Goal: Task Accomplishment & Management: Use online tool/utility

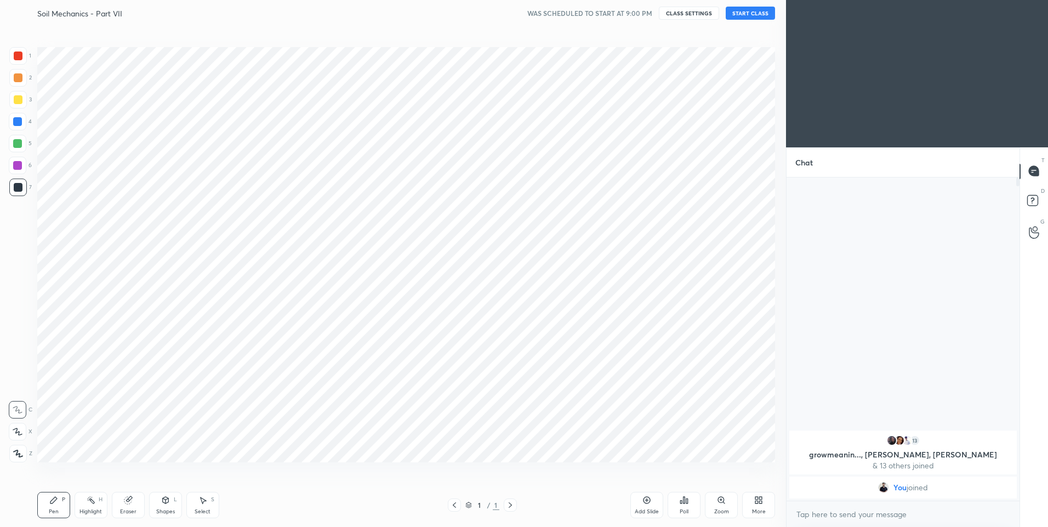
scroll to position [54360, 54075]
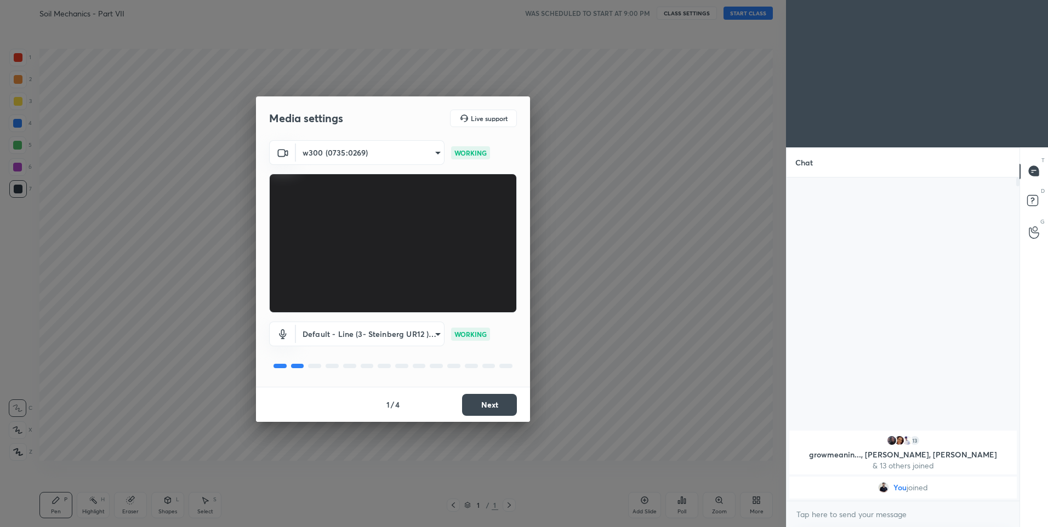
click at [491, 406] on button "Next" at bounding box center [489, 405] width 55 height 22
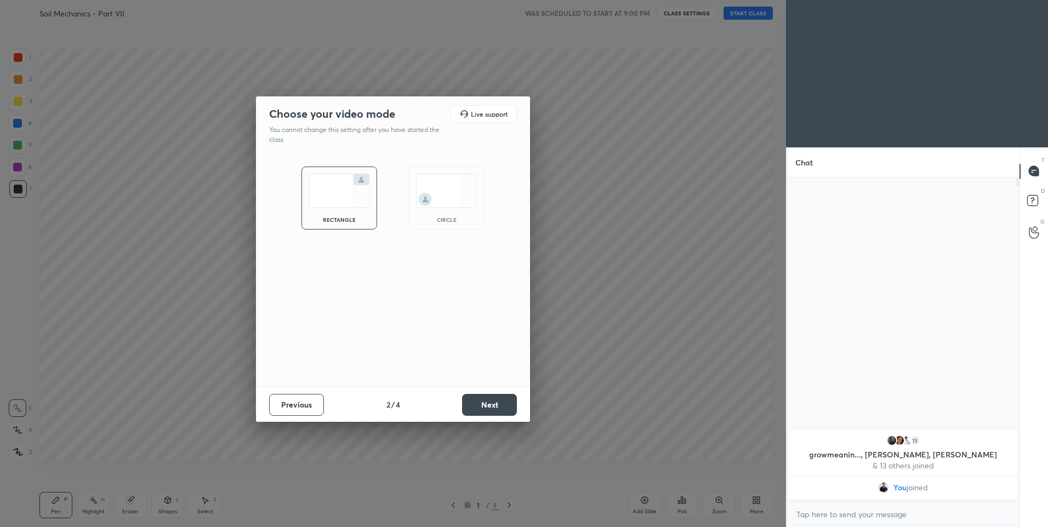
click at [491, 406] on button "Next" at bounding box center [489, 405] width 55 height 22
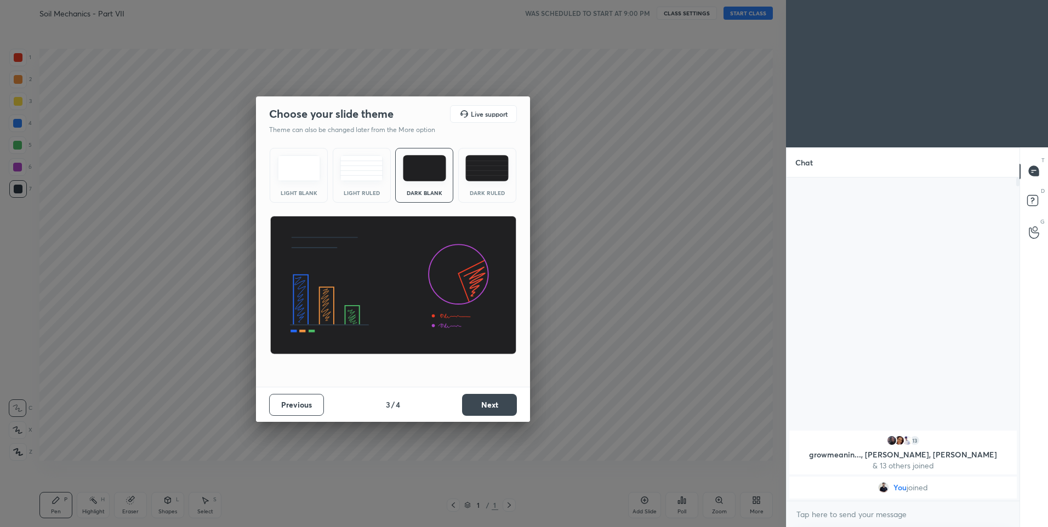
click at [491, 406] on button "Next" at bounding box center [489, 405] width 55 height 22
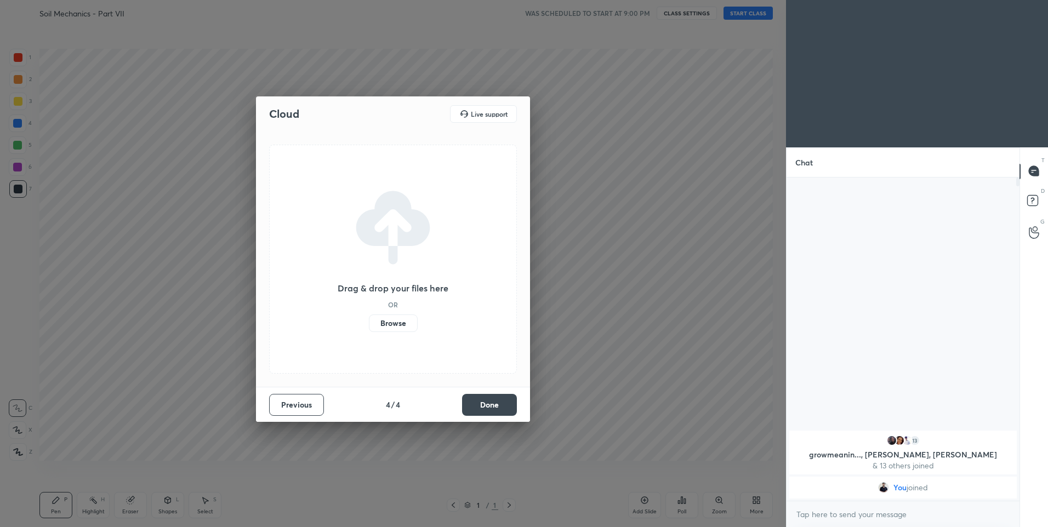
click at [491, 406] on button "Done" at bounding box center [489, 405] width 55 height 22
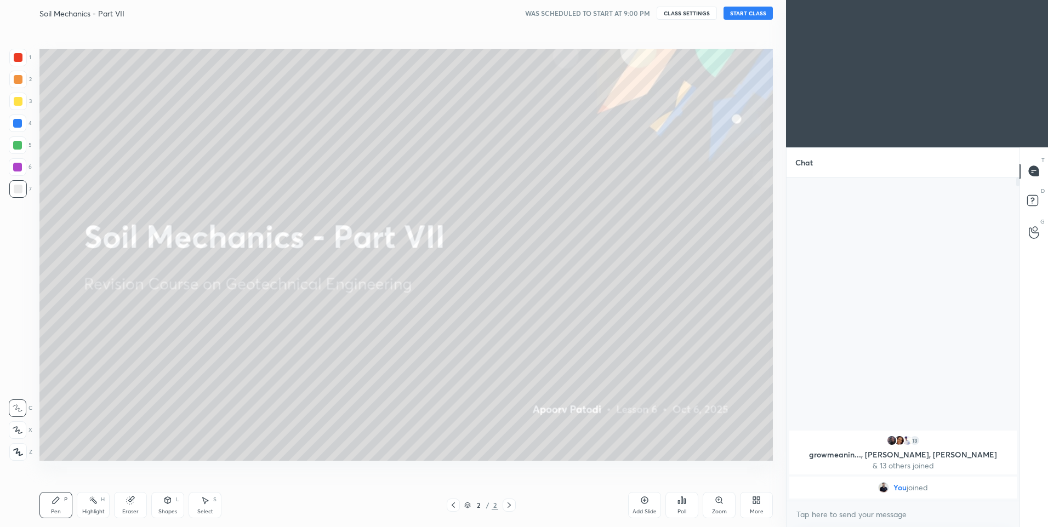
click at [762, 12] on button "START CLASS" at bounding box center [748, 13] width 49 height 13
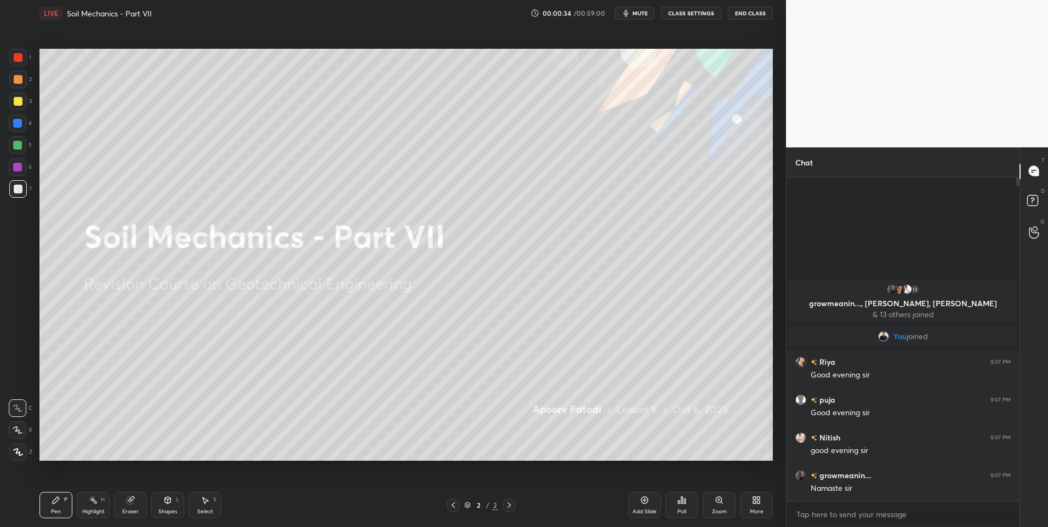
click at [4, 433] on div "1 2 3 4 5 6 7 C X Z C X Z E E Erase all H H" at bounding box center [17, 255] width 35 height 413
click at [16, 429] on icon at bounding box center [18, 430] width 10 height 8
click at [18, 76] on div at bounding box center [18, 79] width 9 height 9
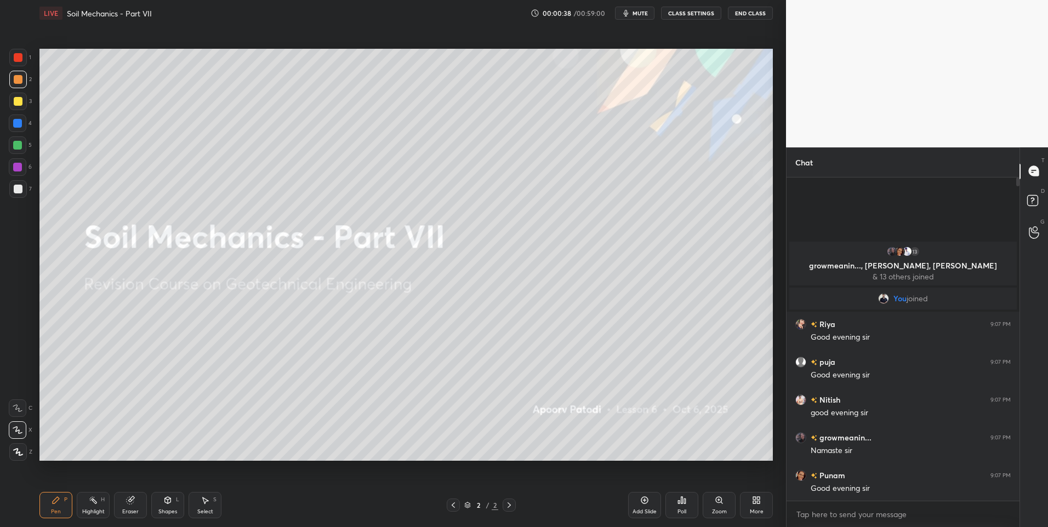
click at [709, 12] on button "CLASS SETTINGS" at bounding box center [691, 13] width 60 height 13
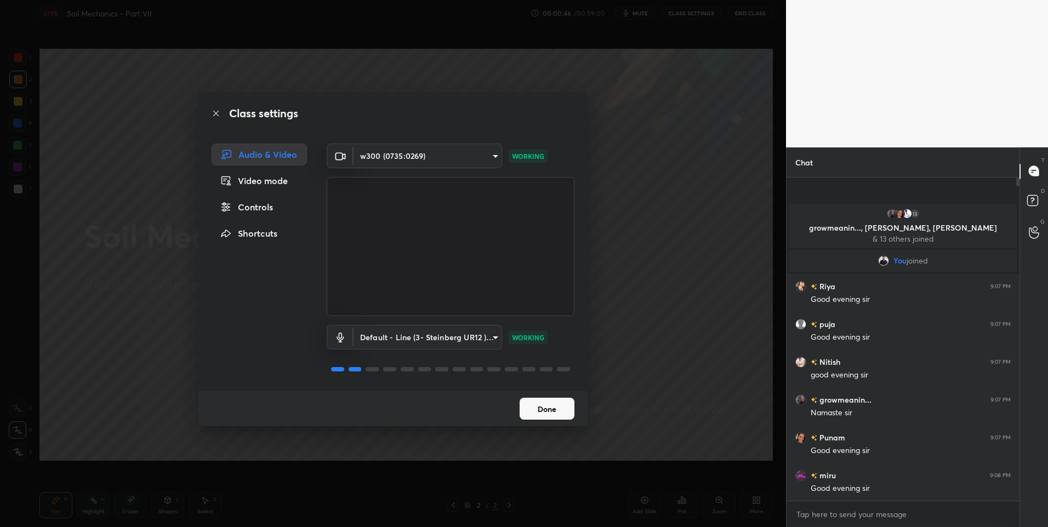
drag, startPoint x: 543, startPoint y: 414, endPoint x: 535, endPoint y: 412, distance: 8.0
click at [542, 413] on button "Done" at bounding box center [547, 409] width 55 height 22
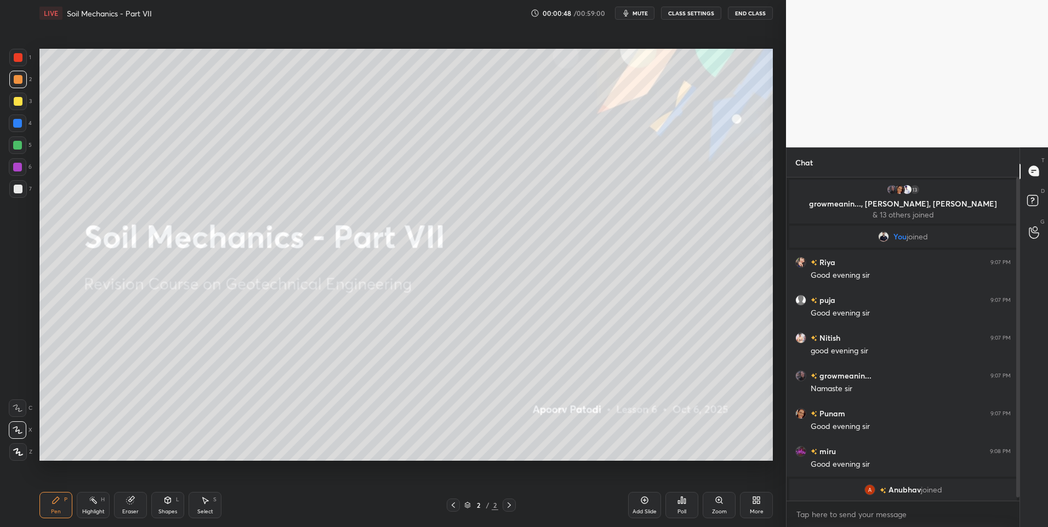
click at [18, 56] on div at bounding box center [18, 57] width 9 height 9
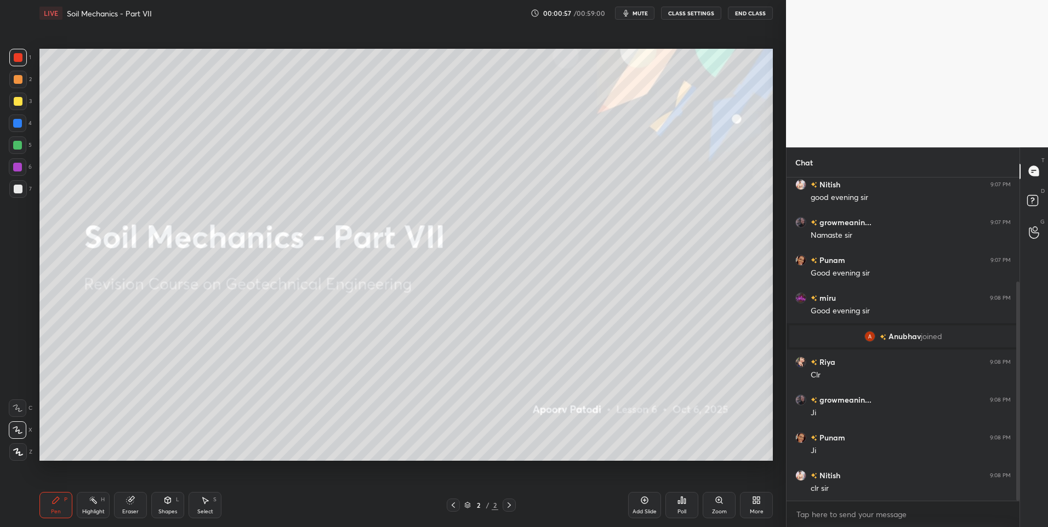
scroll to position [267, 0]
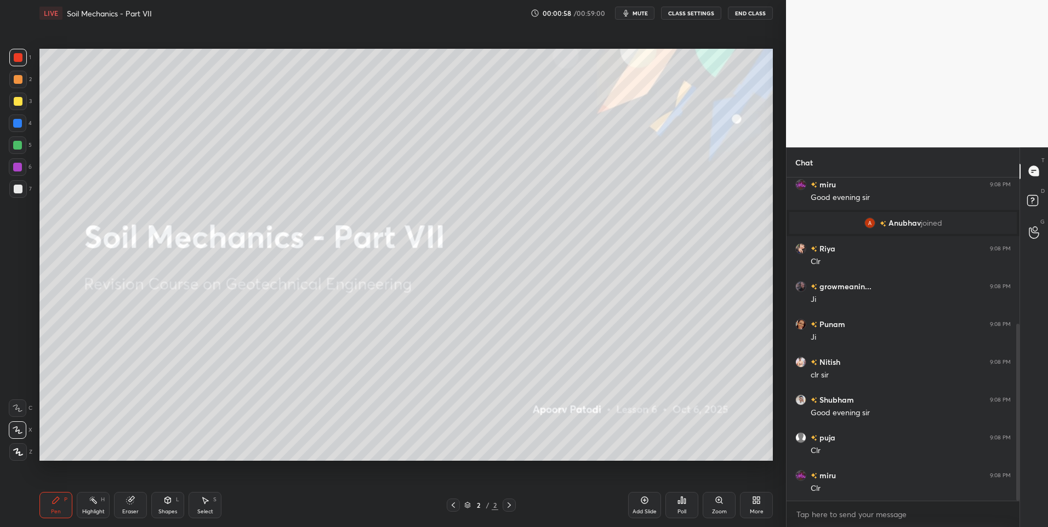
click at [759, 509] on div "More" at bounding box center [757, 511] width 14 height 5
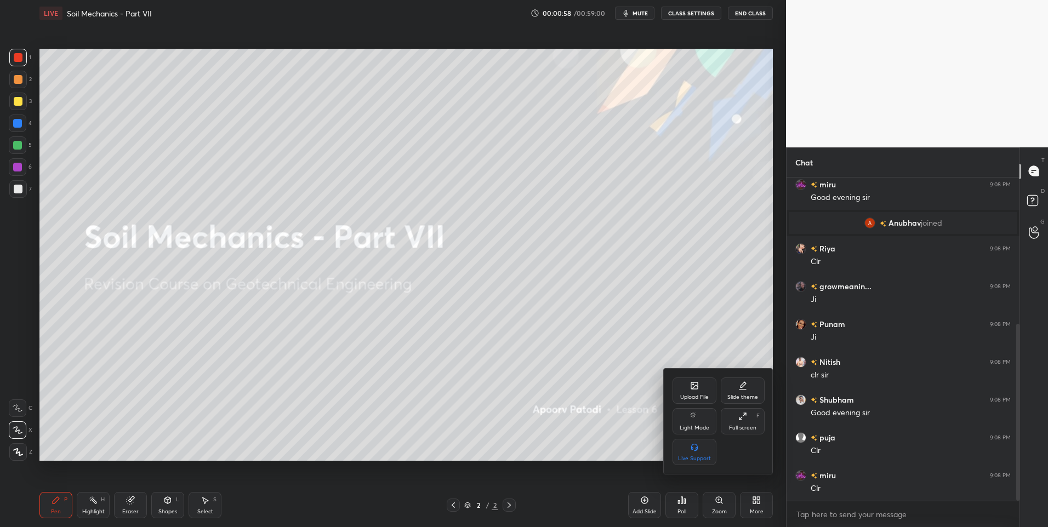
click at [691, 388] on icon at bounding box center [694, 386] width 7 height 7
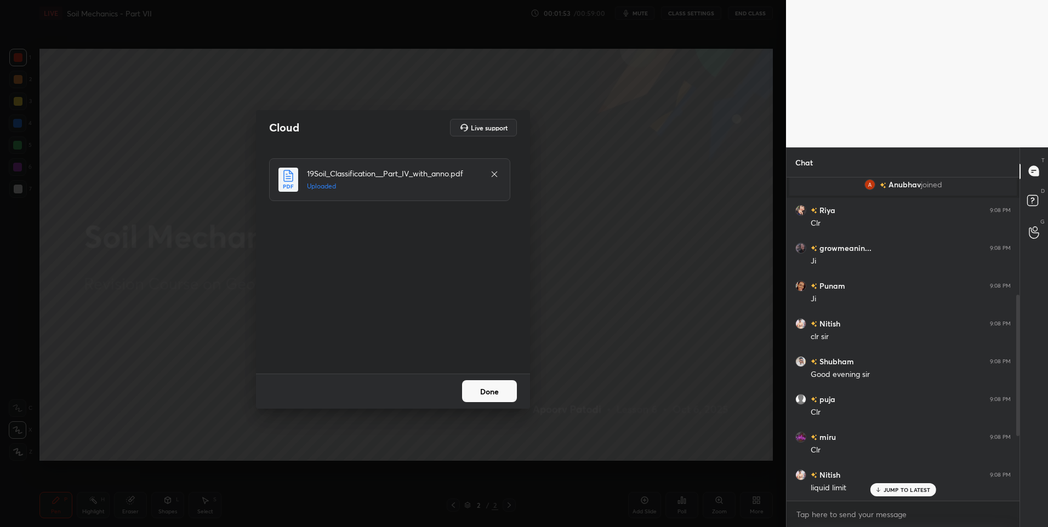
scroll to position [418, 0]
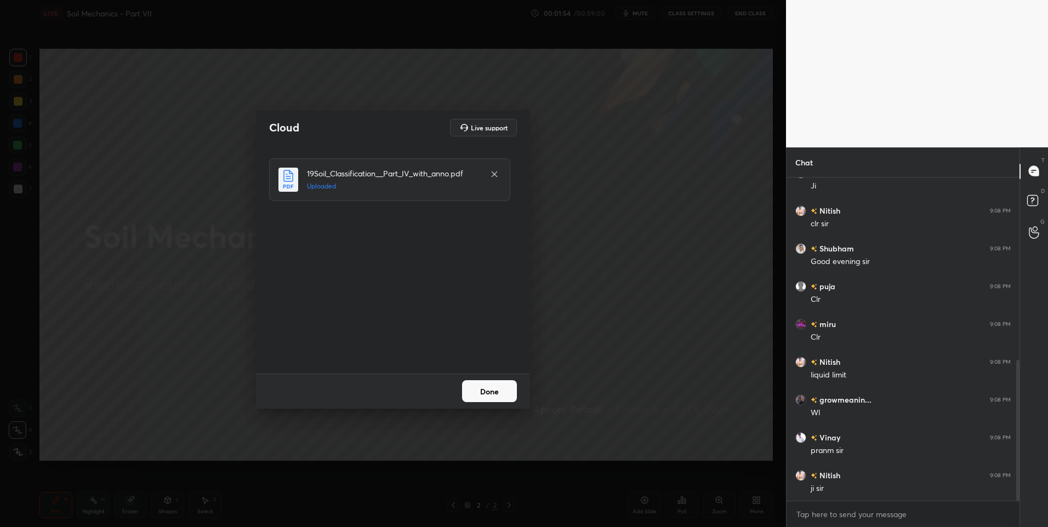
click at [482, 393] on button "Done" at bounding box center [489, 391] width 55 height 22
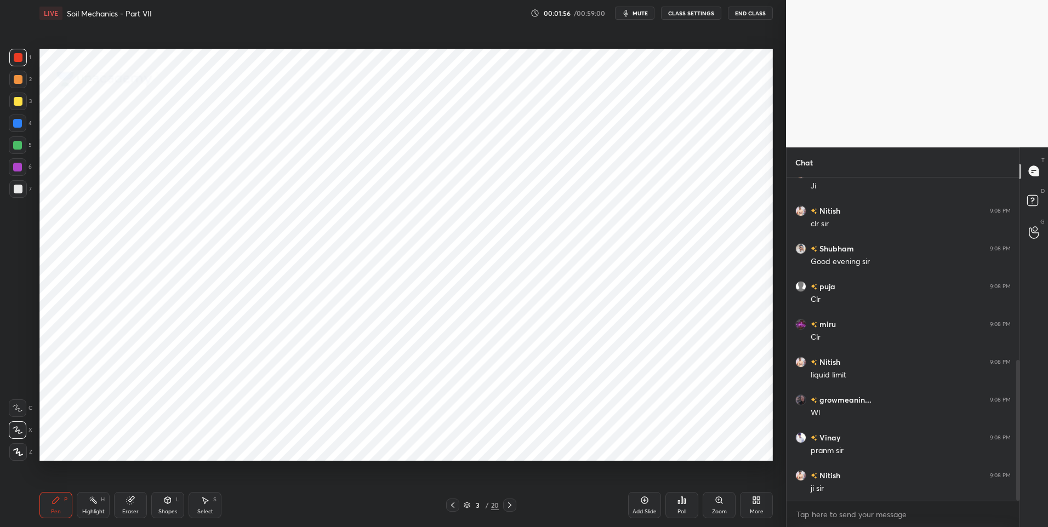
click at [20, 127] on div at bounding box center [17, 123] width 9 height 9
click at [509, 508] on icon at bounding box center [509, 505] width 9 height 9
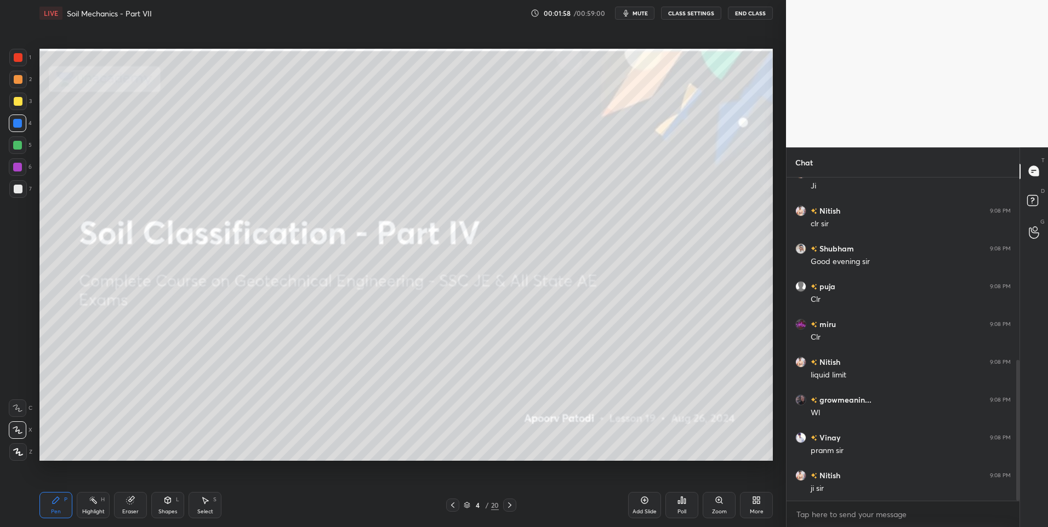
click at [507, 508] on icon at bounding box center [509, 505] width 9 height 9
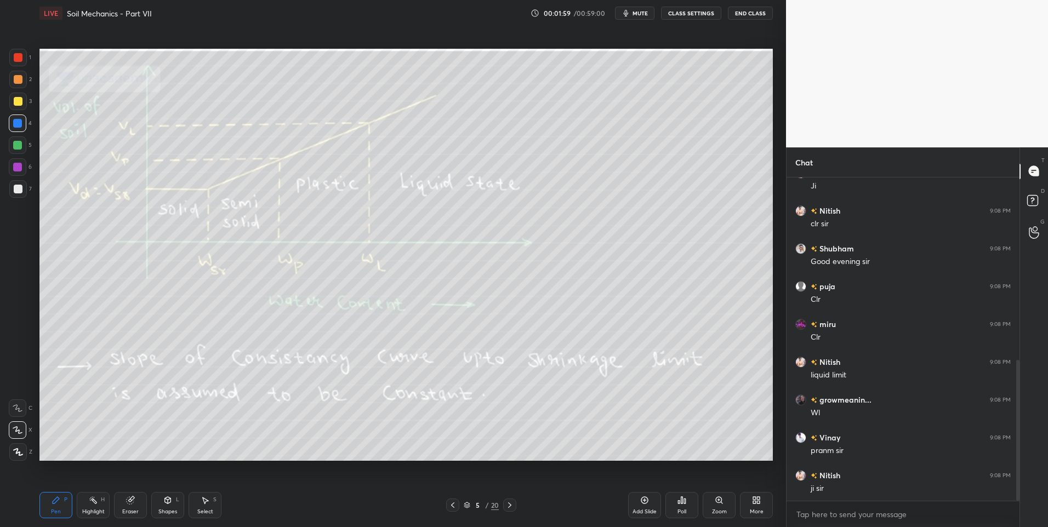
click at [509, 508] on icon at bounding box center [509, 505] width 3 height 5
click at [509, 508] on icon at bounding box center [509, 505] width 9 height 9
click at [510, 509] on icon at bounding box center [509, 505] width 9 height 9
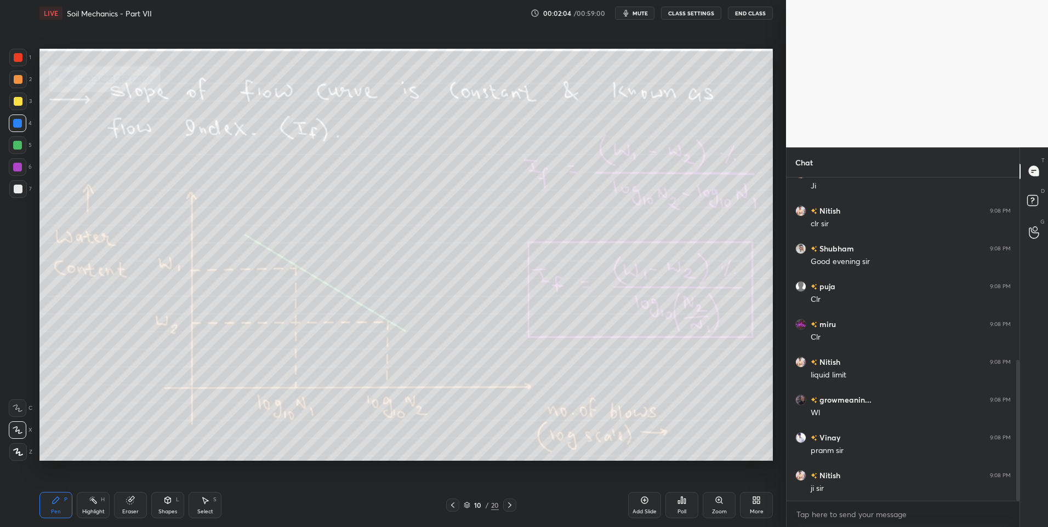
click at [510, 508] on icon at bounding box center [509, 505] width 9 height 9
click at [511, 508] on icon at bounding box center [509, 505] width 9 height 9
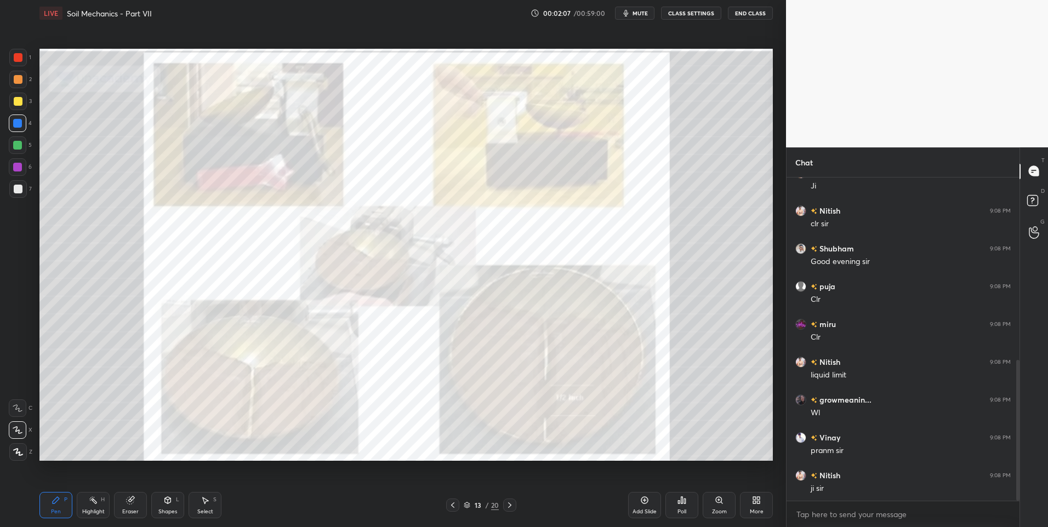
click at [511, 508] on icon at bounding box center [509, 505] width 9 height 9
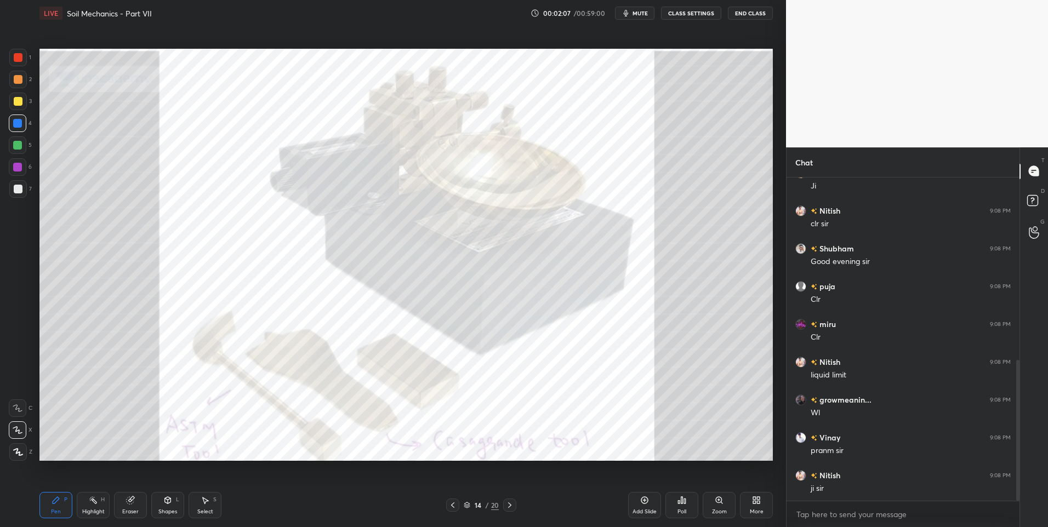
click at [511, 508] on icon at bounding box center [509, 505] width 9 height 9
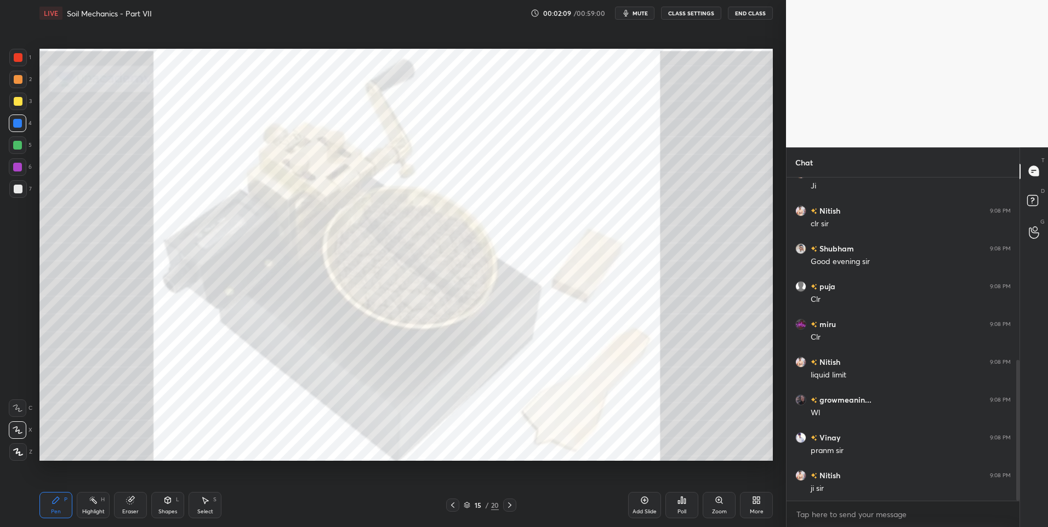
click at [511, 508] on icon at bounding box center [509, 505] width 9 height 9
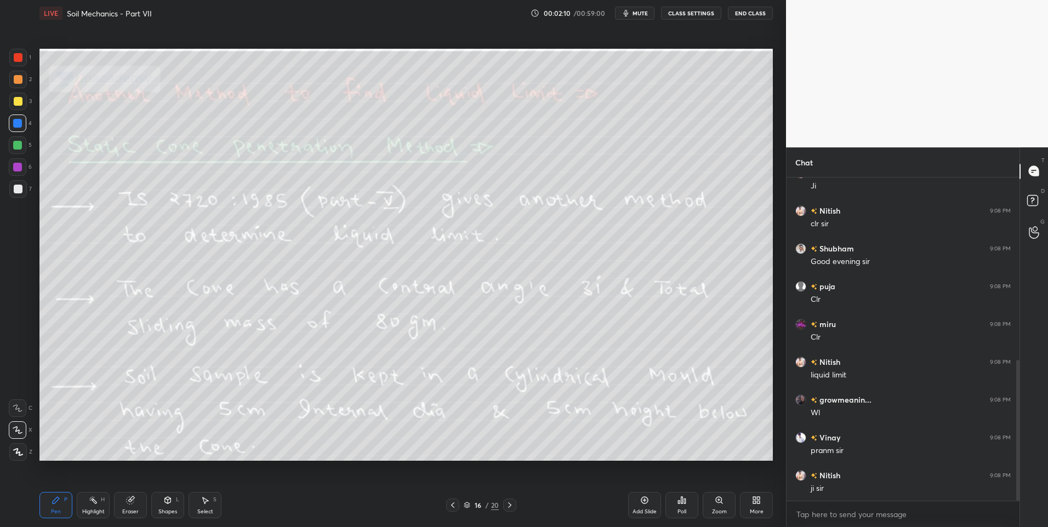
click at [510, 507] on icon at bounding box center [509, 505] width 9 height 9
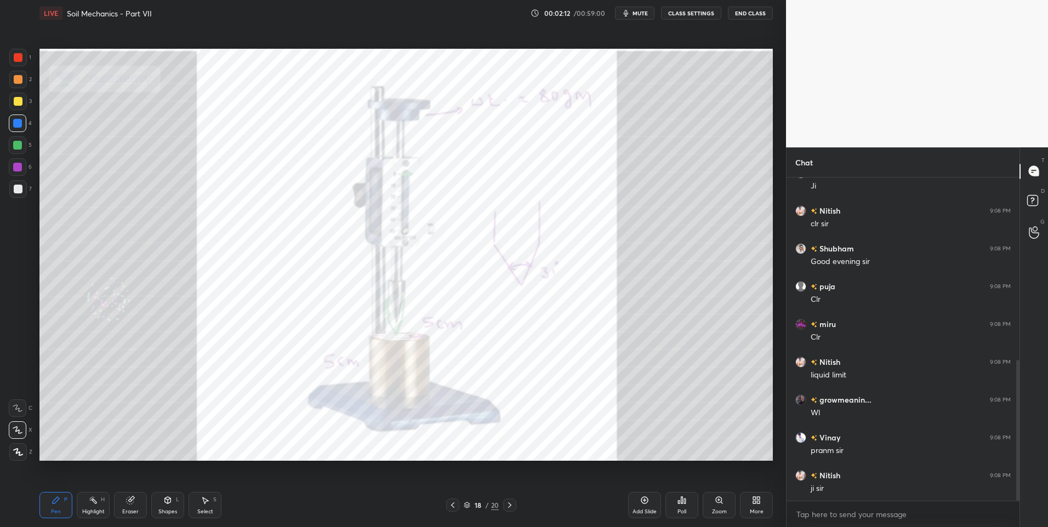
scroll to position [456, 0]
click at [510, 507] on icon at bounding box center [509, 505] width 9 height 9
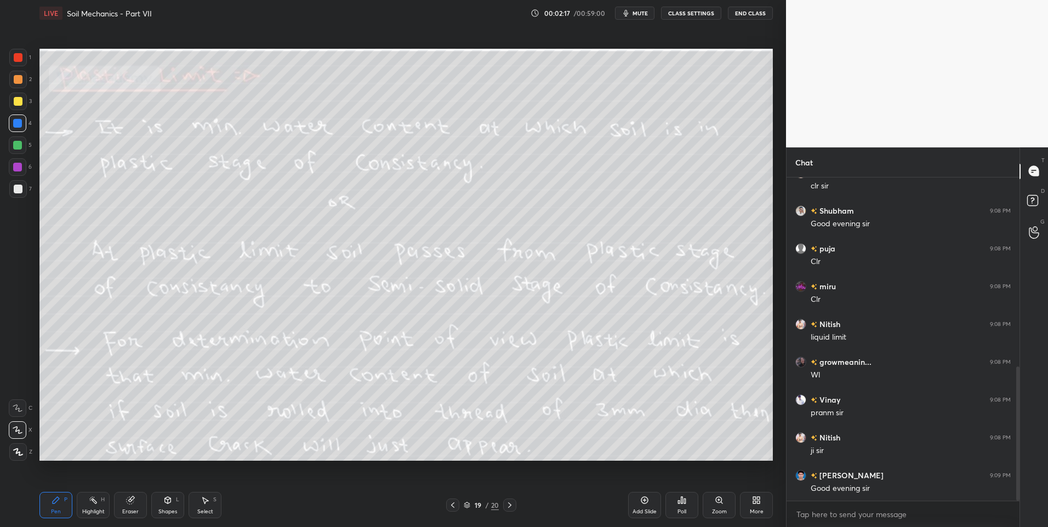
click at [101, 512] on div "Highlight" at bounding box center [93, 511] width 22 height 5
click at [20, 52] on div at bounding box center [18, 58] width 18 height 18
click at [450, 507] on icon at bounding box center [452, 505] width 9 height 9
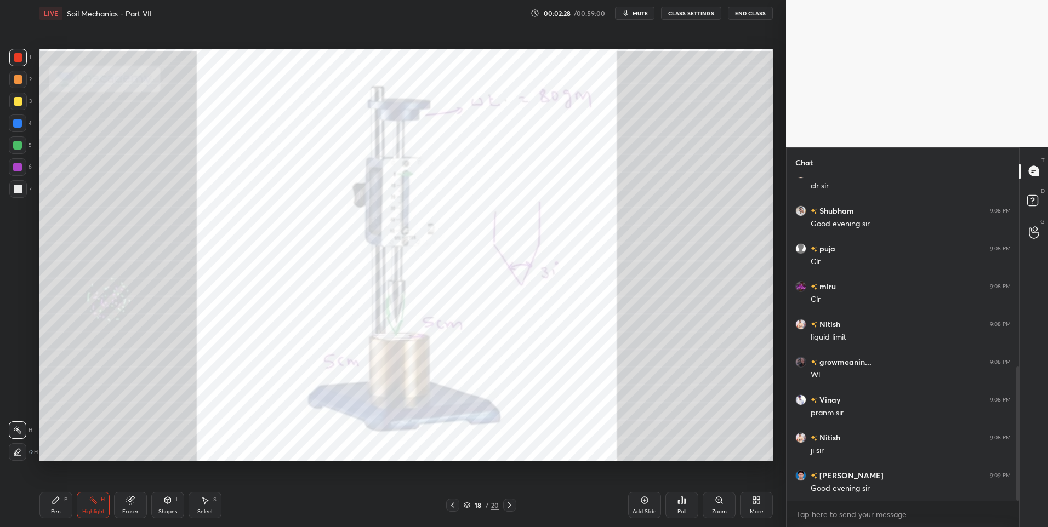
click at [450, 507] on icon at bounding box center [452, 505] width 9 height 9
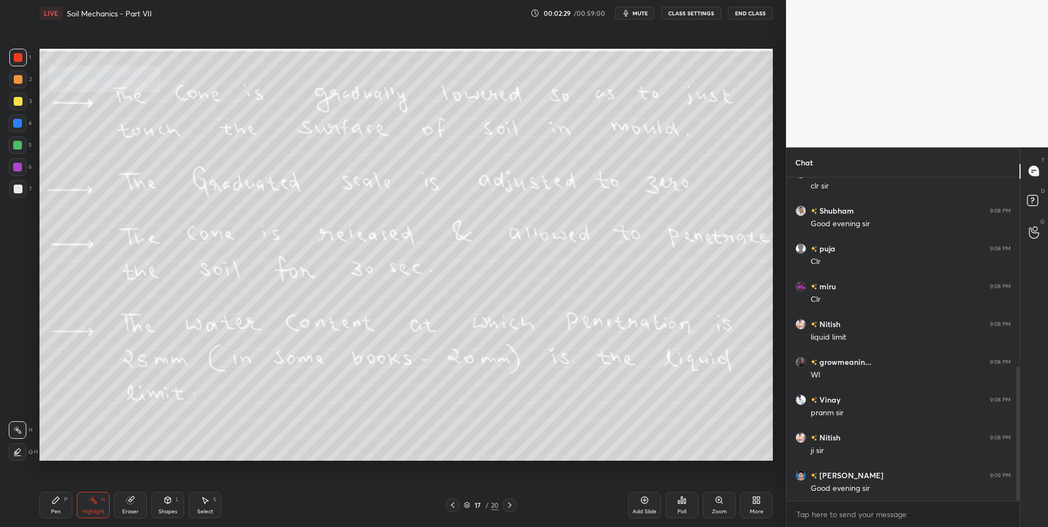
click at [451, 507] on icon at bounding box center [452, 505] width 9 height 9
click at [451, 505] on icon at bounding box center [452, 505] width 9 height 9
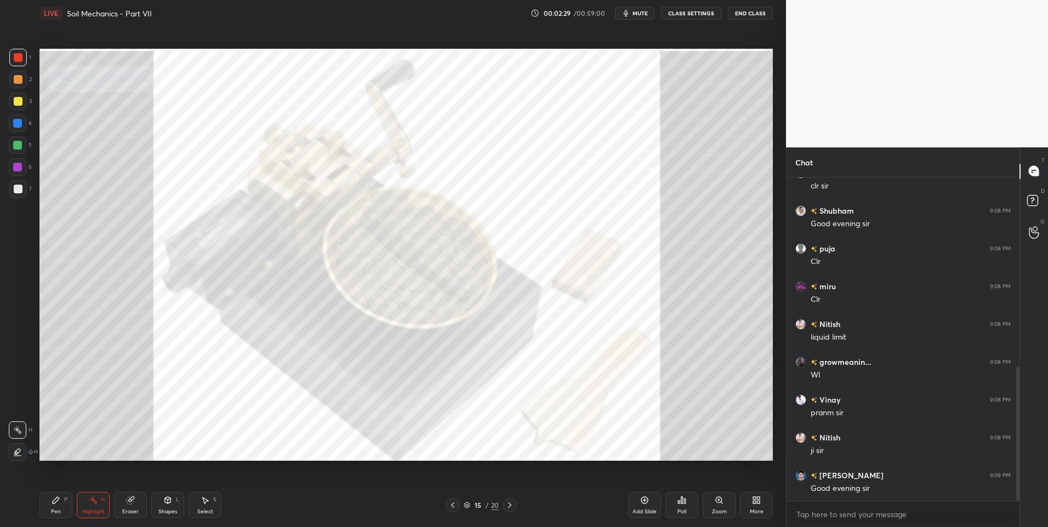
click at [452, 505] on icon at bounding box center [452, 505] width 3 height 5
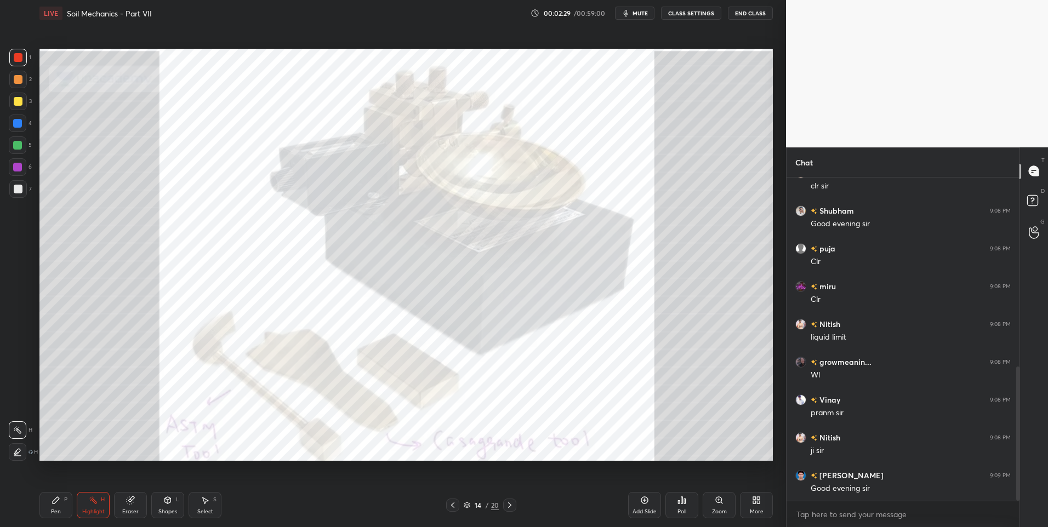
click at [452, 505] on icon at bounding box center [452, 505] width 3 height 5
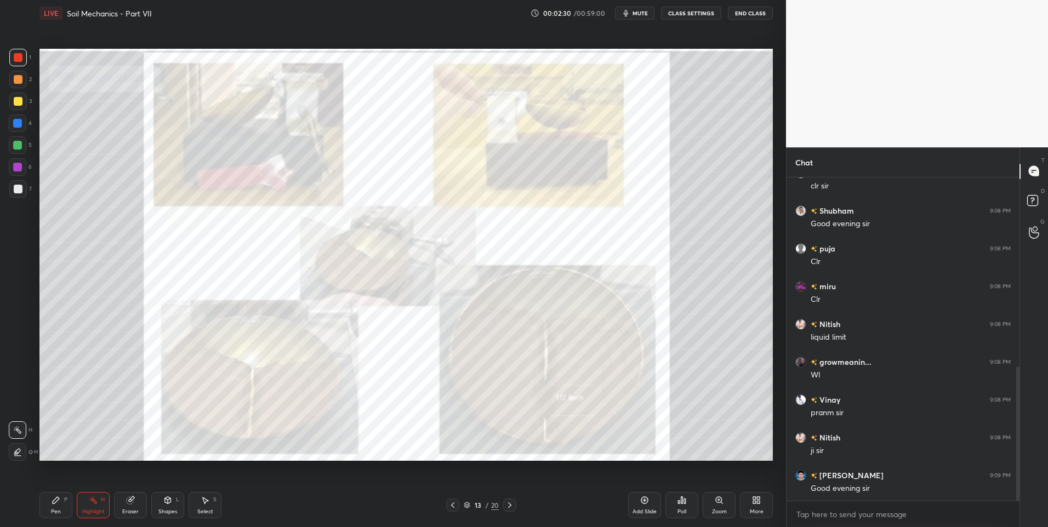
click at [453, 505] on icon at bounding box center [452, 505] width 9 height 9
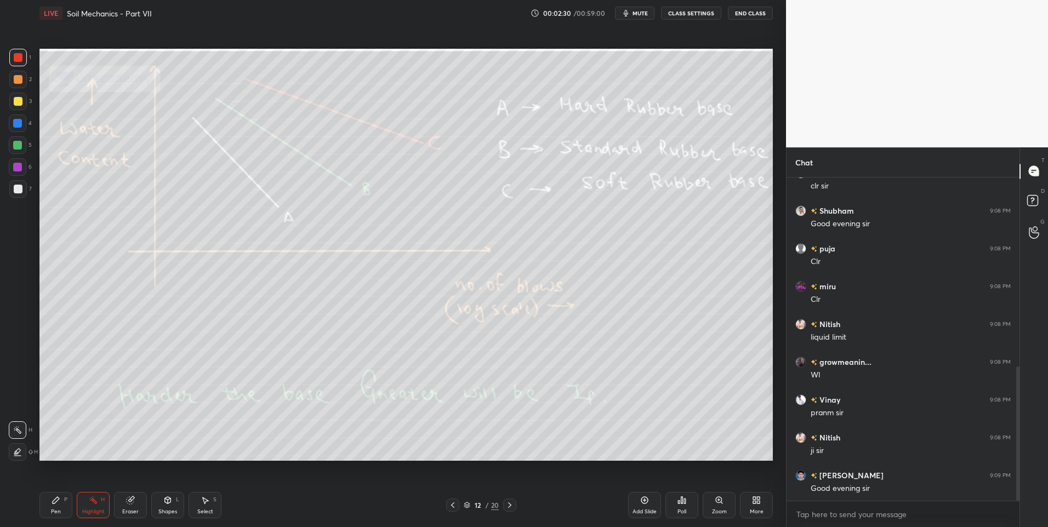
click at [453, 504] on icon at bounding box center [452, 505] width 3 height 5
click at [454, 504] on icon at bounding box center [452, 505] width 9 height 9
click at [456, 504] on icon at bounding box center [452, 505] width 9 height 9
click at [456, 503] on icon at bounding box center [452, 505] width 9 height 9
click at [456, 505] on icon at bounding box center [452, 505] width 9 height 9
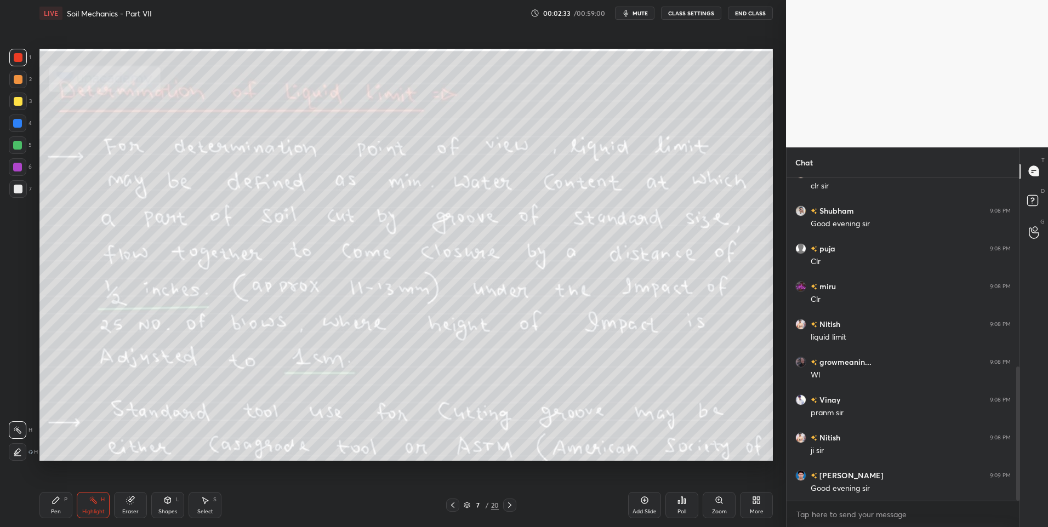
click at [456, 505] on icon at bounding box center [452, 505] width 9 height 9
click at [457, 505] on icon at bounding box center [452, 505] width 9 height 9
click at [456, 506] on icon at bounding box center [452, 505] width 9 height 9
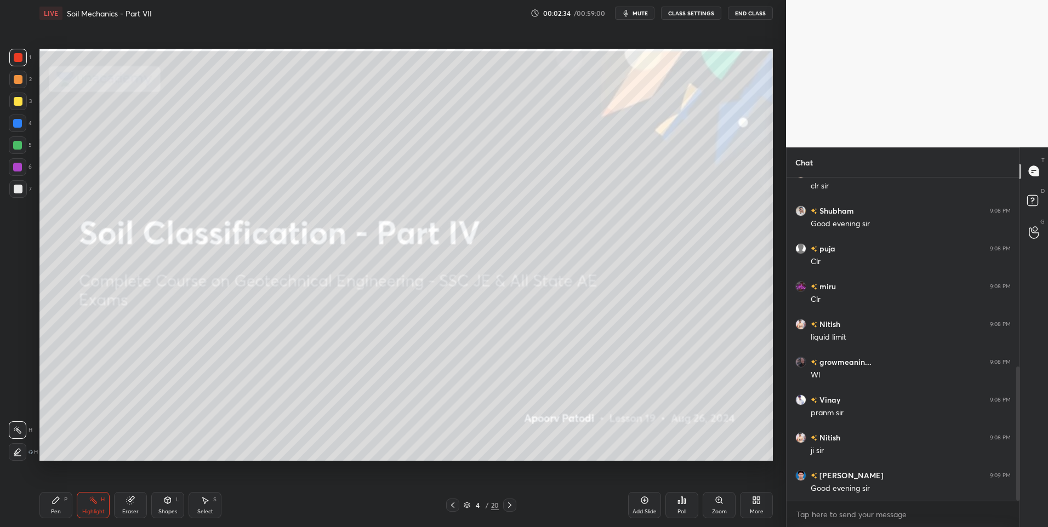
click at [508, 501] on icon at bounding box center [509, 505] width 9 height 9
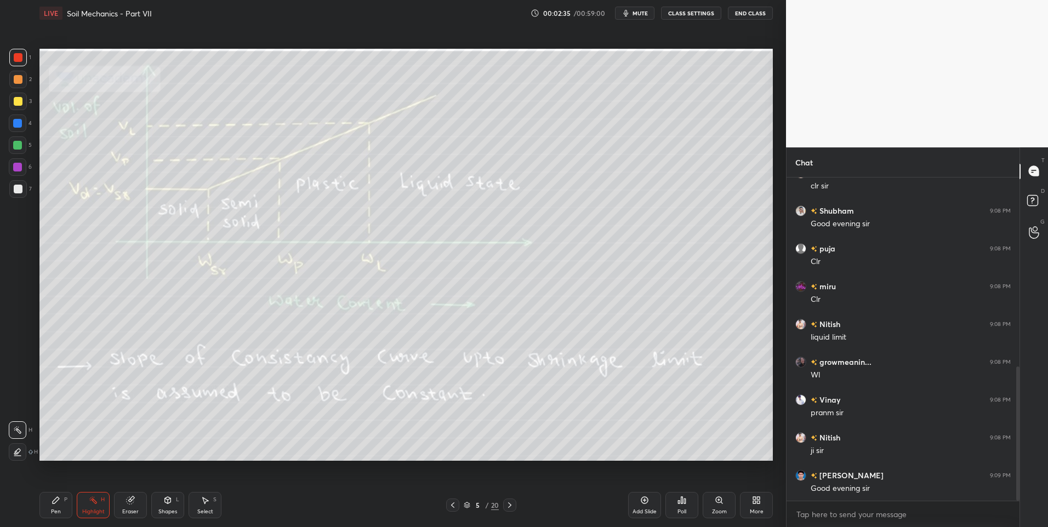
click at [93, 513] on div "Highlight" at bounding box center [93, 511] width 22 height 5
click at [509, 508] on icon at bounding box center [509, 505] width 9 height 9
click at [506, 507] on icon at bounding box center [509, 505] width 9 height 9
click at [507, 506] on icon at bounding box center [509, 505] width 9 height 9
click at [507, 504] on icon at bounding box center [509, 505] width 9 height 9
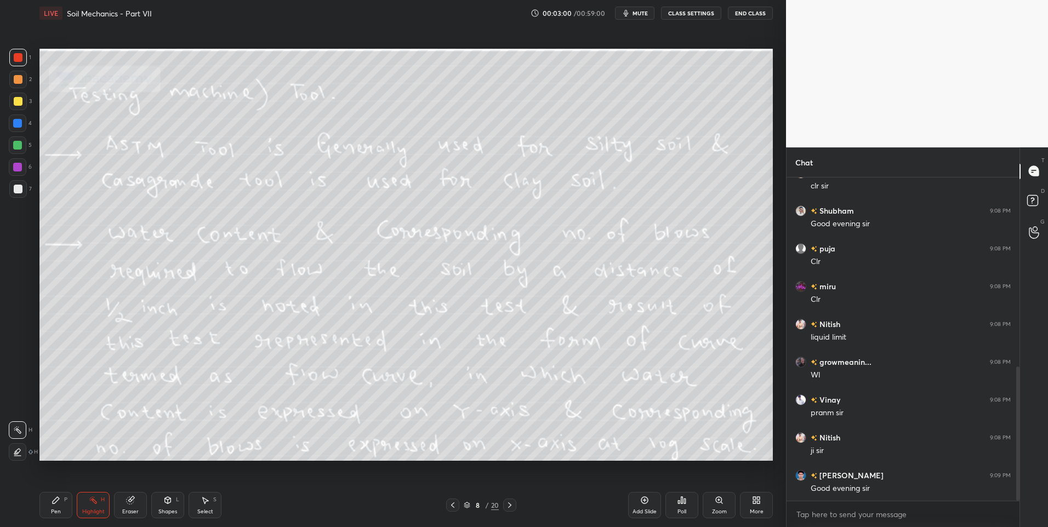
click at [507, 505] on icon at bounding box center [509, 505] width 9 height 9
click at [509, 504] on icon at bounding box center [509, 505] width 9 height 9
click at [509, 506] on icon at bounding box center [509, 505] width 9 height 9
click at [510, 509] on icon at bounding box center [509, 505] width 9 height 9
click at [510, 507] on icon at bounding box center [509, 505] width 9 height 9
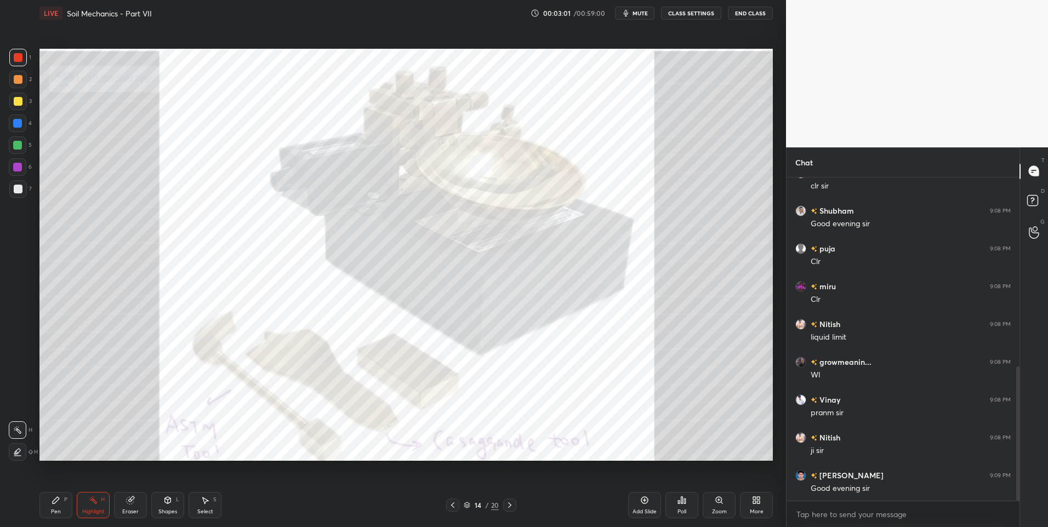
click at [510, 509] on icon at bounding box center [509, 505] width 9 height 9
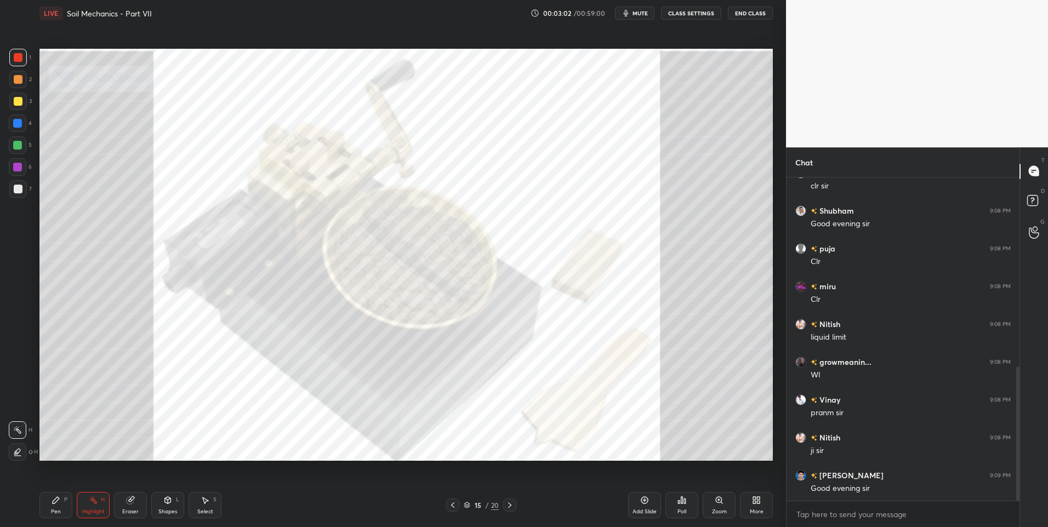
click at [511, 508] on icon at bounding box center [509, 505] width 9 height 9
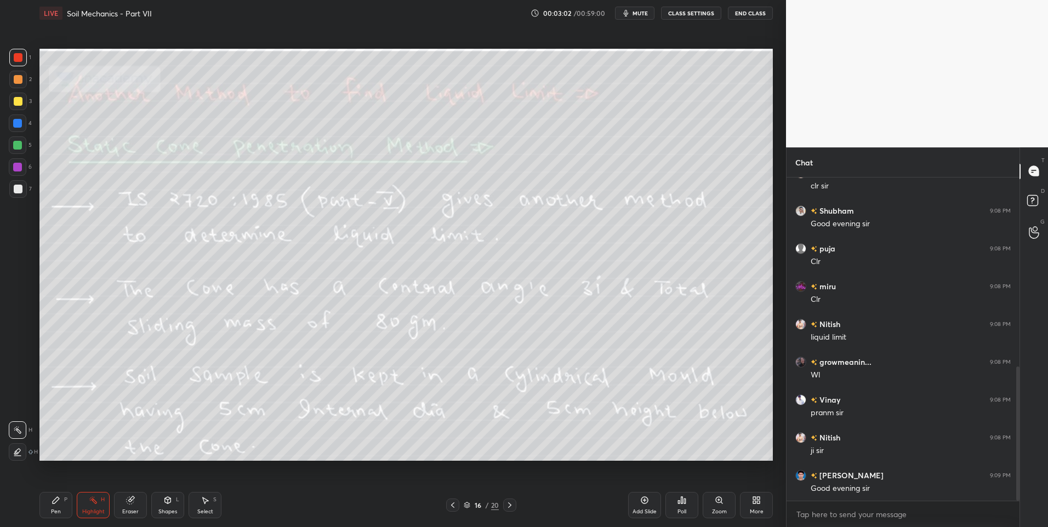
click at [511, 508] on icon at bounding box center [509, 505] width 9 height 9
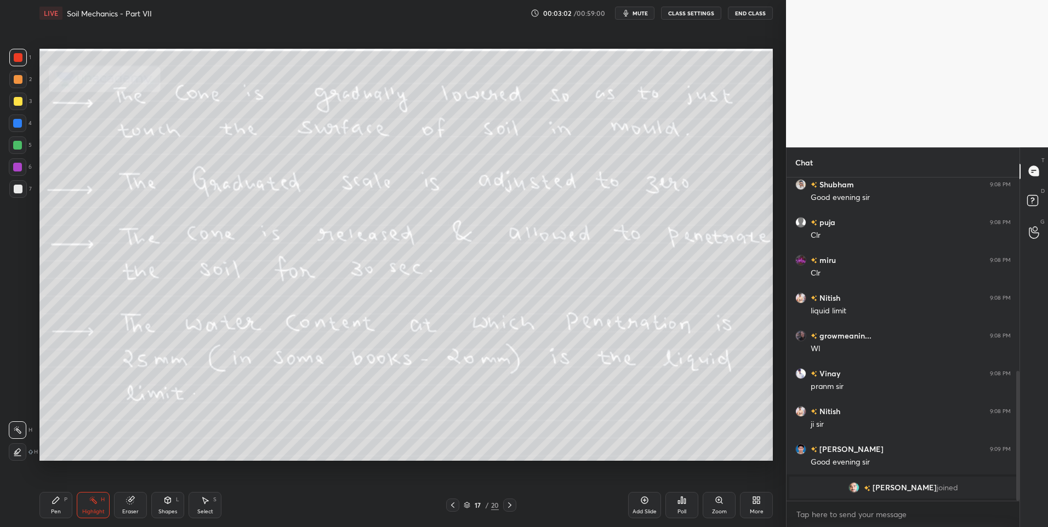
click at [515, 508] on div at bounding box center [509, 505] width 13 height 13
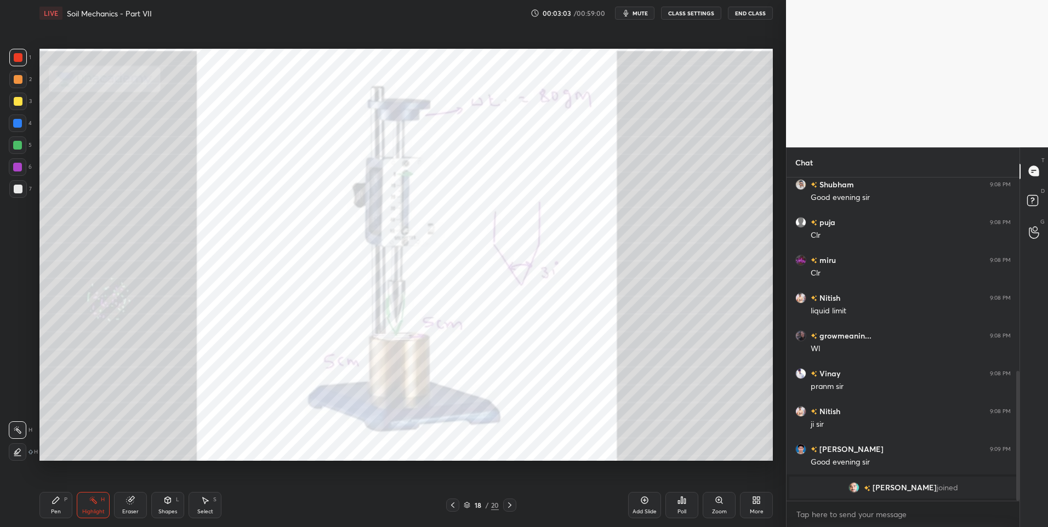
click at [513, 510] on div at bounding box center [509, 505] width 13 height 13
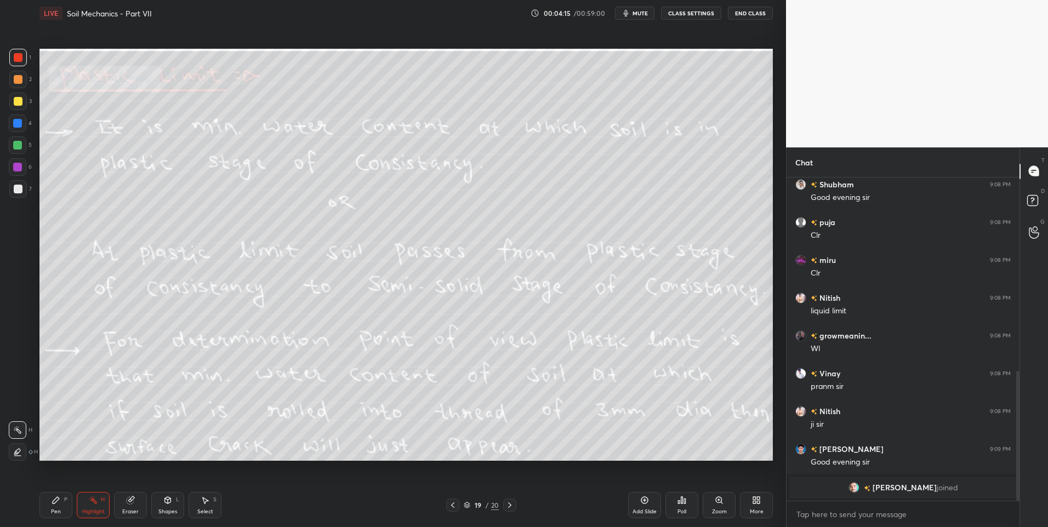
scroll to position [499, 0]
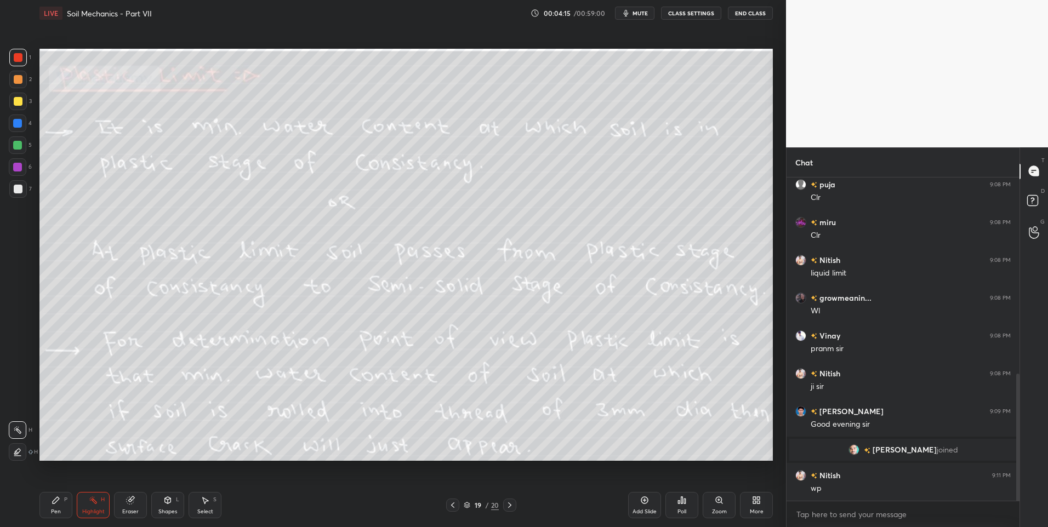
click at [21, 75] on div at bounding box center [18, 80] width 18 height 18
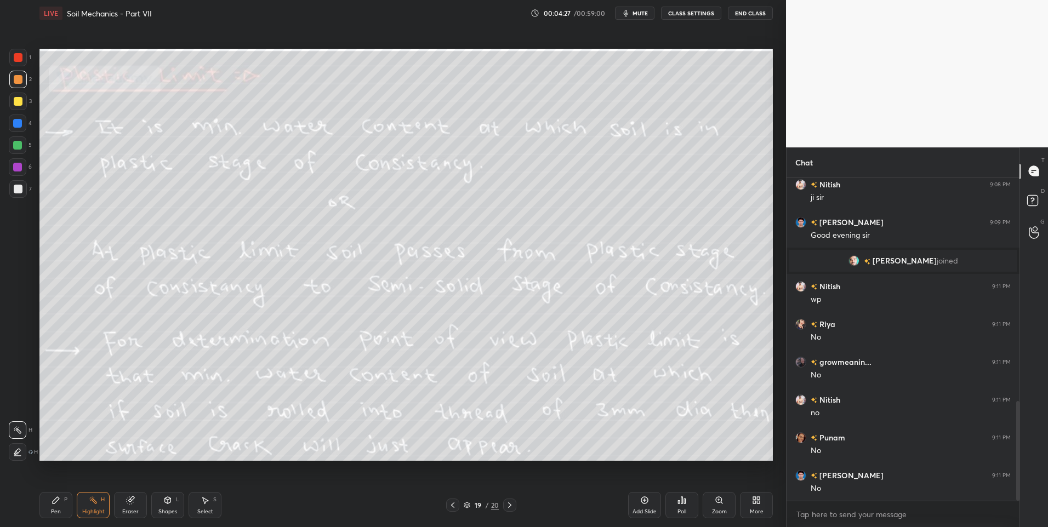
scroll to position [726, 0]
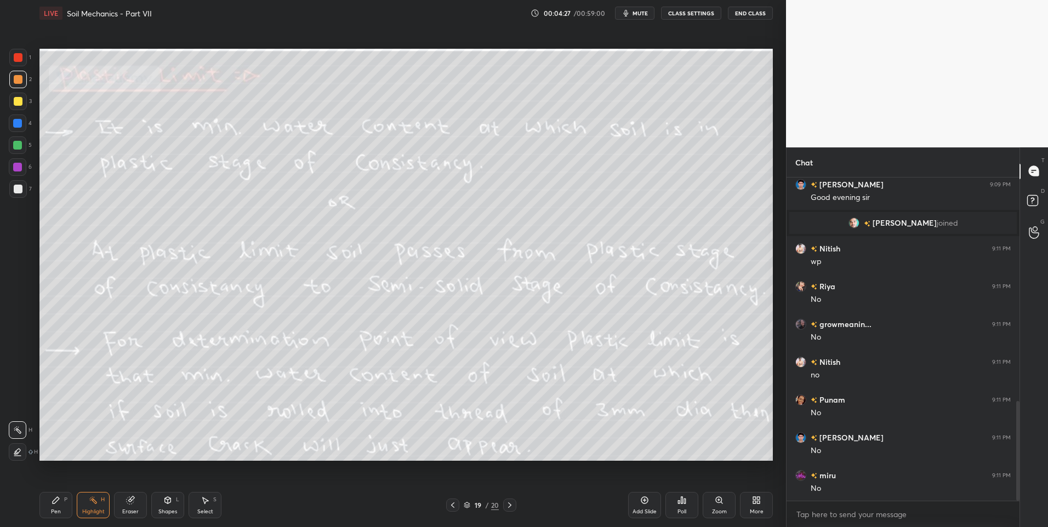
click at [507, 507] on icon at bounding box center [509, 505] width 9 height 9
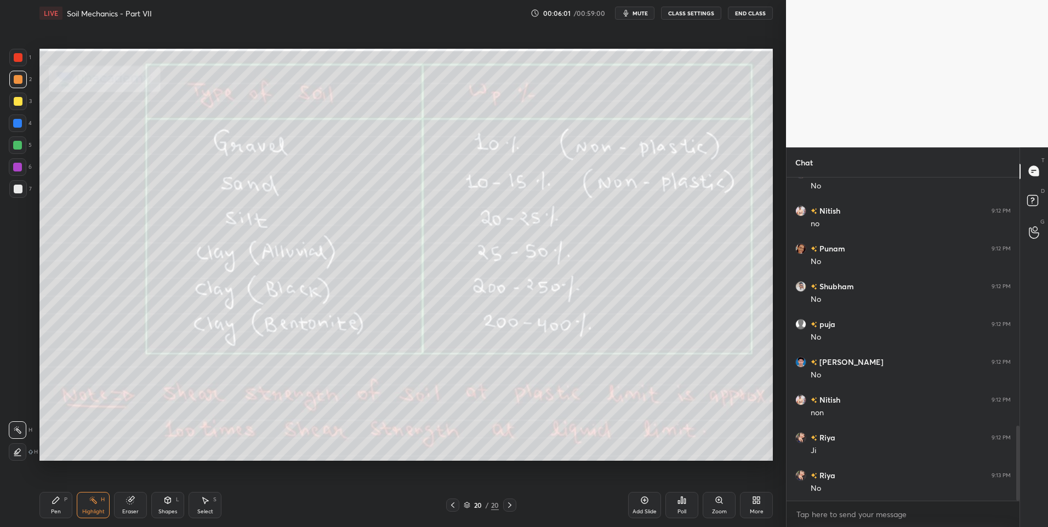
scroll to position [1105, 0]
click at [509, 505] on icon at bounding box center [509, 505] width 9 height 9
click at [757, 498] on icon at bounding box center [758, 498] width 3 height 3
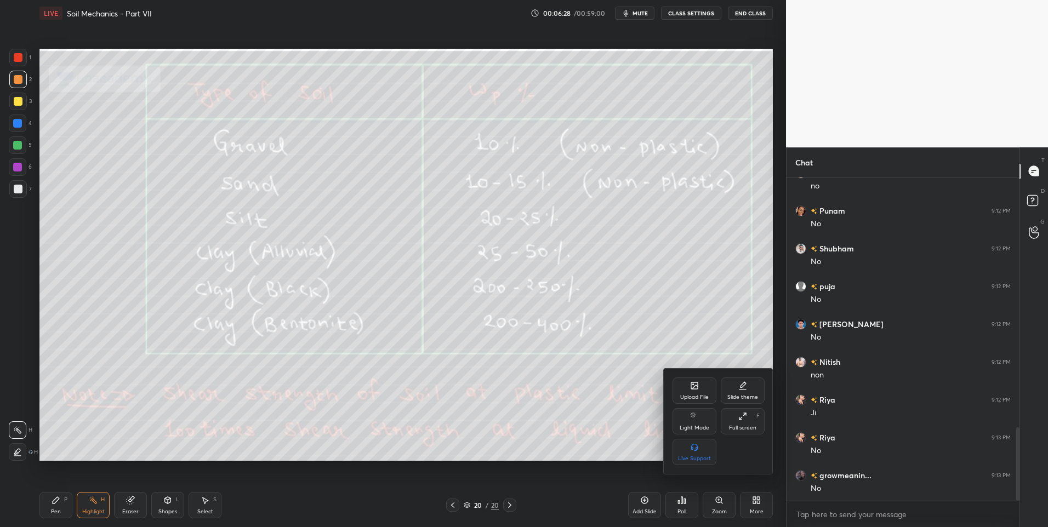
click at [697, 389] on icon at bounding box center [694, 386] width 7 height 7
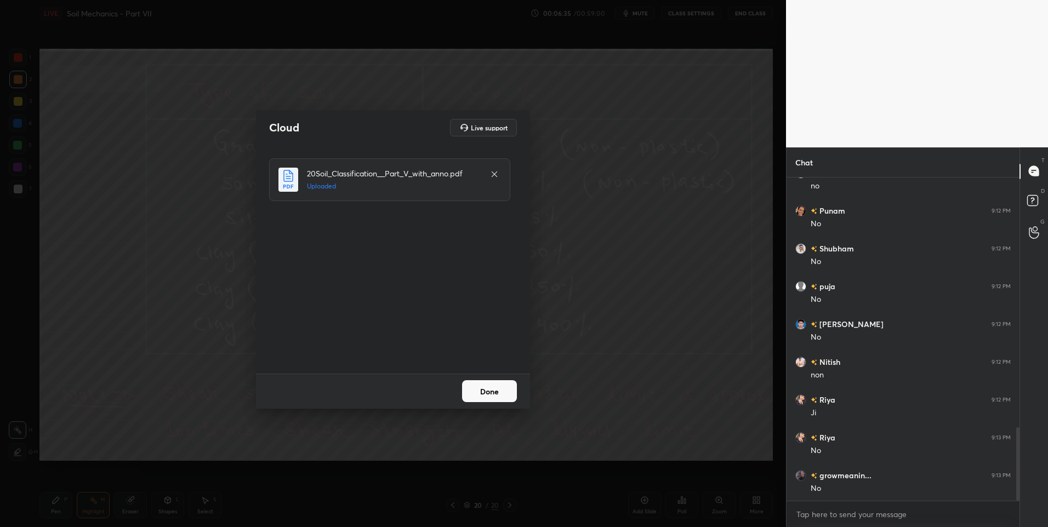
click at [496, 389] on button "Done" at bounding box center [489, 391] width 55 height 22
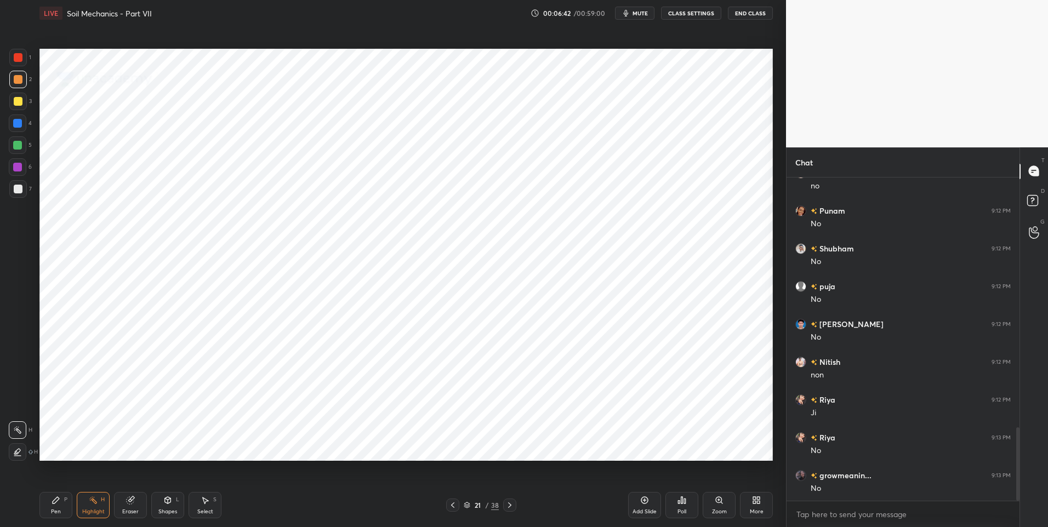
click at [514, 504] on div at bounding box center [509, 505] width 13 height 13
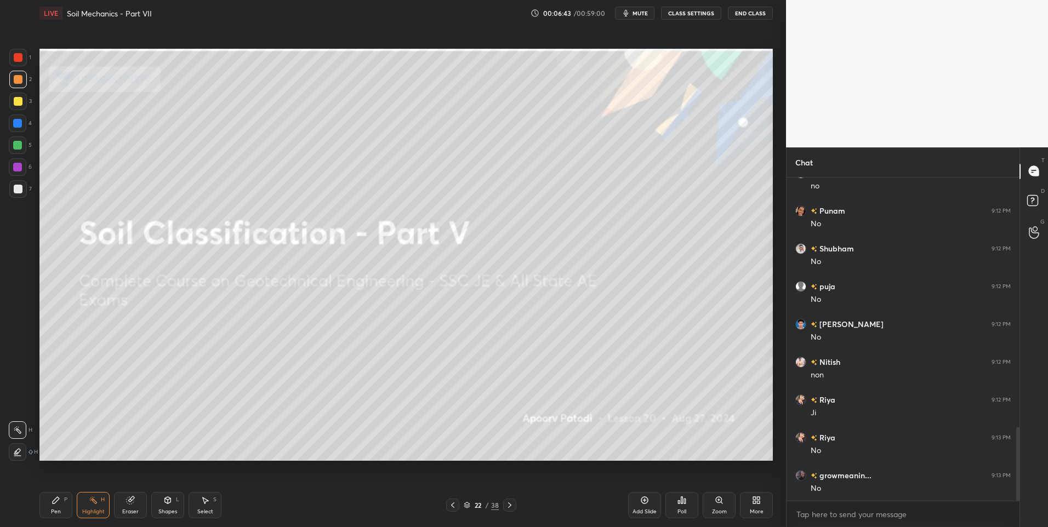
click at [512, 506] on icon at bounding box center [509, 505] width 9 height 9
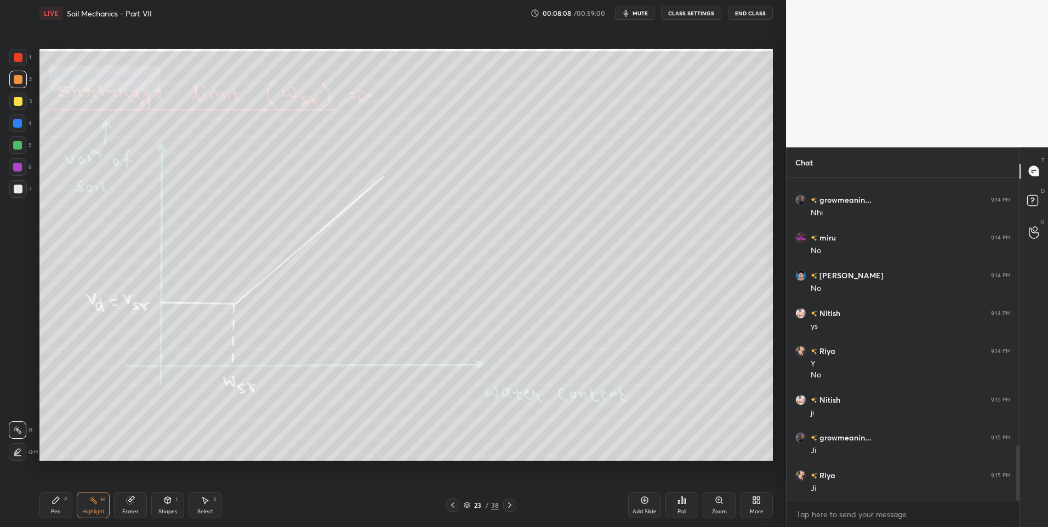
scroll to position [1569, 0]
click at [508, 507] on icon at bounding box center [509, 505] width 9 height 9
click at [509, 504] on icon at bounding box center [509, 505] width 3 height 5
click at [508, 505] on icon at bounding box center [509, 505] width 9 height 9
click at [514, 504] on icon at bounding box center [509, 505] width 9 height 9
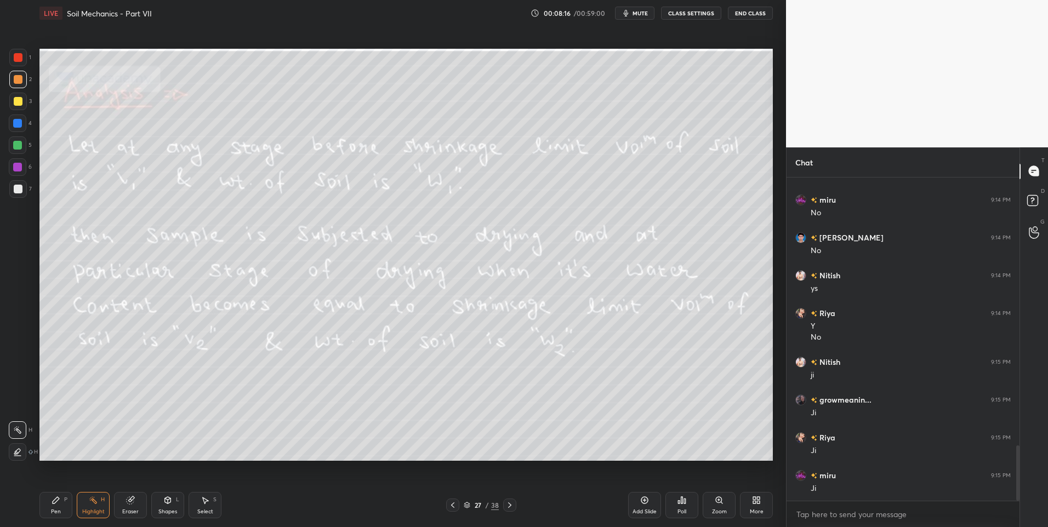
click at [510, 509] on icon at bounding box center [509, 505] width 9 height 9
click at [452, 508] on icon at bounding box center [452, 505] width 9 height 9
click at [452, 506] on icon at bounding box center [452, 505] width 3 height 5
click at [456, 506] on icon at bounding box center [452, 505] width 9 height 9
click at [458, 506] on div at bounding box center [452, 505] width 13 height 13
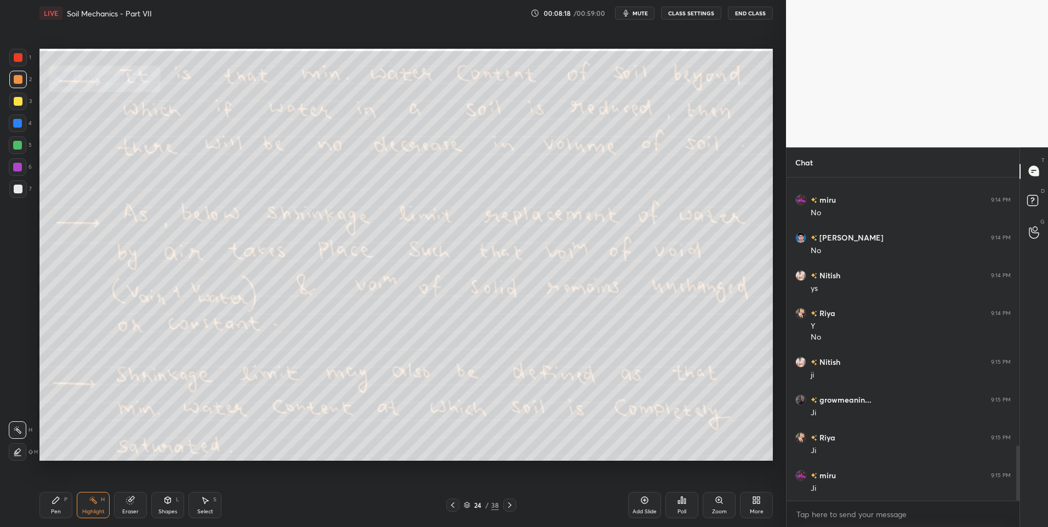
click at [459, 509] on div "24 / 38" at bounding box center [481, 505] width 70 height 13
click at [451, 507] on icon at bounding box center [452, 505] width 9 height 9
click at [513, 503] on icon at bounding box center [509, 505] width 9 height 9
click at [464, 504] on icon at bounding box center [467, 505] width 7 height 7
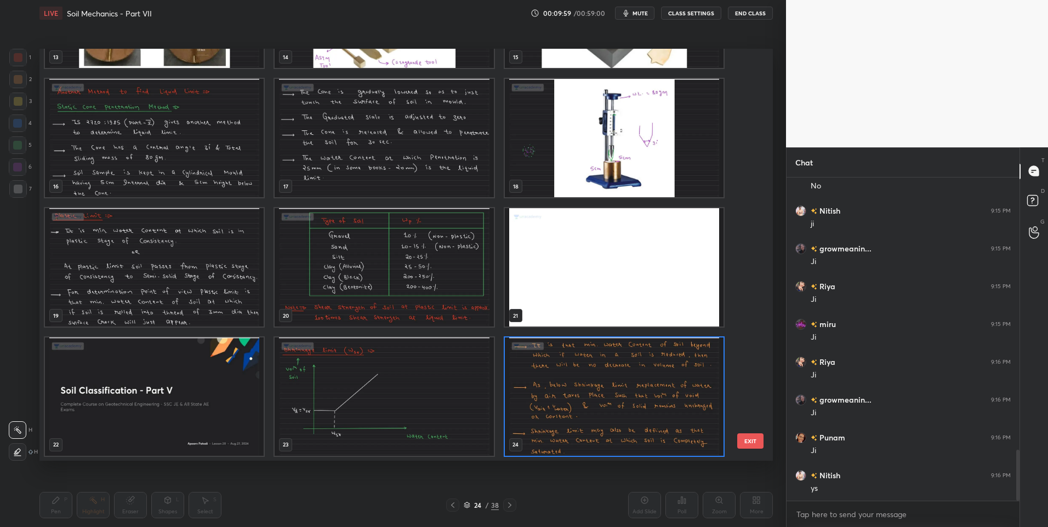
scroll to position [409, 728]
click at [423, 411] on img "grid" at bounding box center [384, 397] width 219 height 118
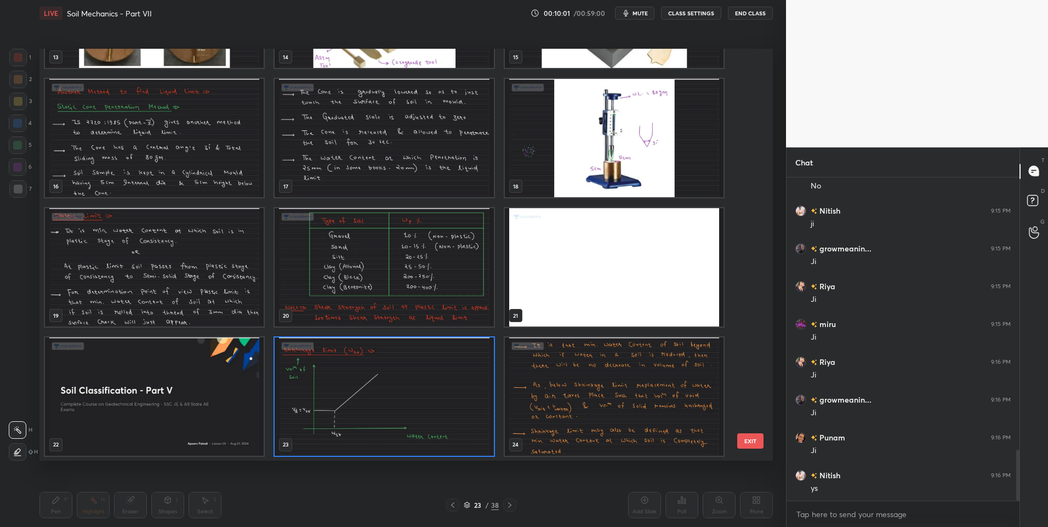
click at [361, 414] on img "grid" at bounding box center [384, 397] width 219 height 118
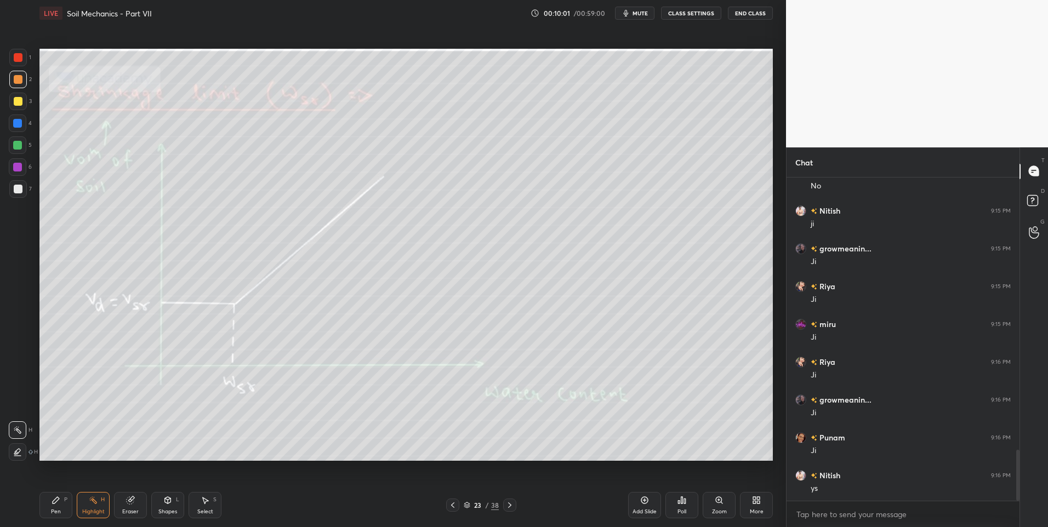
click at [362, 412] on img "grid" at bounding box center [384, 397] width 219 height 118
click at [505, 507] on icon at bounding box center [509, 505] width 9 height 9
click at [511, 507] on icon at bounding box center [509, 505] width 9 height 9
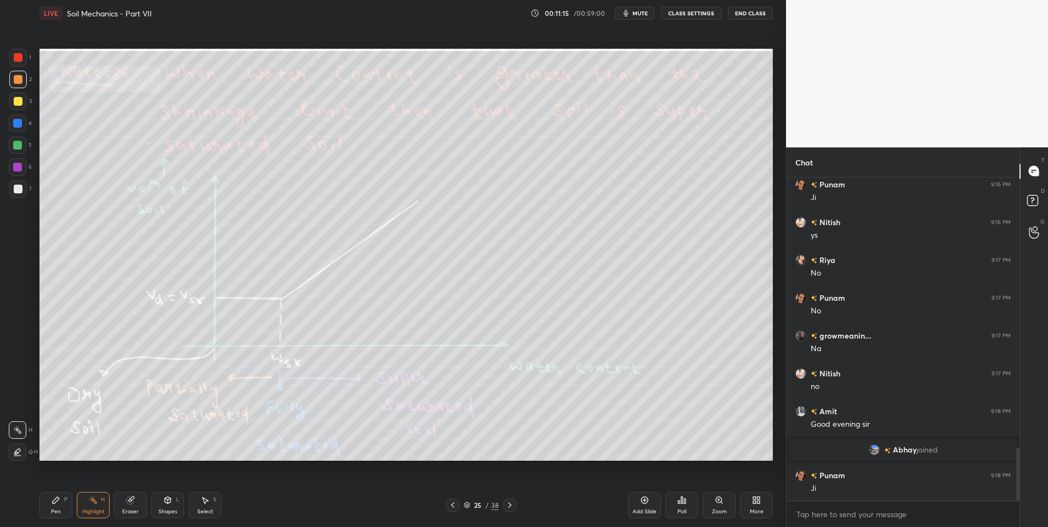
scroll to position [1642, 0]
click at [58, 509] on div "Pen" at bounding box center [56, 511] width 10 height 5
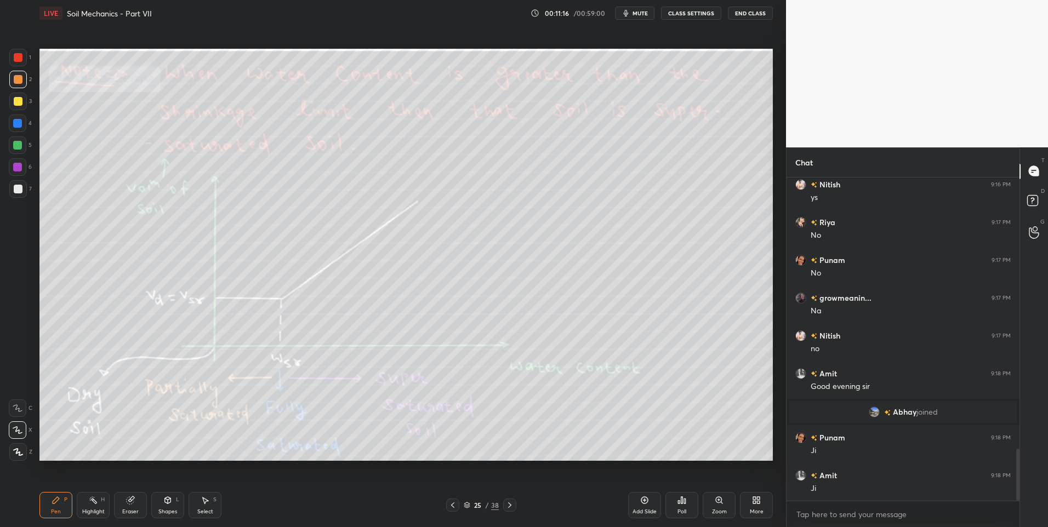
scroll to position [1680, 0]
click at [126, 509] on div "Eraser" at bounding box center [130, 511] width 16 height 5
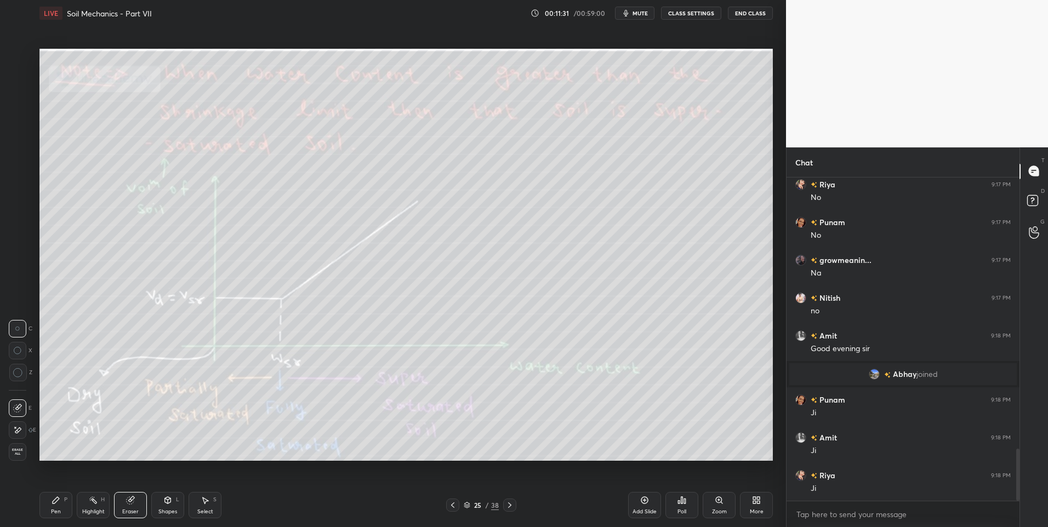
click at [20, 430] on icon at bounding box center [18, 430] width 6 height 5
click at [95, 517] on div "Highlight H" at bounding box center [93, 505] width 33 height 26
click at [97, 514] on div "Highlight" at bounding box center [93, 511] width 22 height 5
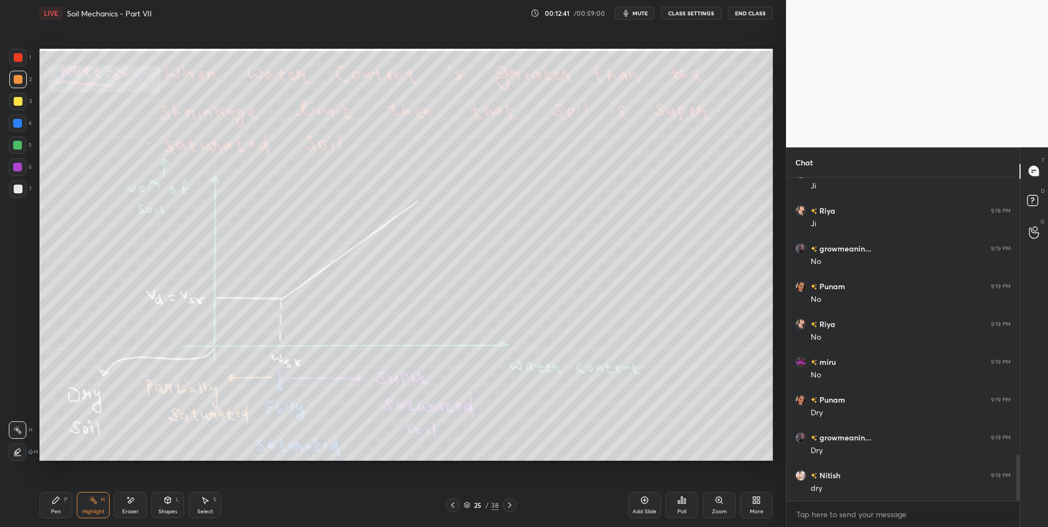
scroll to position [2021, 0]
click at [514, 498] on div "Pen P Highlight H Eraser Shapes L Select S 25 / 38 Add Slide Poll Zoom More" at bounding box center [405, 505] width 733 height 44
click at [509, 504] on icon at bounding box center [509, 505] width 3 height 5
click at [509, 509] on icon at bounding box center [509, 505] width 9 height 9
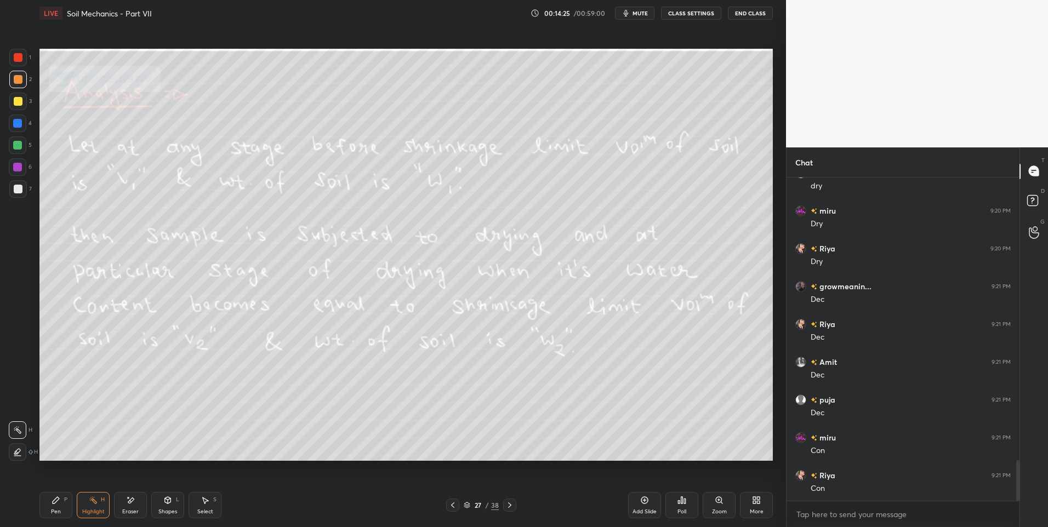
click at [573, 469] on div "Setting up your live class Poll for secs No correct answer Start poll" at bounding box center [406, 254] width 742 height 457
click at [510, 502] on icon at bounding box center [509, 505] width 9 height 9
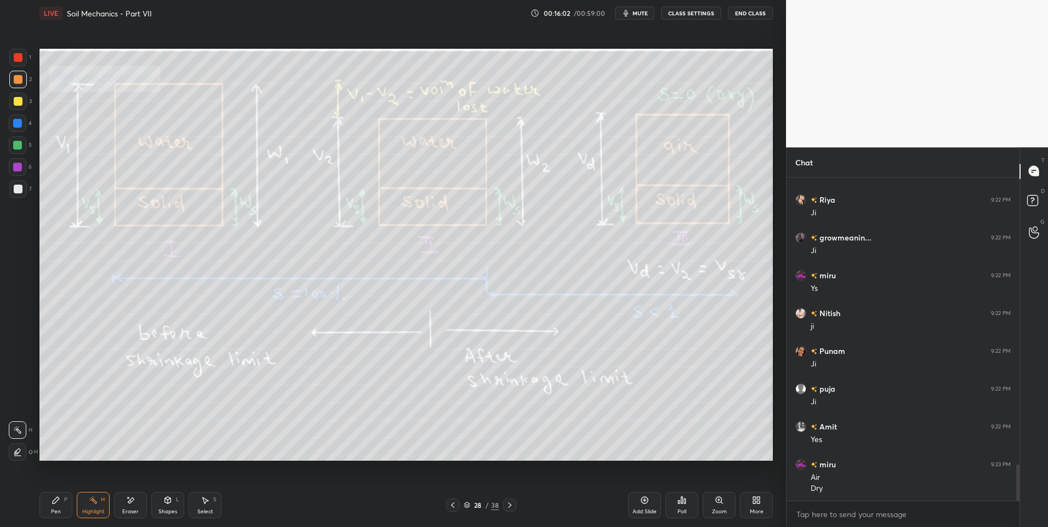
scroll to position [2599, 0]
click at [508, 503] on icon at bounding box center [509, 505] width 9 height 9
click at [511, 503] on icon at bounding box center [509, 505] width 9 height 9
click at [509, 505] on icon at bounding box center [509, 505] width 9 height 9
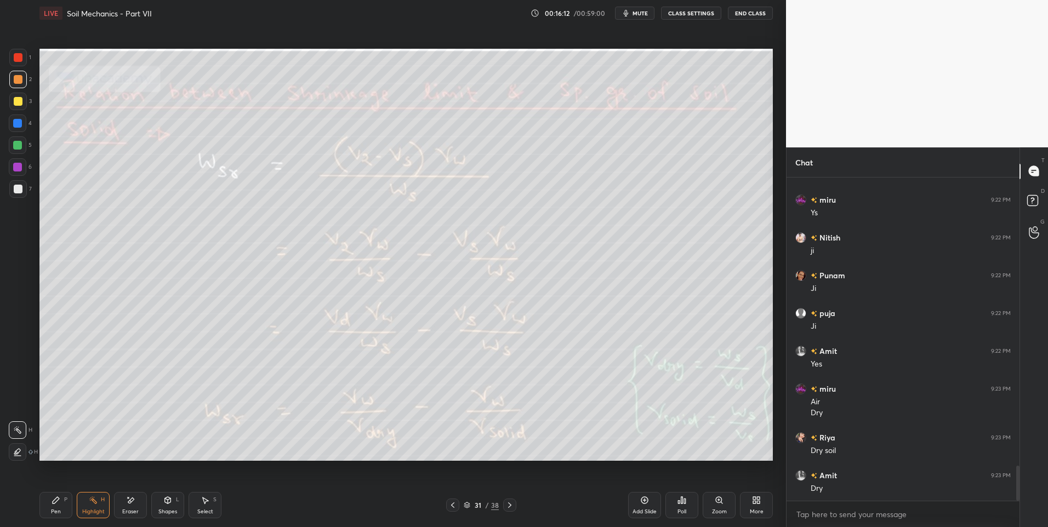
click at [451, 508] on icon at bounding box center [452, 505] width 9 height 9
click at [451, 507] on icon at bounding box center [452, 505] width 9 height 9
click at [452, 508] on icon at bounding box center [452, 505] width 9 height 9
click at [513, 506] on icon at bounding box center [509, 505] width 9 height 9
click at [451, 509] on icon at bounding box center [452, 505] width 9 height 9
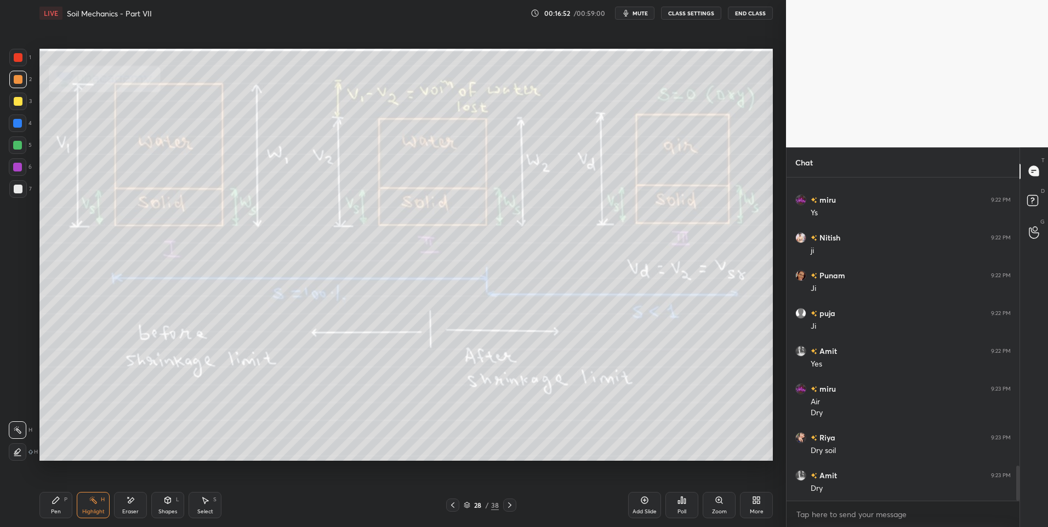
click at [509, 506] on icon at bounding box center [509, 505] width 9 height 9
click at [509, 504] on icon at bounding box center [509, 505] width 3 height 5
click at [510, 507] on icon at bounding box center [509, 505] width 9 height 9
click at [517, 509] on div "31 / 38" at bounding box center [481, 505] width 294 height 13
click at [516, 507] on div "31 / 38" at bounding box center [481, 505] width 294 height 13
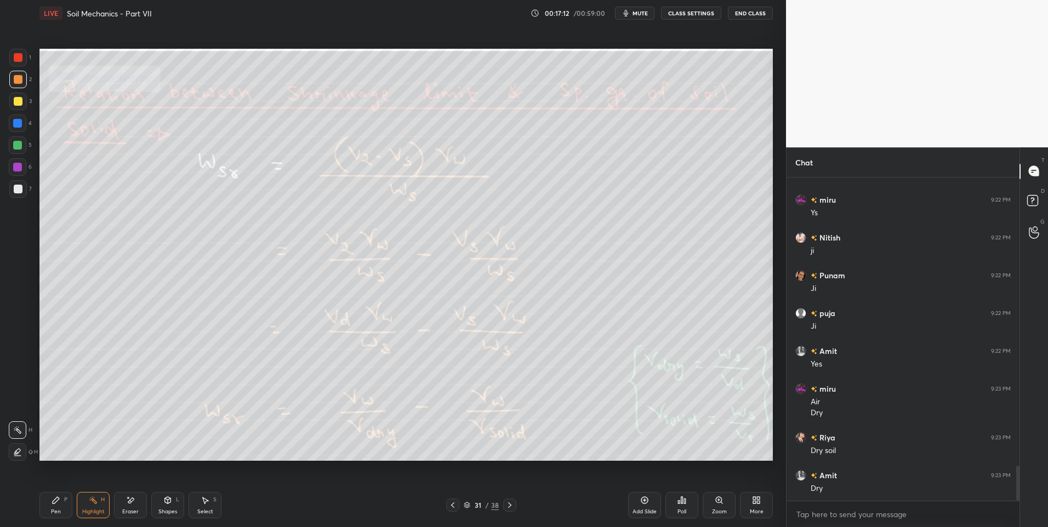
click at [508, 505] on icon at bounding box center [509, 505] width 9 height 9
click at [448, 504] on icon at bounding box center [452, 505] width 9 height 9
click at [509, 504] on icon at bounding box center [509, 505] width 3 height 5
click at [452, 506] on icon at bounding box center [452, 505] width 3 height 5
click at [512, 510] on div at bounding box center [509, 505] width 13 height 13
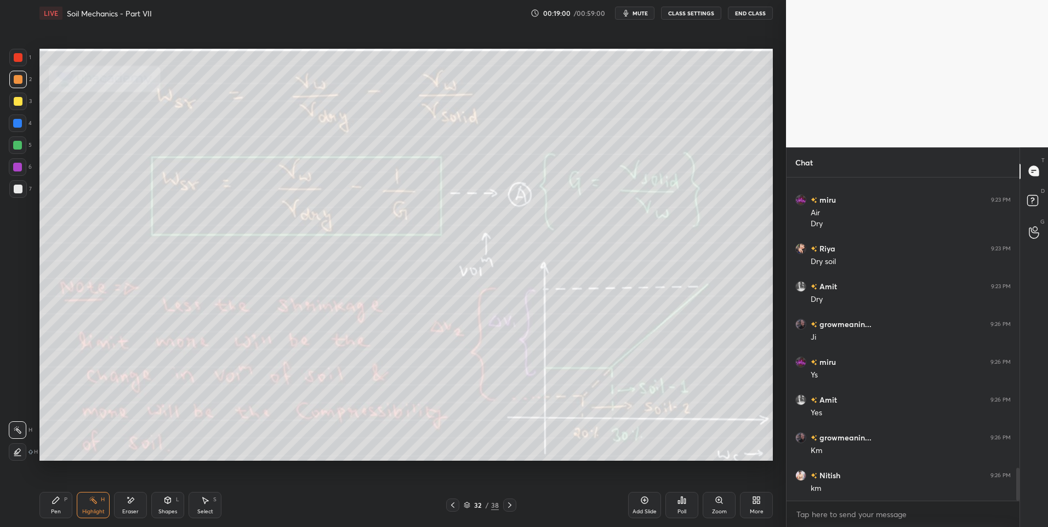
scroll to position [2864, 0]
click at [507, 509] on icon at bounding box center [509, 505] width 9 height 9
click at [452, 511] on div at bounding box center [452, 505] width 13 height 13
click at [514, 504] on div at bounding box center [509, 505] width 13 height 13
click at [47, 511] on div "Pen P" at bounding box center [55, 505] width 33 height 26
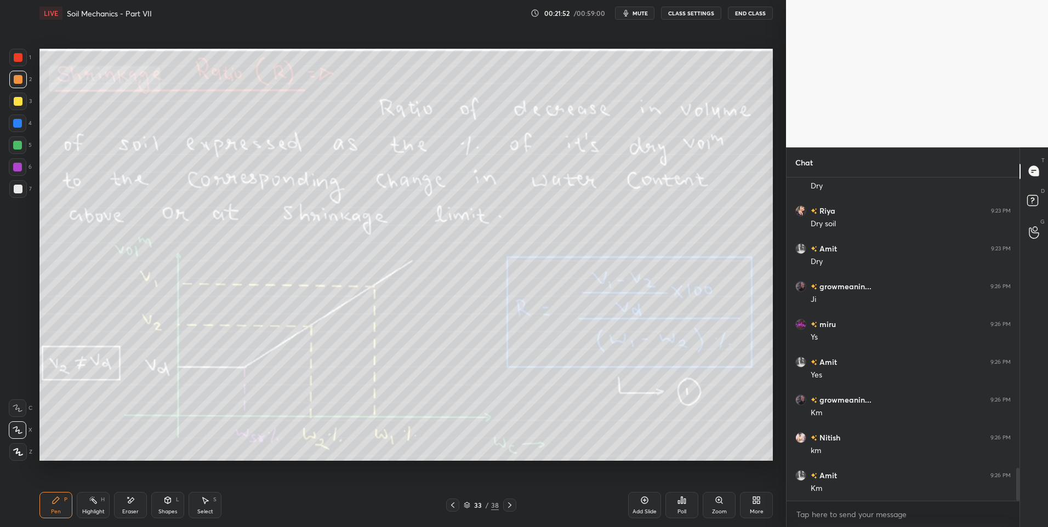
click at [58, 510] on div "Pen" at bounding box center [56, 511] width 10 height 5
click at [139, 512] on div "Eraser" at bounding box center [130, 505] width 33 height 26
click at [87, 514] on div "Highlight" at bounding box center [93, 511] width 22 height 5
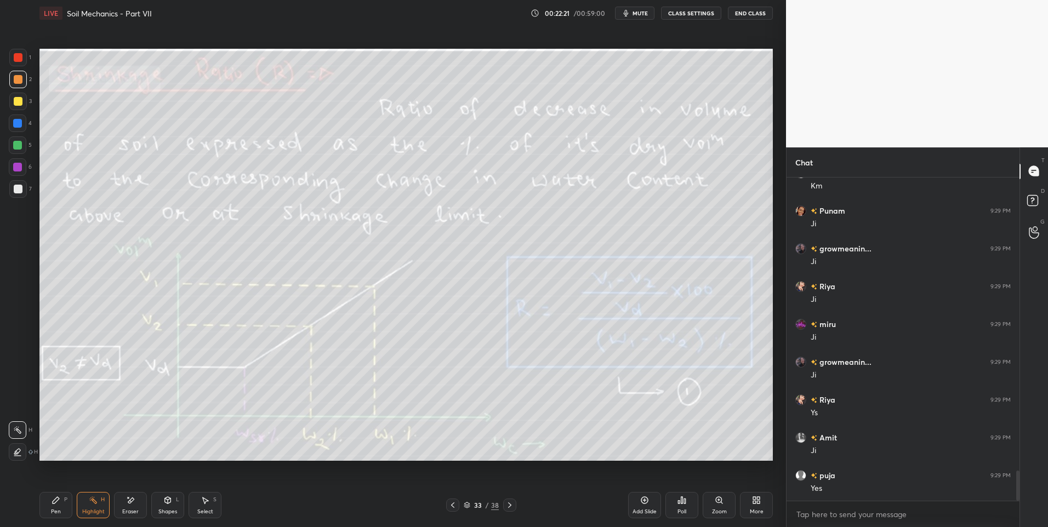
click at [90, 515] on div "Highlight H" at bounding box center [93, 505] width 33 height 26
click at [64, 510] on div "Pen P" at bounding box center [55, 505] width 33 height 26
click at [505, 505] on icon at bounding box center [509, 505] width 9 height 9
click at [510, 506] on icon at bounding box center [509, 505] width 3 height 5
click at [511, 504] on icon at bounding box center [509, 505] width 9 height 9
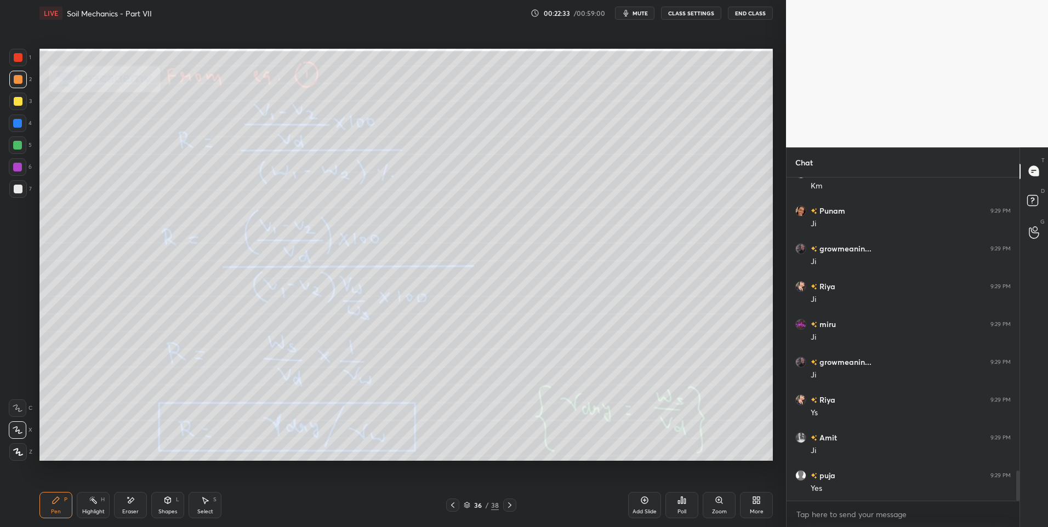
click at [509, 505] on icon at bounding box center [509, 505] width 9 height 9
click at [447, 509] on div at bounding box center [452, 505] width 13 height 13
click at [86, 511] on div "Highlight" at bounding box center [93, 511] width 22 height 5
click at [508, 504] on icon at bounding box center [509, 505] width 9 height 9
click at [55, 506] on div "Pen P" at bounding box center [55, 505] width 33 height 26
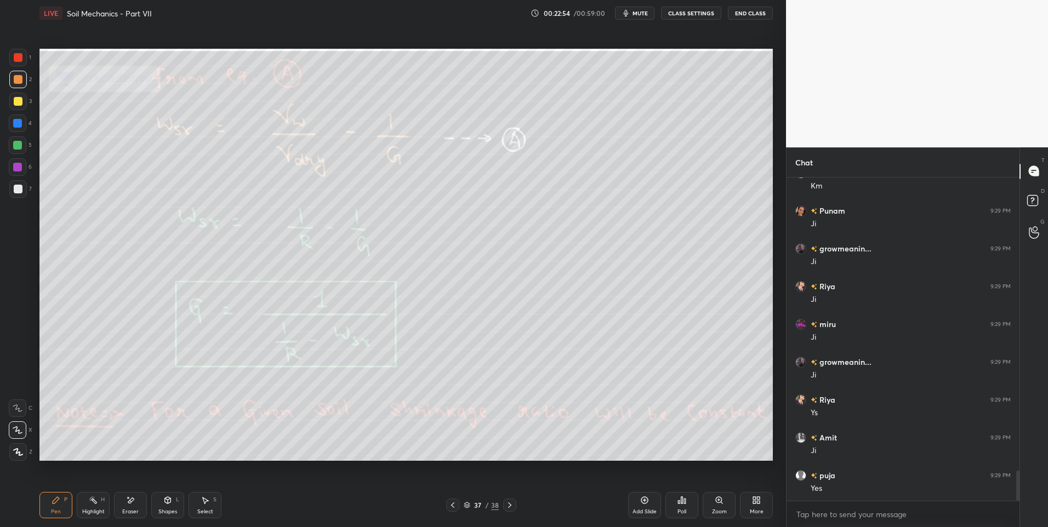
click at [25, 60] on div at bounding box center [18, 58] width 18 height 18
click at [449, 508] on icon at bounding box center [452, 505] width 9 height 9
click at [96, 509] on div "Highlight" at bounding box center [93, 511] width 22 height 5
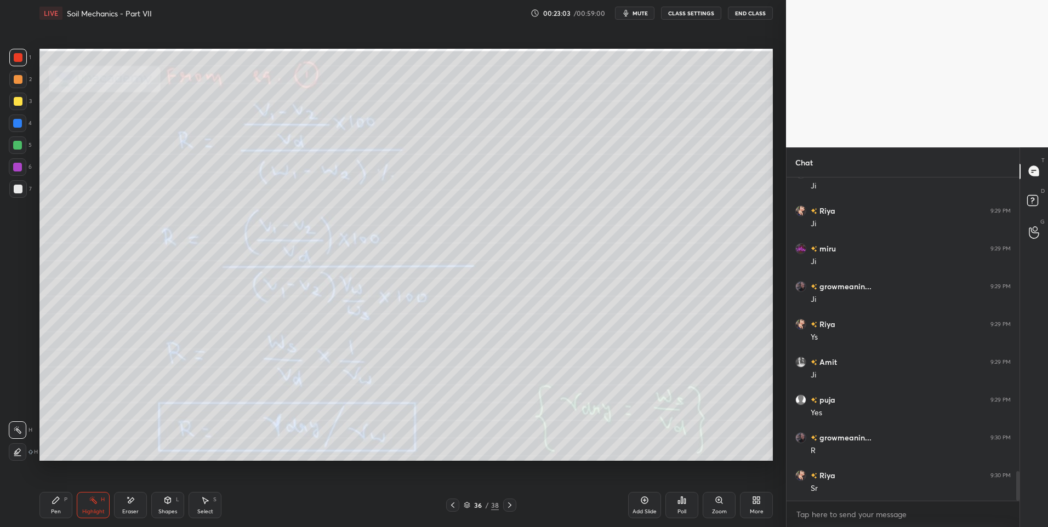
click at [503, 504] on div at bounding box center [509, 505] width 13 height 13
click at [50, 509] on div "Pen P" at bounding box center [55, 505] width 33 height 26
click at [49, 505] on div "Pen P" at bounding box center [55, 505] width 33 height 26
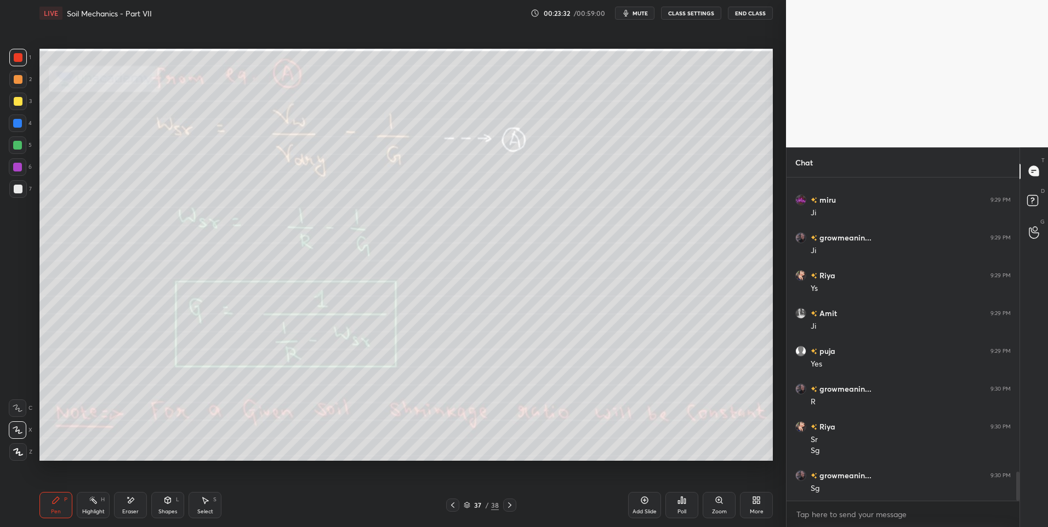
scroll to position [3328, 0]
click at [92, 509] on div "Highlight" at bounding box center [93, 511] width 22 height 5
click at [57, 508] on div "Pen P" at bounding box center [55, 505] width 33 height 26
click at [100, 505] on div "Highlight H" at bounding box center [93, 505] width 33 height 26
click at [57, 508] on div "Pen P" at bounding box center [55, 505] width 33 height 26
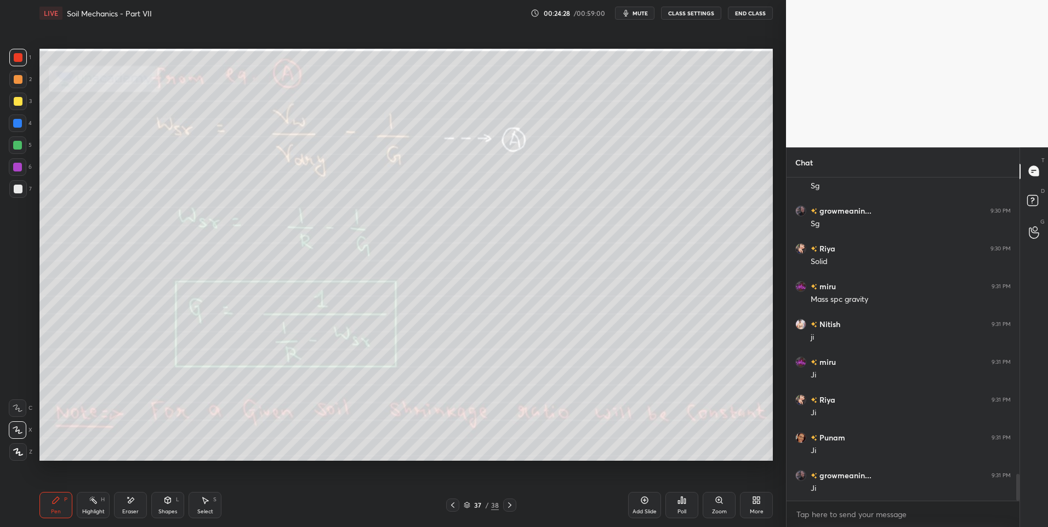
scroll to position [3593, 0]
click at [89, 507] on div "Highlight H" at bounding box center [93, 505] width 33 height 26
click at [210, 502] on div "Select S" at bounding box center [205, 505] width 33 height 26
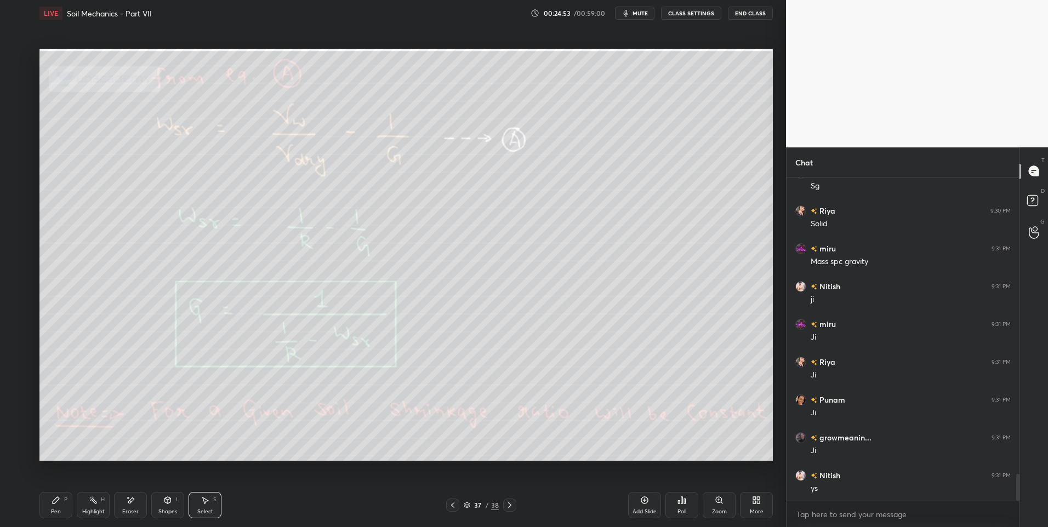
click at [96, 501] on icon at bounding box center [93, 500] width 9 height 9
click at [200, 499] on div "Select S" at bounding box center [205, 505] width 33 height 26
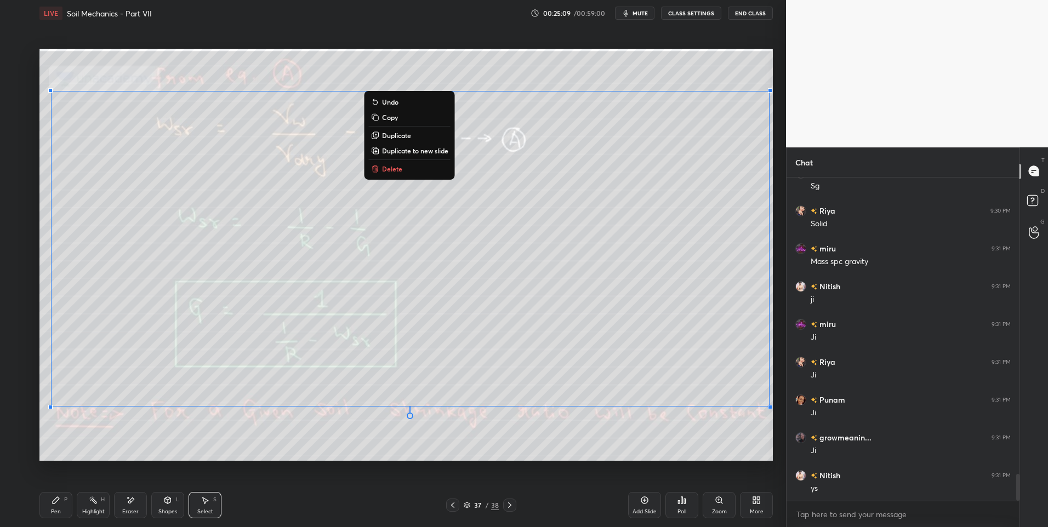
click at [415, 168] on button "Delete" at bounding box center [410, 168] width 82 height 13
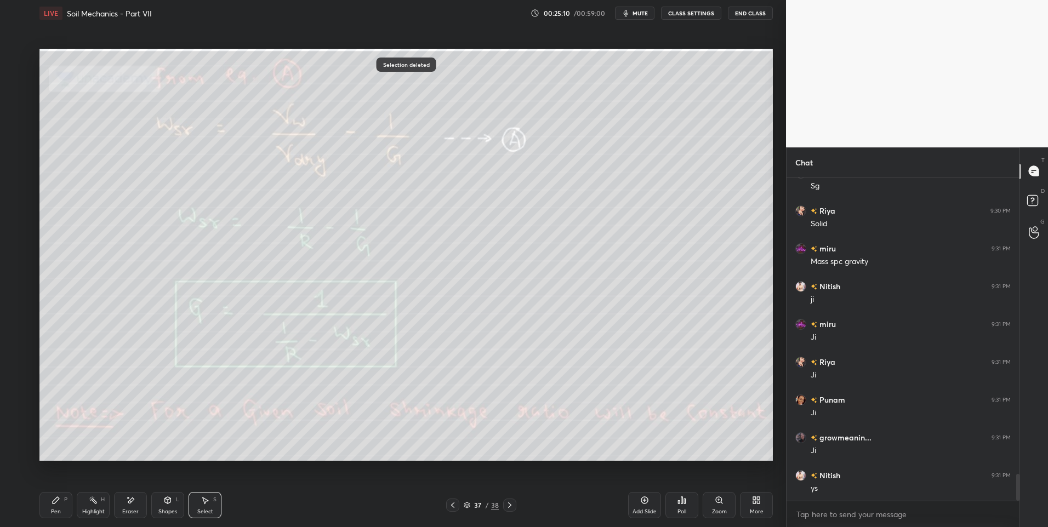
click at [90, 503] on icon at bounding box center [93, 500] width 9 height 9
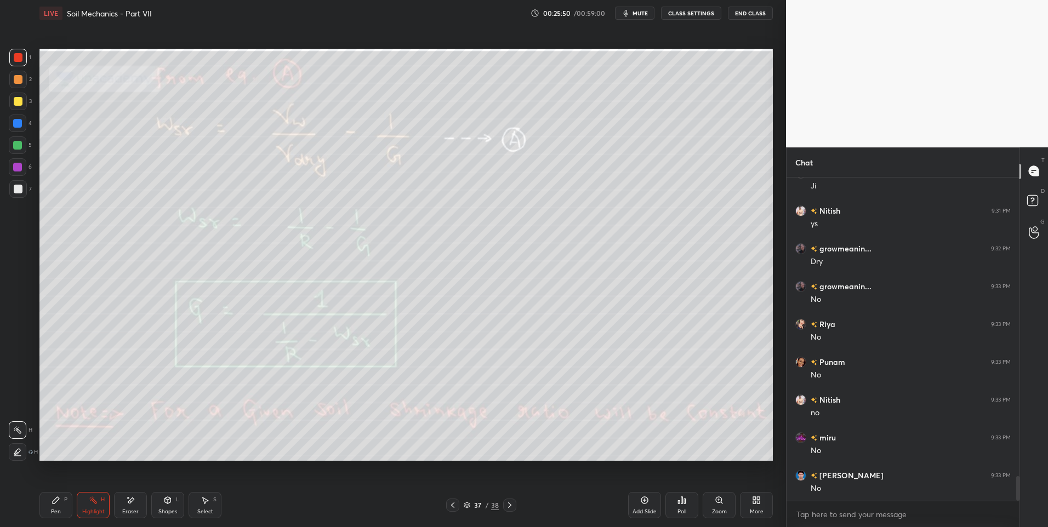
scroll to position [3896, 0]
click at [509, 508] on icon at bounding box center [509, 505] width 9 height 9
click at [509, 505] on icon at bounding box center [509, 505] width 9 height 9
click at [510, 508] on icon at bounding box center [509, 505] width 9 height 9
click at [506, 510] on div at bounding box center [509, 505] width 13 height 13
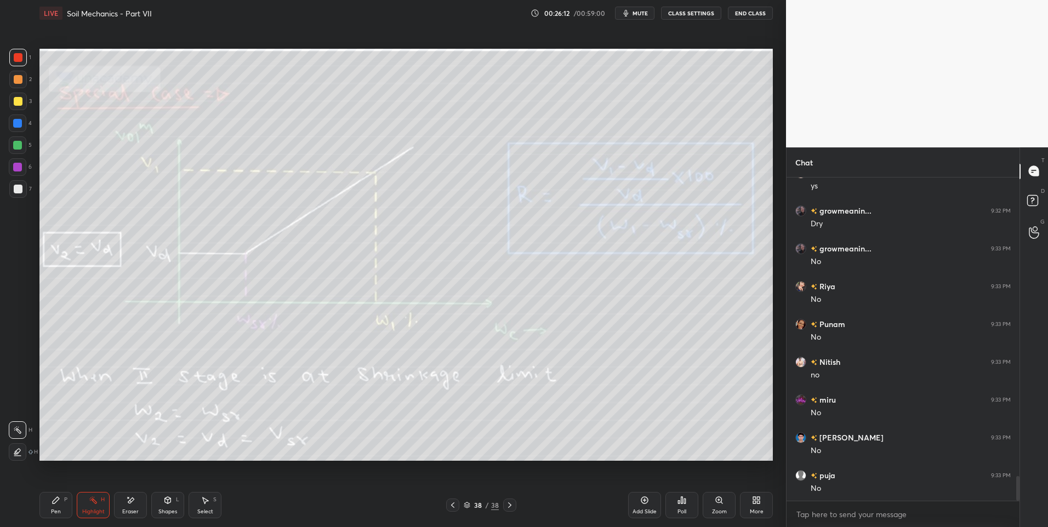
click at [509, 508] on icon at bounding box center [509, 505] width 3 height 5
click at [761, 510] on div "More" at bounding box center [757, 511] width 14 height 5
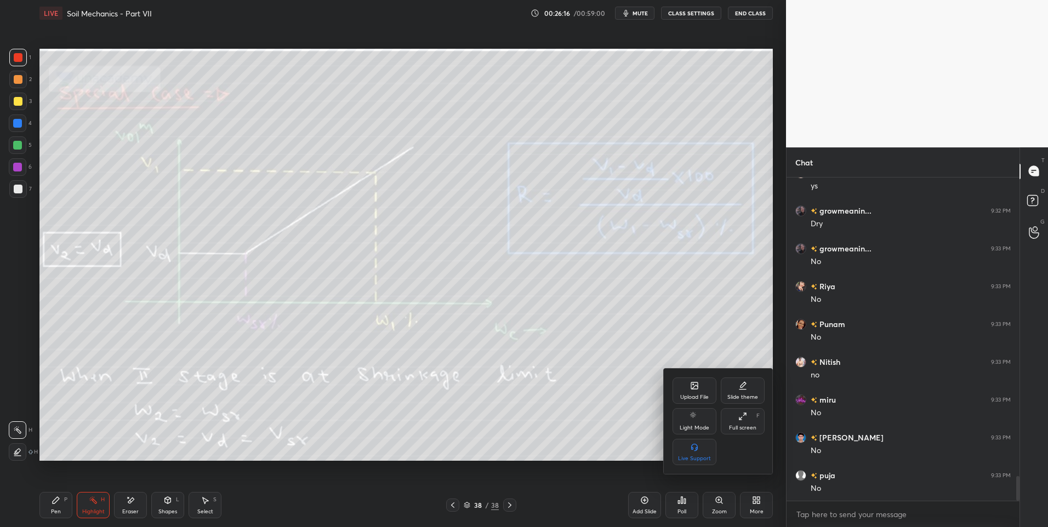
click at [693, 382] on icon at bounding box center [694, 386] width 9 height 9
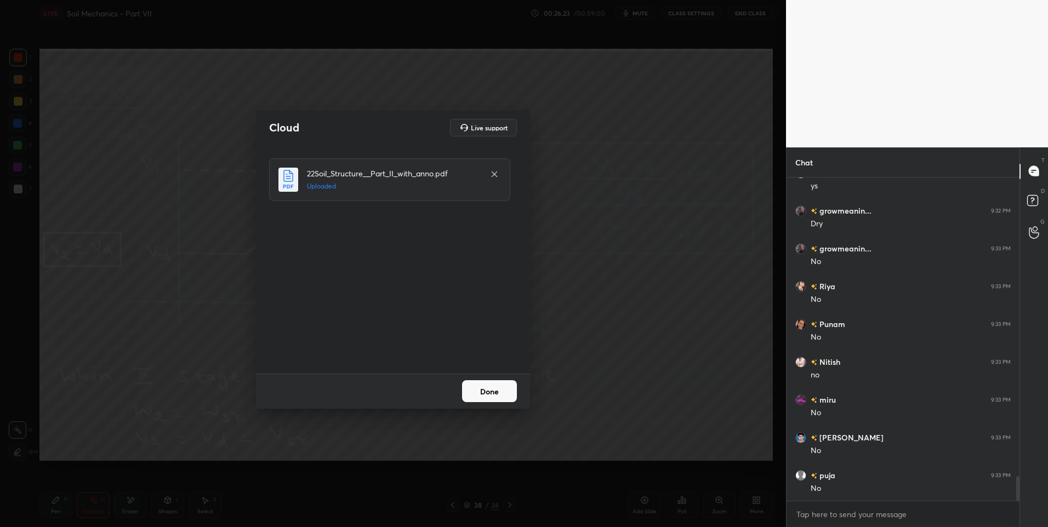
click at [486, 388] on button "Done" at bounding box center [489, 391] width 55 height 22
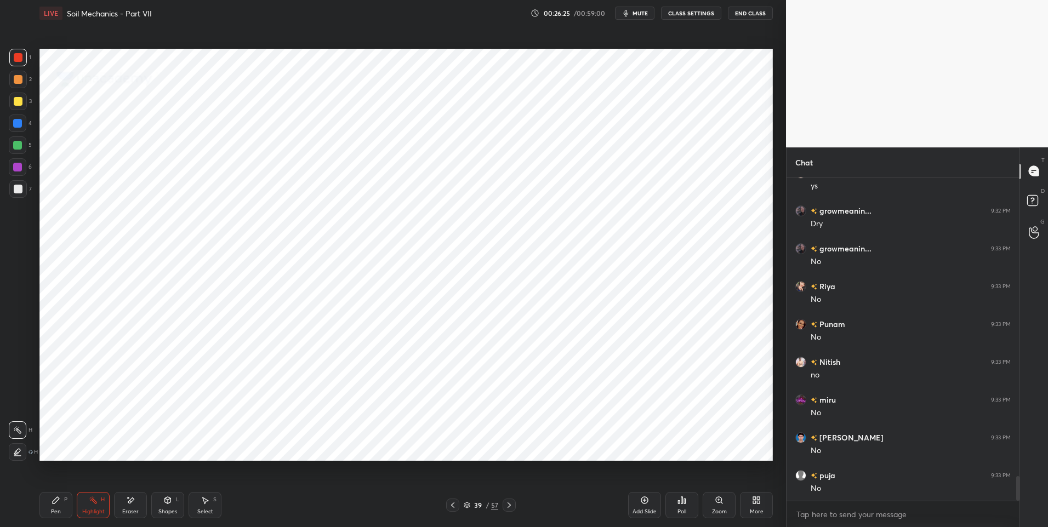
click at [507, 507] on icon at bounding box center [509, 505] width 9 height 9
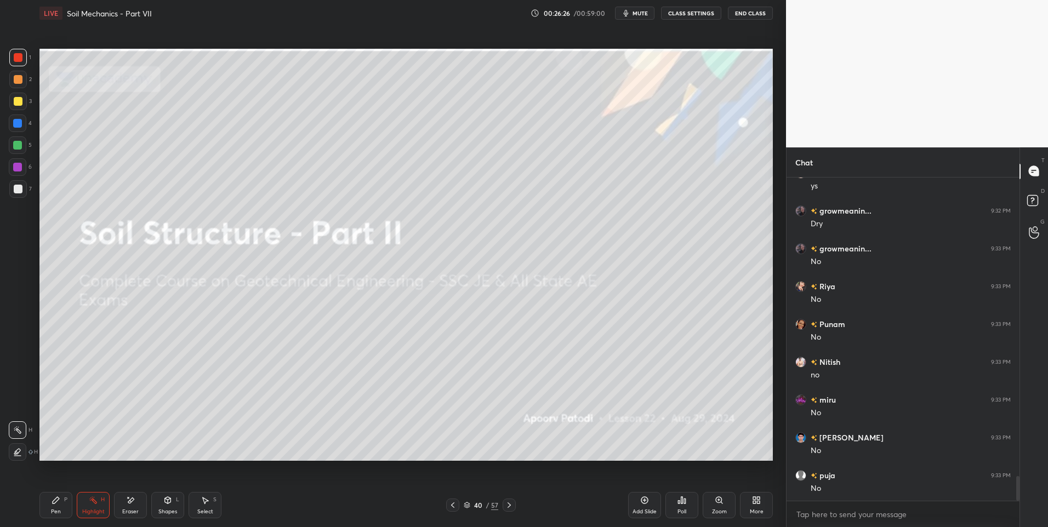
click at [507, 505] on icon at bounding box center [509, 505] width 9 height 9
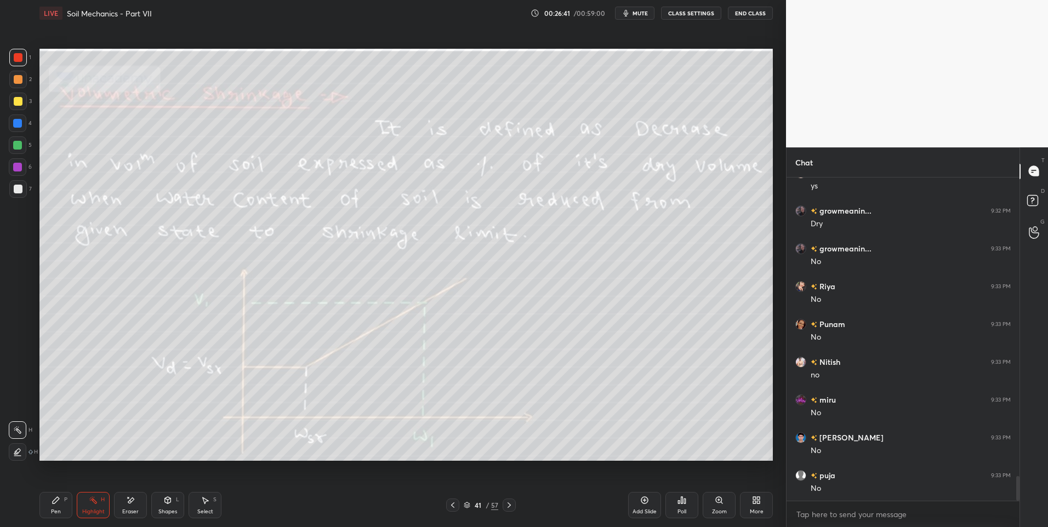
click at [512, 508] on icon at bounding box center [509, 505] width 9 height 9
click at [450, 509] on icon at bounding box center [452, 505] width 9 height 9
click at [505, 507] on icon at bounding box center [509, 505] width 9 height 9
click at [450, 507] on icon at bounding box center [452, 505] width 9 height 9
click at [508, 504] on icon at bounding box center [509, 505] width 9 height 9
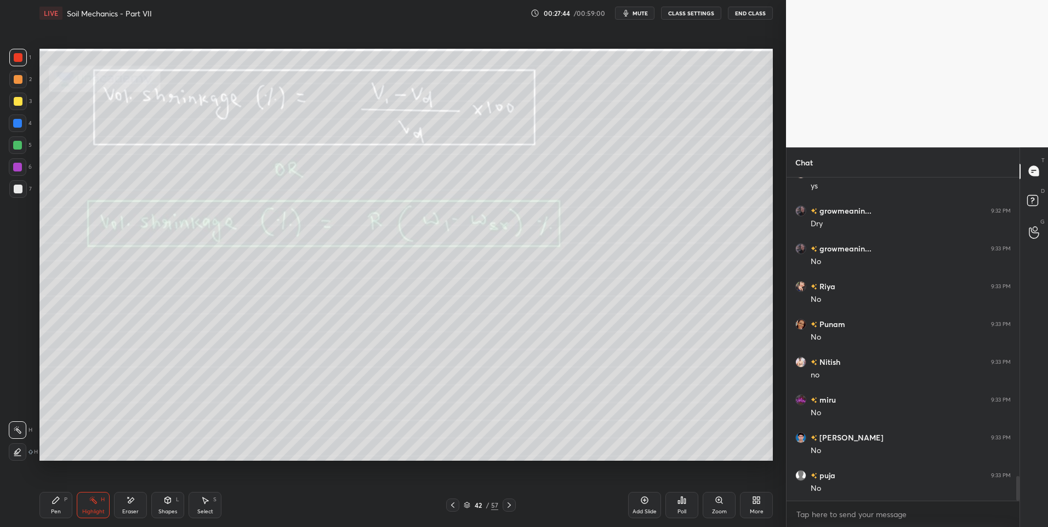
click at [56, 505] on div "Pen P" at bounding box center [55, 505] width 33 height 26
click at [99, 505] on div "Highlight H" at bounding box center [93, 505] width 33 height 26
click at [202, 514] on div "Select" at bounding box center [205, 511] width 16 height 5
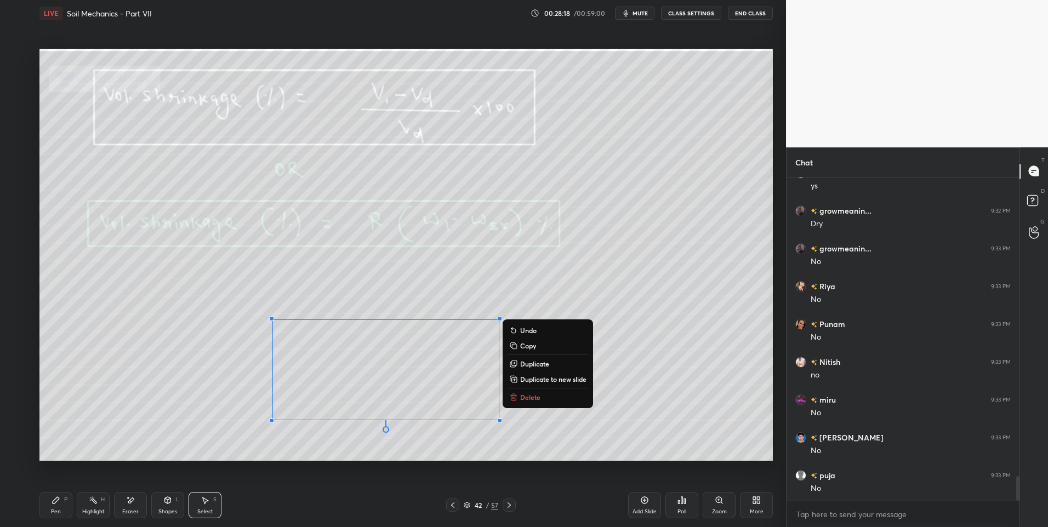
click at [539, 396] on p "Delete" at bounding box center [530, 397] width 20 height 9
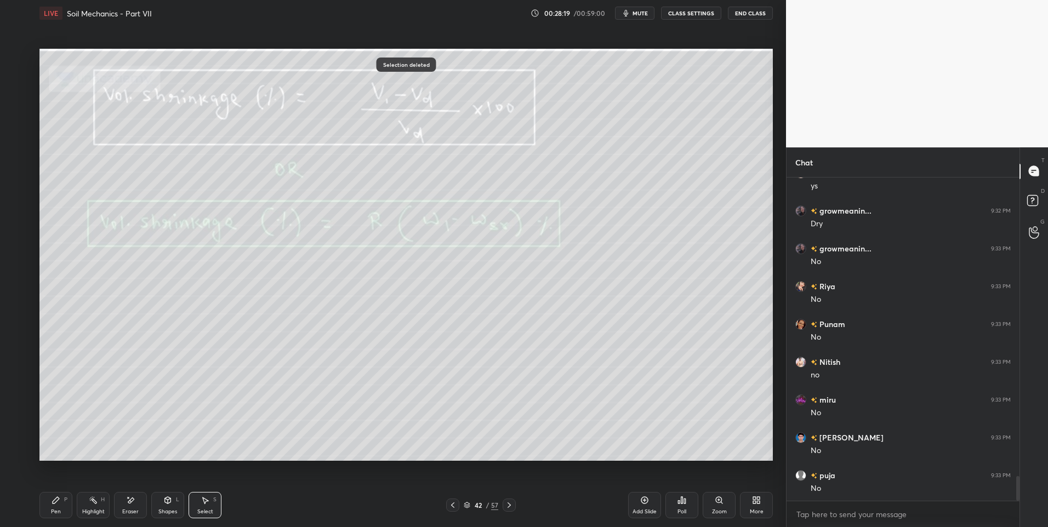
click at [95, 506] on div "Highlight H" at bounding box center [93, 505] width 33 height 26
click at [96, 507] on div "Highlight H" at bounding box center [93, 505] width 33 height 26
click at [513, 503] on icon at bounding box center [509, 505] width 9 height 9
click at [513, 504] on icon at bounding box center [509, 505] width 9 height 9
click at [509, 505] on icon at bounding box center [509, 505] width 9 height 9
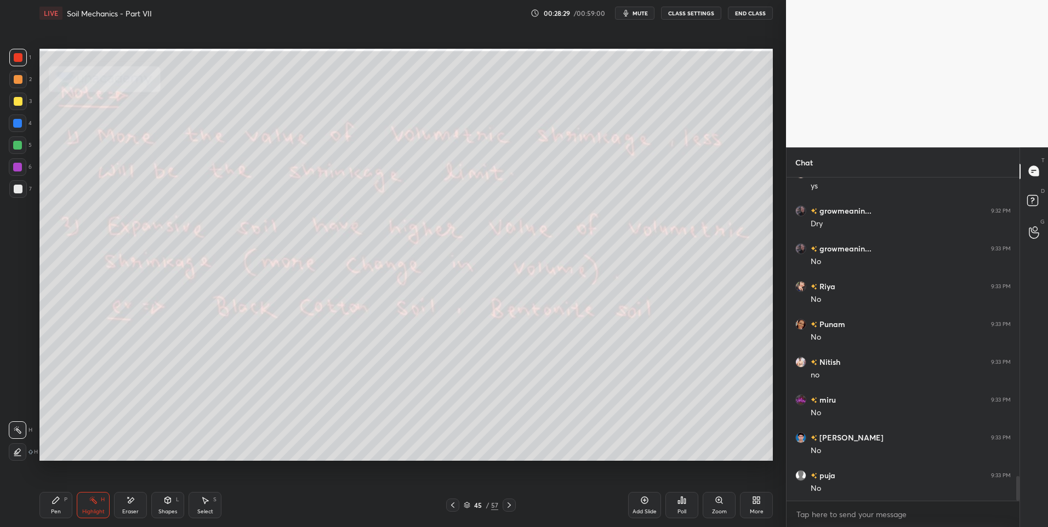
click at [569, 465] on div "Setting up your live class Poll for secs No correct answer Start poll" at bounding box center [406, 254] width 742 height 457
click at [453, 504] on icon at bounding box center [452, 505] width 3 height 5
click at [453, 506] on icon at bounding box center [452, 505] width 9 height 9
click at [454, 503] on icon at bounding box center [452, 505] width 9 height 9
click at [455, 507] on icon at bounding box center [452, 505] width 9 height 9
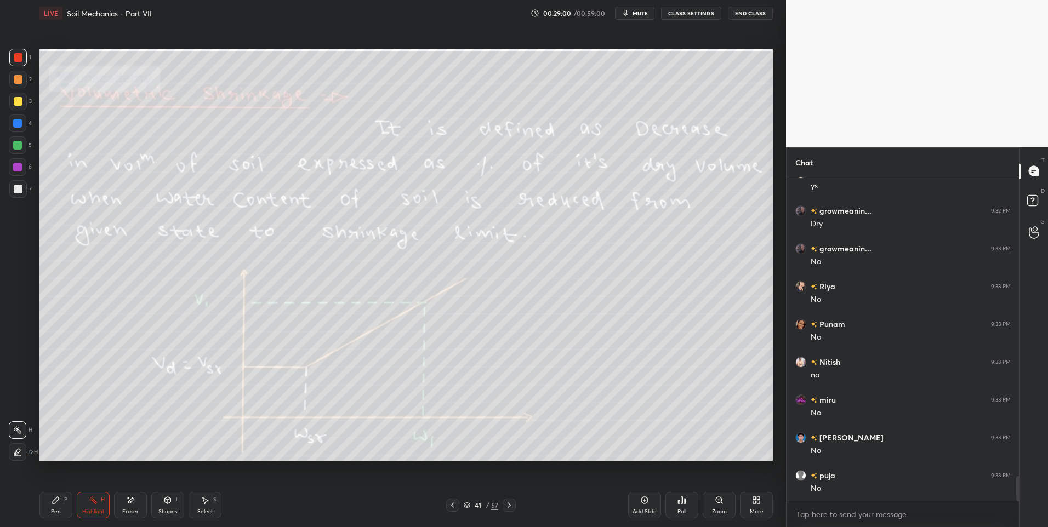
click at [508, 504] on icon at bounding box center [509, 505] width 9 height 9
click at [508, 505] on icon at bounding box center [509, 505] width 9 height 9
click at [510, 505] on icon at bounding box center [509, 505] width 9 height 9
click at [508, 507] on icon at bounding box center [509, 505] width 9 height 9
click at [449, 509] on icon at bounding box center [452, 505] width 9 height 9
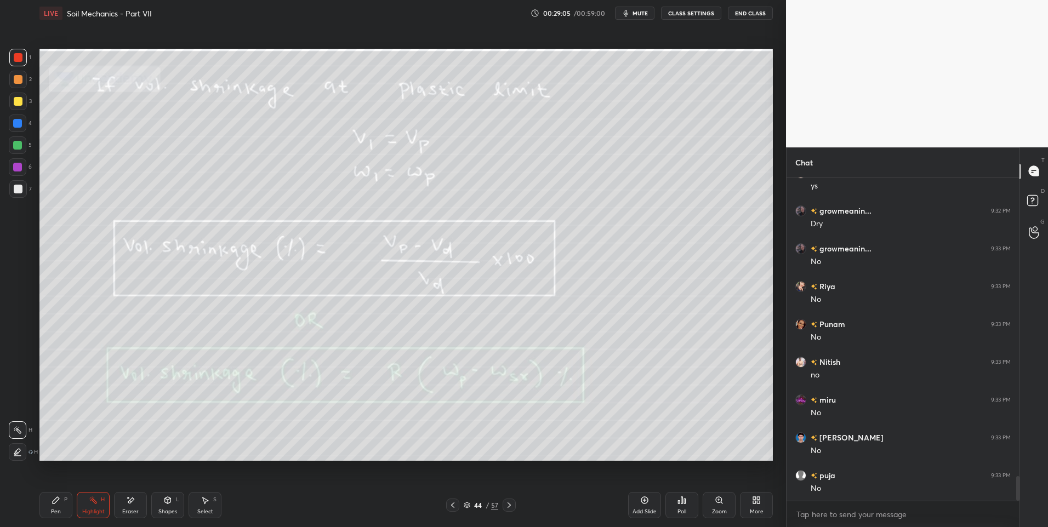
click at [450, 509] on icon at bounding box center [452, 505] width 9 height 9
click at [451, 509] on icon at bounding box center [452, 505] width 9 height 9
click at [453, 505] on icon at bounding box center [452, 505] width 9 height 9
click at [454, 511] on div at bounding box center [452, 505] width 13 height 13
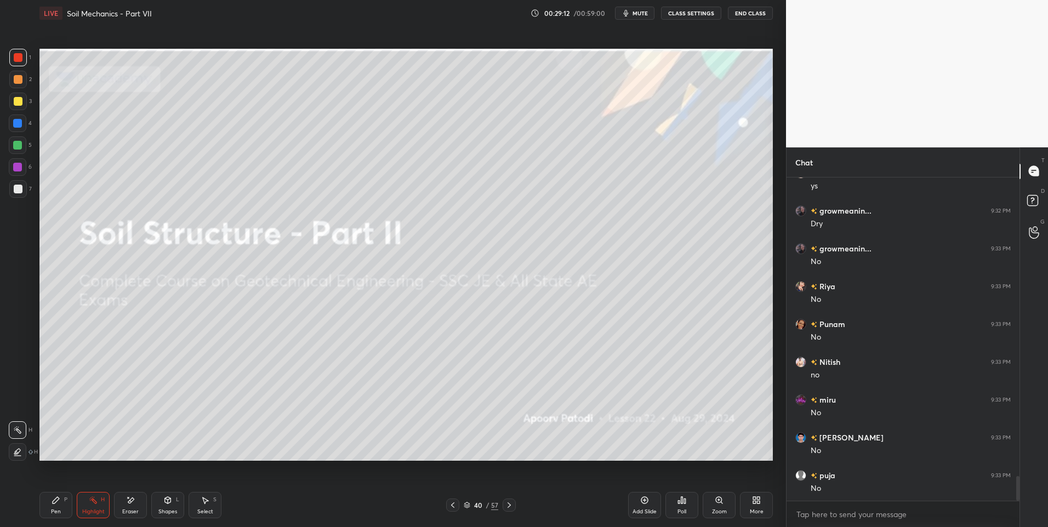
click at [511, 504] on icon at bounding box center [509, 505] width 9 height 9
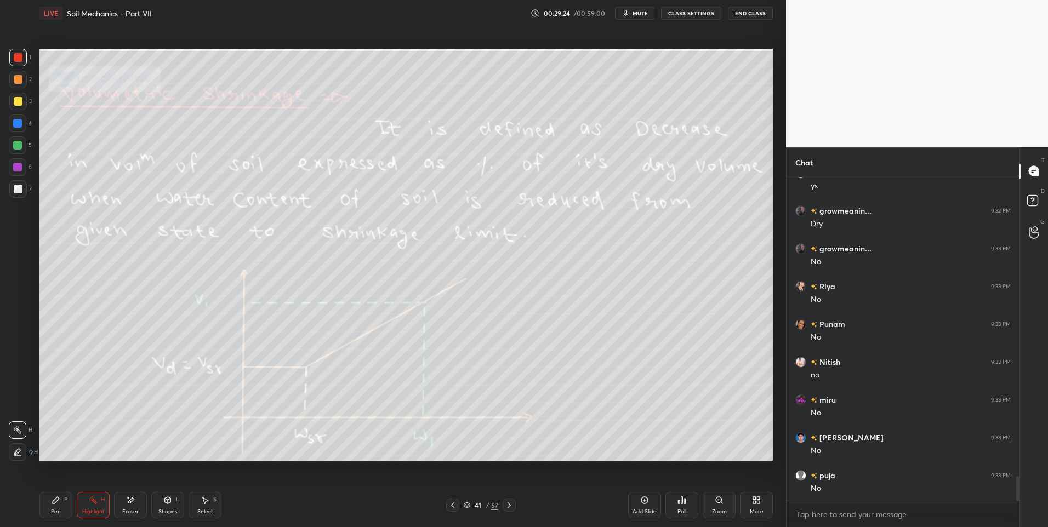
click at [508, 505] on icon at bounding box center [509, 505] width 9 height 9
click at [508, 507] on icon at bounding box center [509, 505] width 9 height 9
click at [508, 509] on icon at bounding box center [509, 505] width 9 height 9
click at [510, 510] on div at bounding box center [509, 505] width 13 height 13
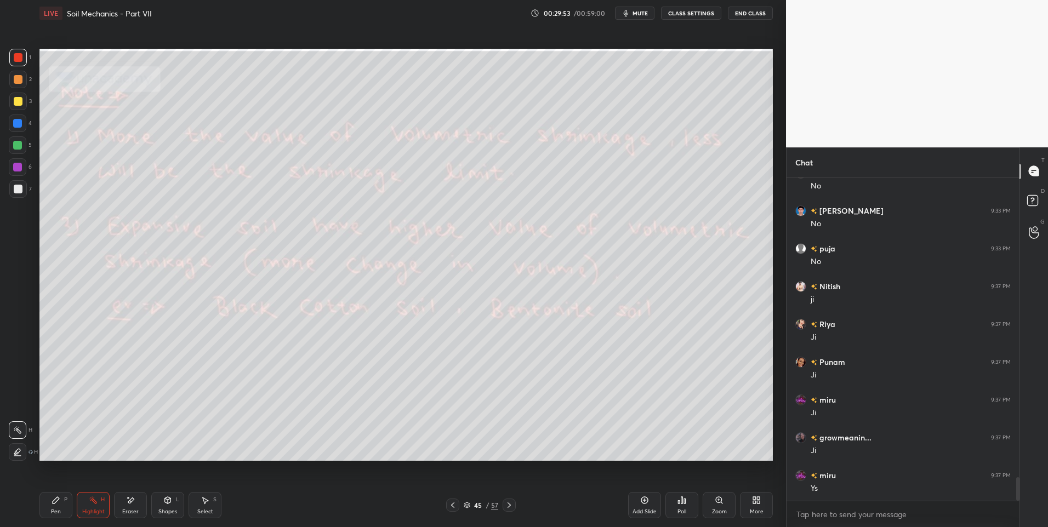
click at [53, 509] on div "Pen" at bounding box center [56, 511] width 10 height 5
click at [20, 192] on div at bounding box center [18, 189] width 9 height 9
click at [82, 509] on div "Highlight" at bounding box center [93, 511] width 22 height 5
click at [204, 506] on div "Select S" at bounding box center [205, 505] width 33 height 26
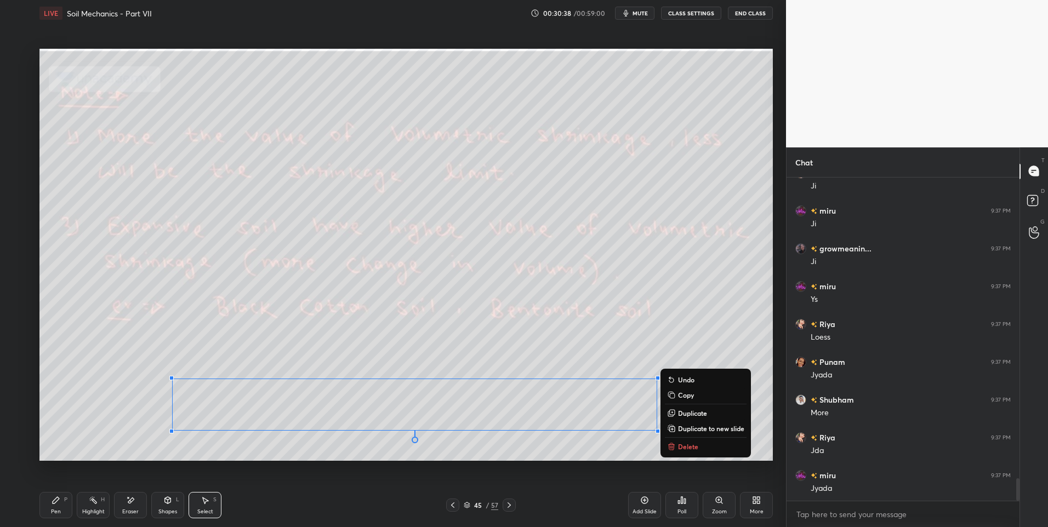
scroll to position [4350, 0]
click at [693, 447] on p "Delete" at bounding box center [688, 446] width 20 height 9
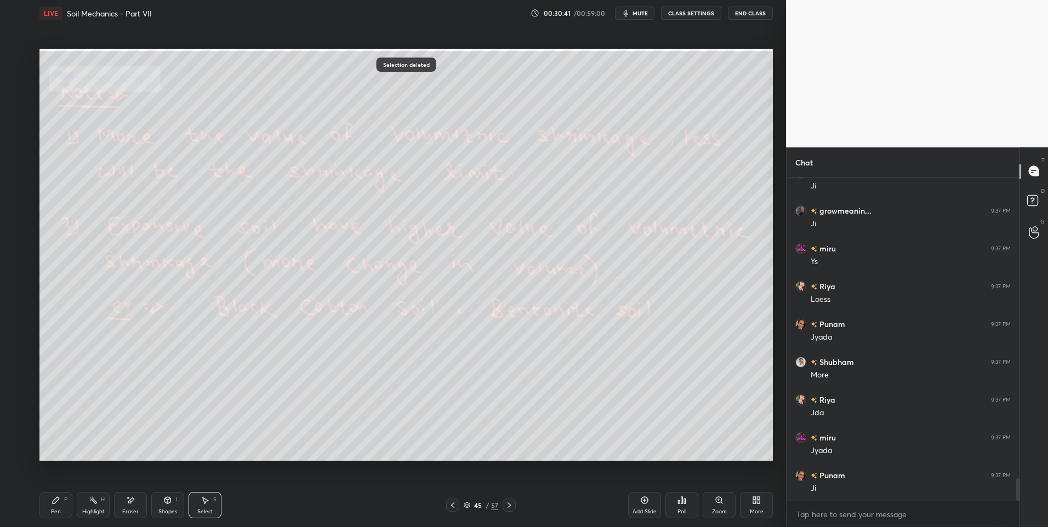
click at [93, 504] on icon at bounding box center [93, 500] width 9 height 9
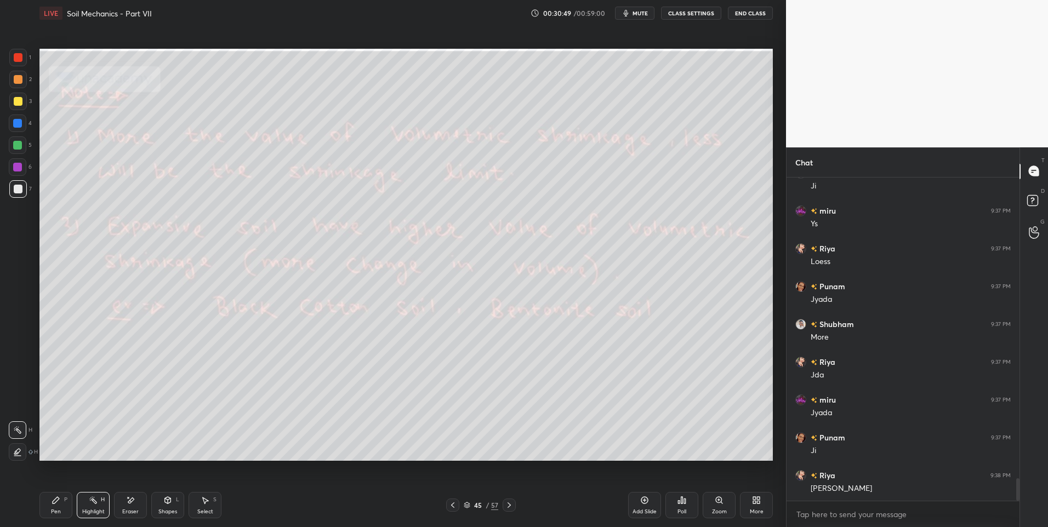
scroll to position [4425, 0]
click at [509, 504] on icon at bounding box center [509, 505] width 9 height 9
click at [80, 503] on div "Highlight H" at bounding box center [93, 505] width 33 height 26
click at [457, 506] on icon at bounding box center [452, 505] width 9 height 9
click at [459, 508] on div at bounding box center [452, 505] width 13 height 13
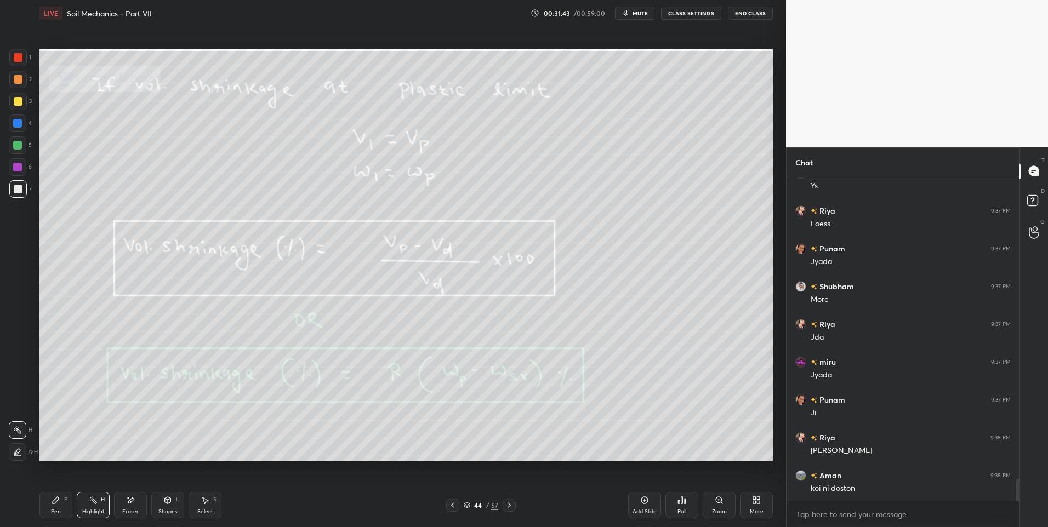
click at [460, 509] on div "44 / 57" at bounding box center [481, 505] width 70 height 13
click at [457, 506] on icon at bounding box center [452, 505] width 9 height 9
click at [513, 507] on icon at bounding box center [509, 505] width 9 height 9
click at [514, 508] on div at bounding box center [509, 505] width 13 height 13
click at [512, 503] on icon at bounding box center [509, 505] width 9 height 9
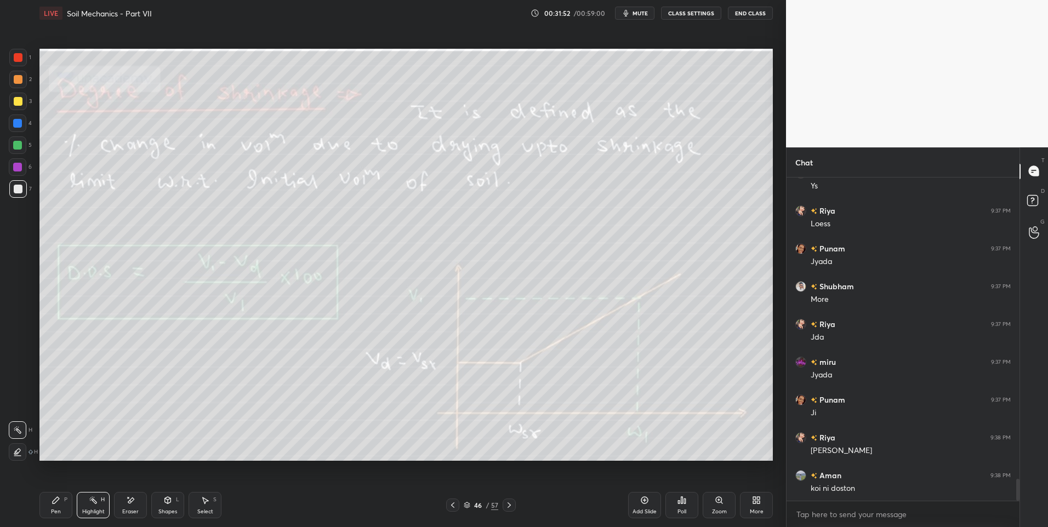
click at [510, 505] on icon at bounding box center [509, 505] width 3 height 5
click at [511, 506] on icon at bounding box center [509, 505] width 9 height 9
click at [509, 507] on icon at bounding box center [509, 505] width 3 height 5
click at [509, 508] on icon at bounding box center [509, 505] width 9 height 9
click at [510, 509] on icon at bounding box center [509, 505] width 9 height 9
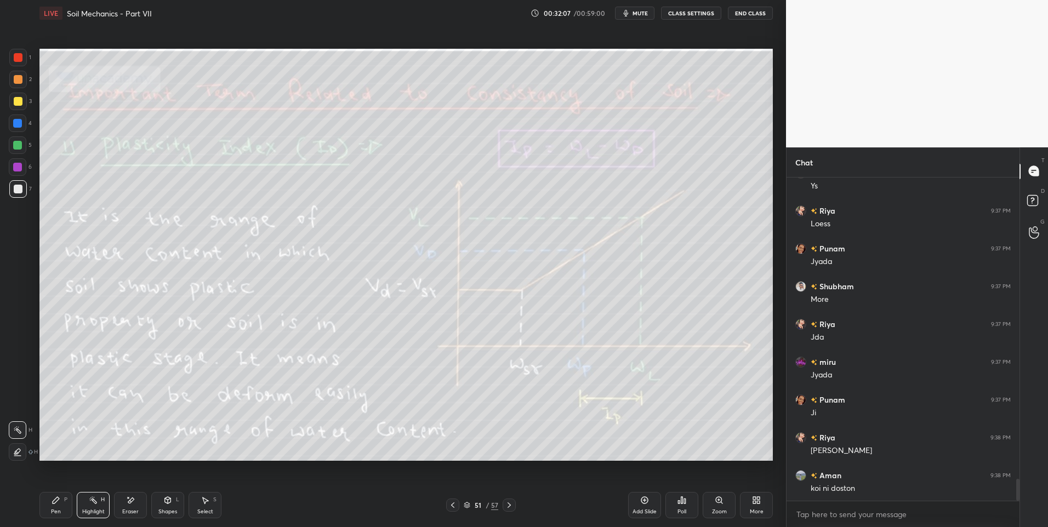
click at [21, 59] on div at bounding box center [18, 57] width 9 height 9
click at [47, 514] on div "Pen P" at bounding box center [55, 505] width 33 height 26
click at [59, 510] on div "Pen" at bounding box center [56, 511] width 10 height 5
click at [89, 507] on div "Highlight H" at bounding box center [93, 505] width 33 height 26
click at [510, 505] on icon at bounding box center [509, 505] width 3 height 5
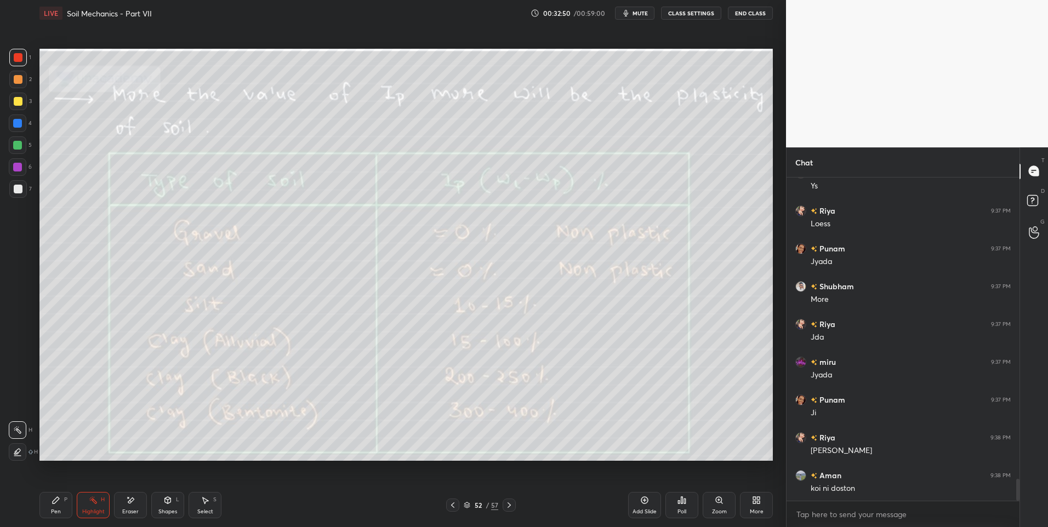
click at [55, 509] on div "Pen" at bounding box center [56, 511] width 10 height 5
click at [457, 507] on icon at bounding box center [452, 505] width 9 height 9
click at [88, 502] on div "Highlight H" at bounding box center [93, 505] width 33 height 26
click at [509, 504] on icon at bounding box center [509, 505] width 9 height 9
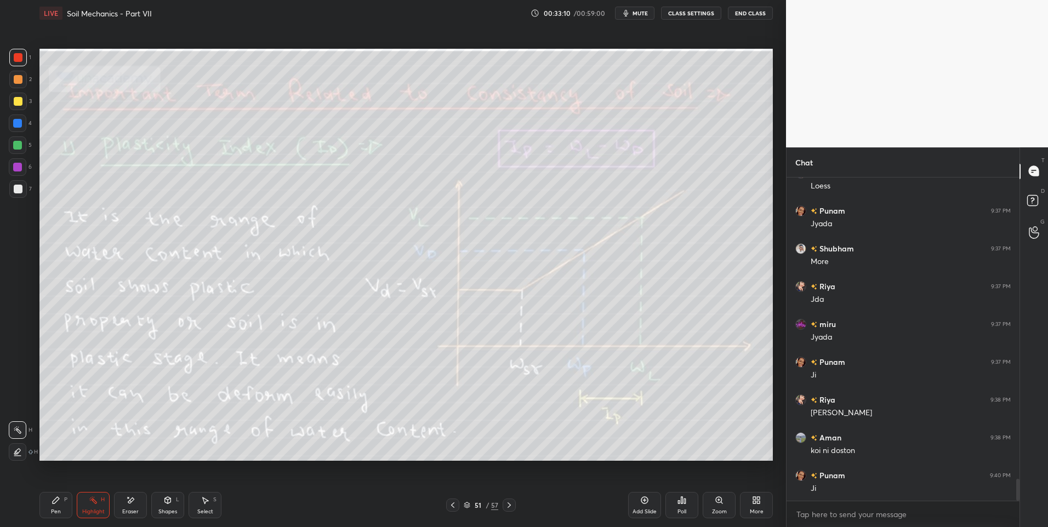
click at [509, 504] on icon at bounding box center [509, 505] width 9 height 9
click at [449, 500] on div at bounding box center [452, 505] width 13 height 13
click at [451, 503] on icon at bounding box center [452, 505] width 9 height 9
click at [505, 504] on icon at bounding box center [509, 505] width 9 height 9
click at [92, 508] on div "Highlight H" at bounding box center [93, 505] width 33 height 26
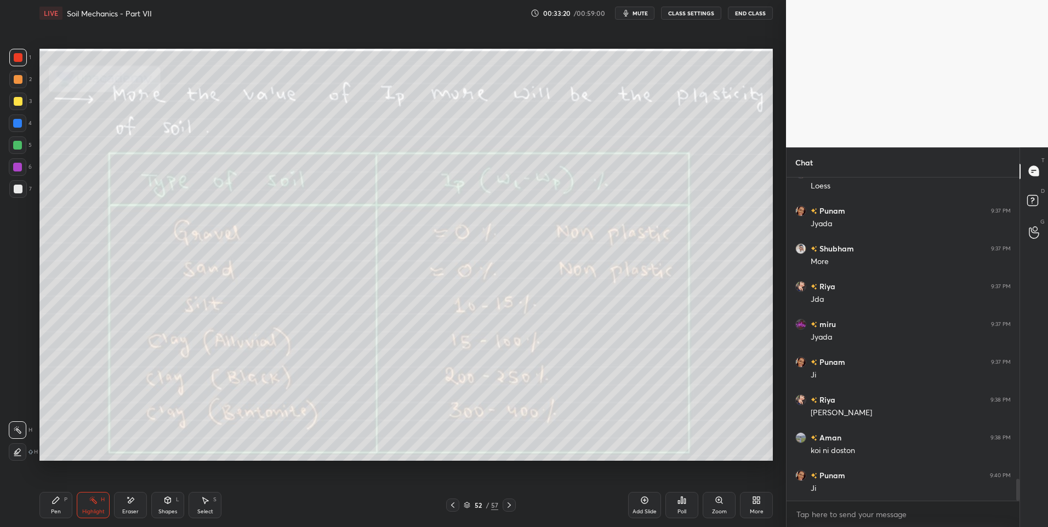
click at [449, 510] on div at bounding box center [452, 505] width 13 height 13
click at [516, 502] on div "51 / 57" at bounding box center [481, 505] width 294 height 13
click at [509, 504] on icon at bounding box center [509, 505] width 9 height 9
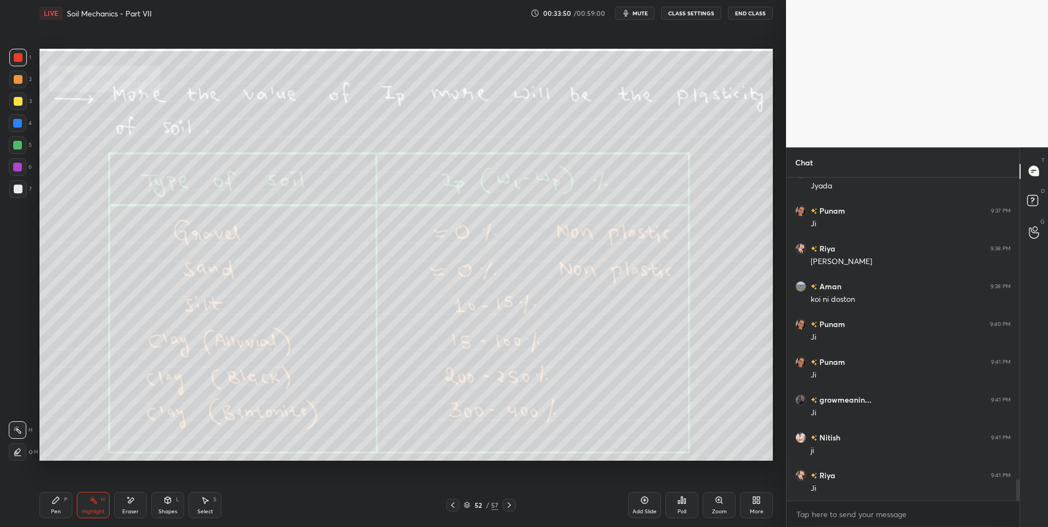
click at [451, 508] on icon at bounding box center [452, 505] width 9 height 9
click at [508, 505] on icon at bounding box center [509, 505] width 9 height 9
click at [451, 505] on icon at bounding box center [452, 505] width 9 height 9
click at [510, 504] on icon at bounding box center [509, 505] width 9 height 9
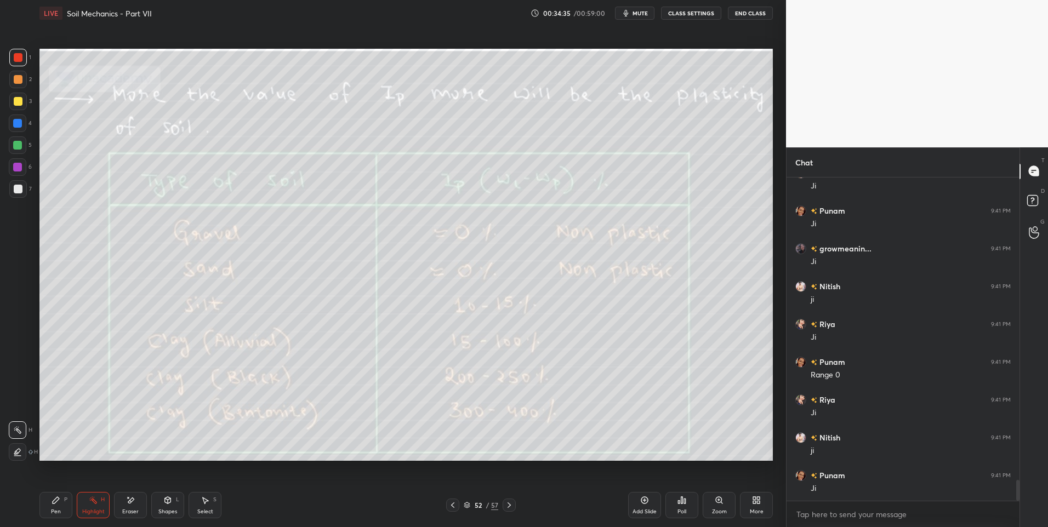
click at [452, 506] on icon at bounding box center [452, 505] width 3 height 5
click at [509, 503] on icon at bounding box center [509, 505] width 9 height 9
click at [509, 509] on icon at bounding box center [509, 505] width 9 height 9
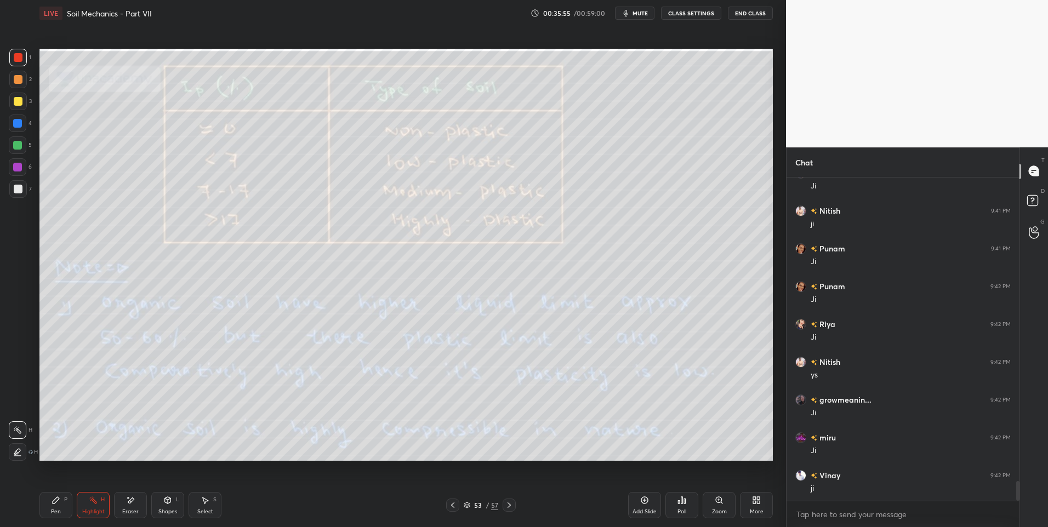
click at [455, 507] on icon at bounding box center [452, 505] width 9 height 9
click at [454, 507] on icon at bounding box center [452, 505] width 9 height 9
click at [508, 507] on icon at bounding box center [509, 505] width 9 height 9
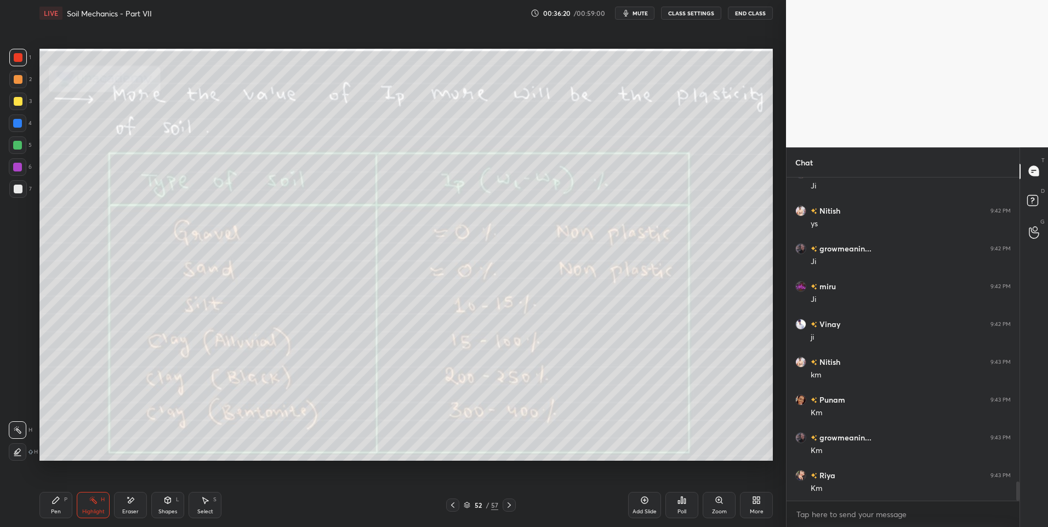
click at [510, 505] on icon at bounding box center [509, 505] width 9 height 9
click at [454, 507] on icon at bounding box center [452, 505] width 9 height 9
click at [507, 507] on icon at bounding box center [509, 505] width 9 height 9
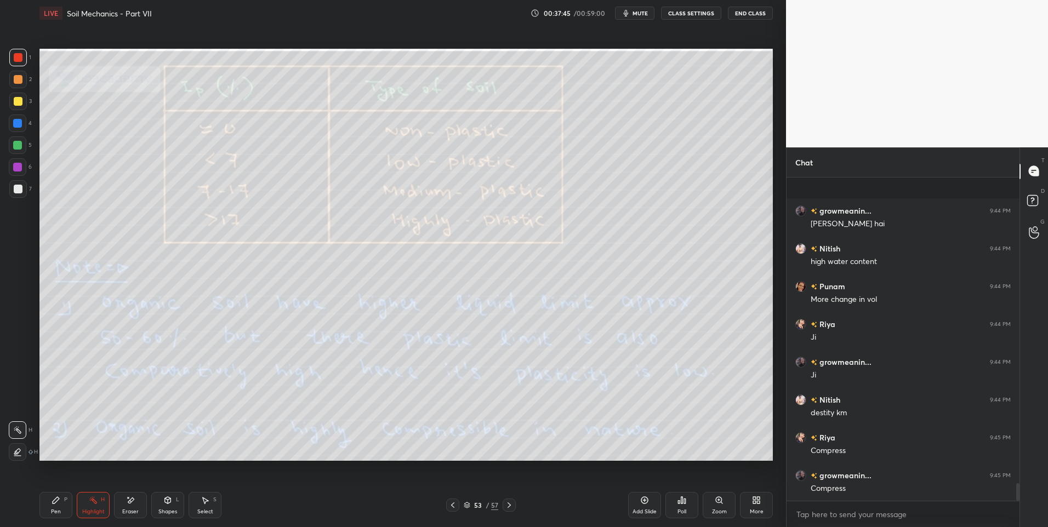
scroll to position [5560, 0]
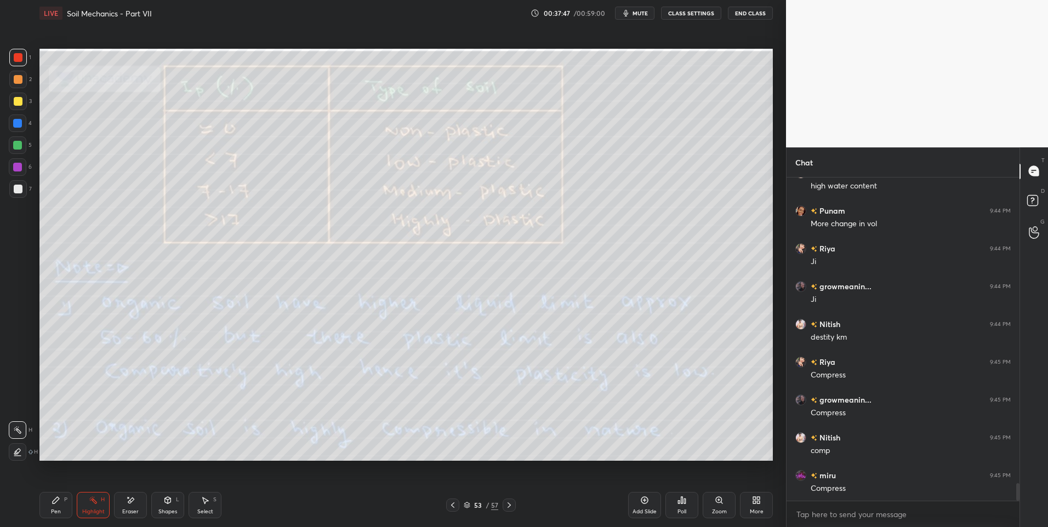
click at [509, 505] on icon at bounding box center [509, 505] width 9 height 9
click at [451, 505] on icon at bounding box center [452, 505] width 9 height 9
click at [452, 506] on icon at bounding box center [452, 505] width 3 height 5
click at [452, 510] on div at bounding box center [452, 505] width 13 height 13
click at [65, 504] on div "Pen P" at bounding box center [55, 505] width 33 height 26
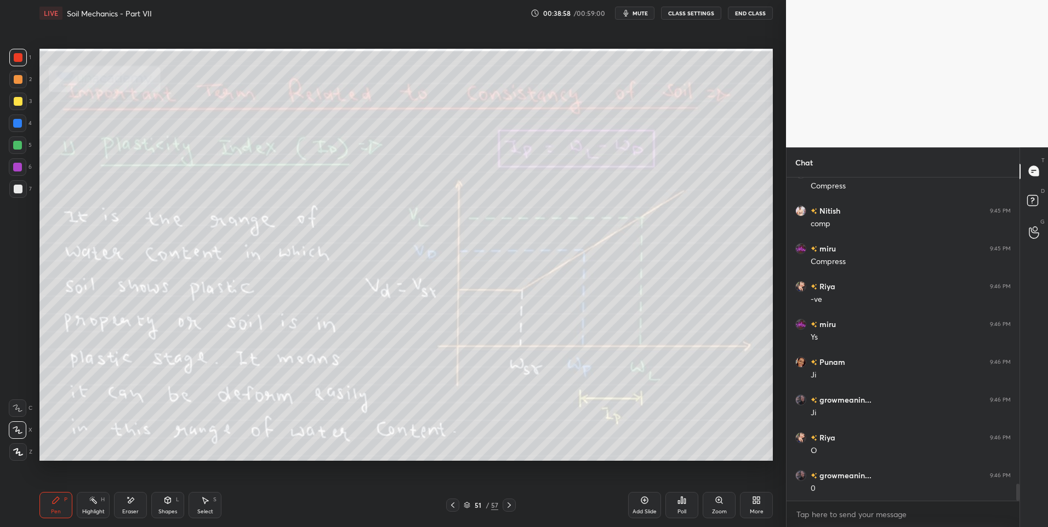
scroll to position [5863, 0]
click at [205, 502] on icon at bounding box center [206, 501] width 6 height 7
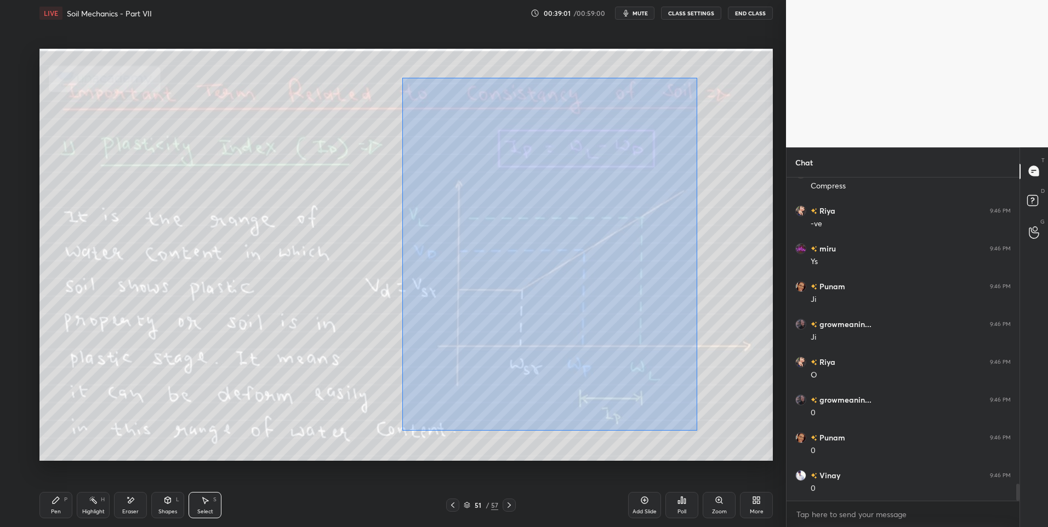
scroll to position [5900, 0]
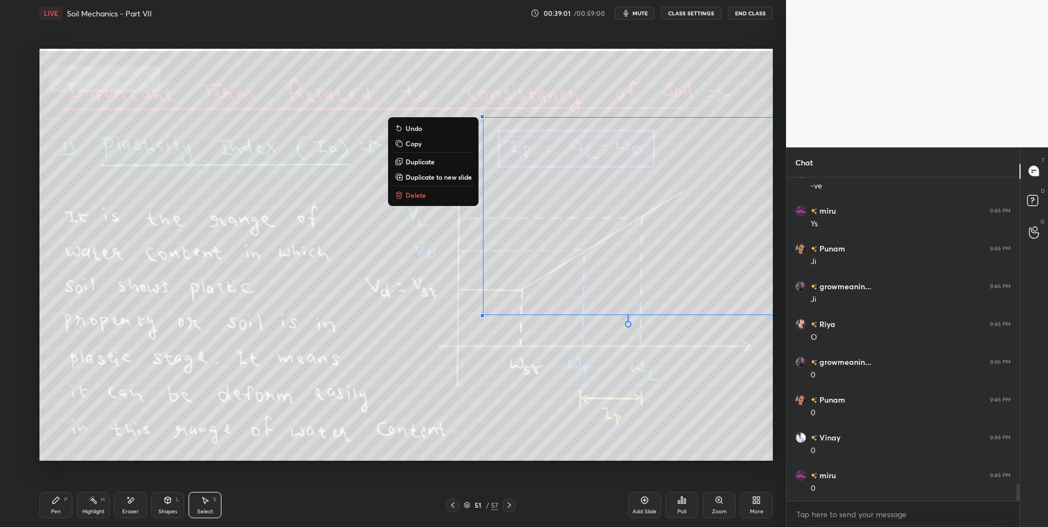
click at [419, 192] on p "Delete" at bounding box center [416, 195] width 20 height 9
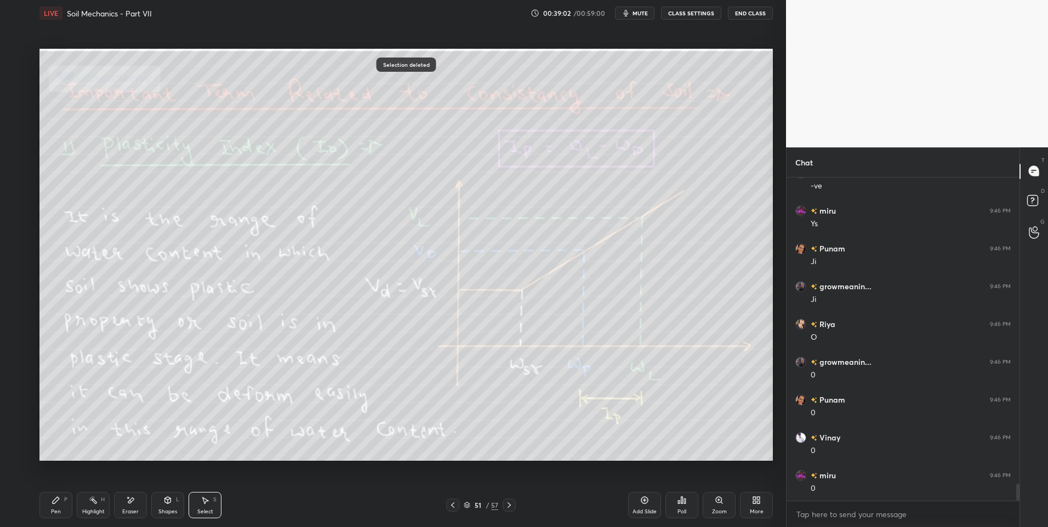
click at [385, 367] on div "0 ° Undo Copy Duplicate Duplicate to new slide Delete" at bounding box center [405, 255] width 733 height 413
click at [123, 507] on div "Eraser" at bounding box center [130, 505] width 33 height 26
click at [98, 511] on div "Highlight" at bounding box center [93, 511] width 22 height 5
click at [516, 502] on div "51 / 57" at bounding box center [481, 505] width 294 height 13
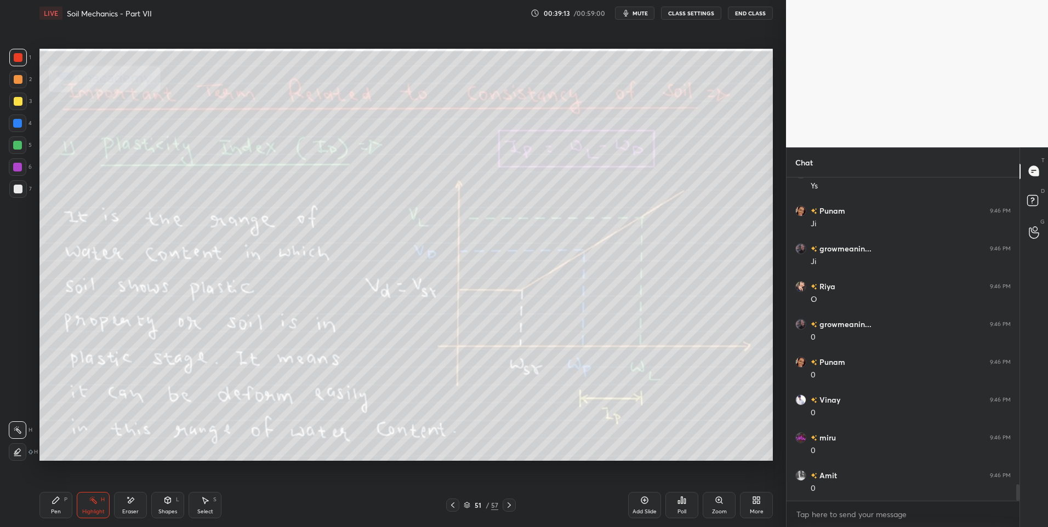
click at [509, 505] on icon at bounding box center [509, 505] width 9 height 9
click at [510, 504] on icon at bounding box center [509, 505] width 9 height 9
click at [511, 504] on icon at bounding box center [509, 505] width 9 height 9
click at [512, 503] on icon at bounding box center [509, 505] width 9 height 9
click at [513, 504] on icon at bounding box center [509, 505] width 9 height 9
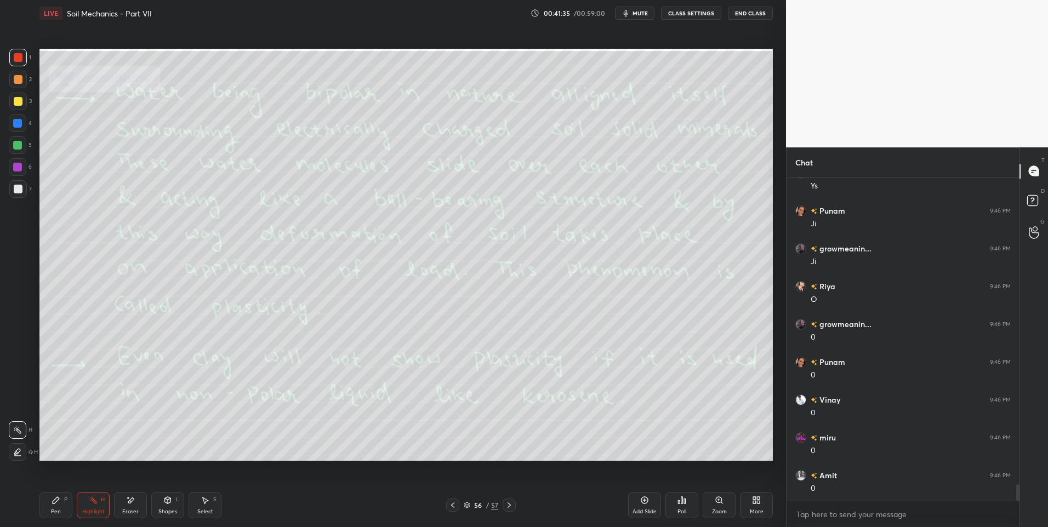
scroll to position [5965, 0]
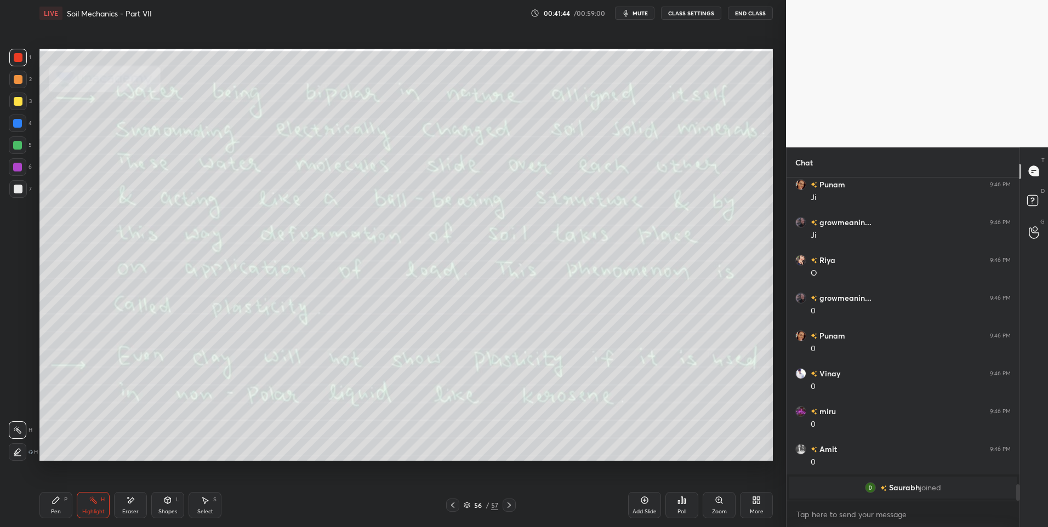
click at [514, 503] on div at bounding box center [509, 505] width 13 height 13
click at [513, 504] on icon at bounding box center [509, 505] width 9 height 9
click at [755, 499] on icon at bounding box center [754, 498] width 3 height 3
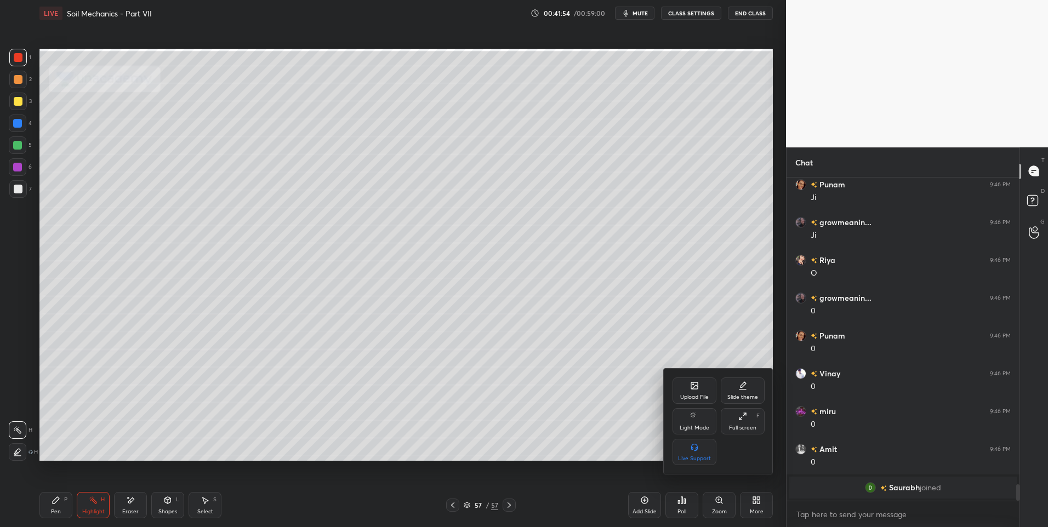
click at [696, 389] on div "Upload File" at bounding box center [695, 391] width 44 height 26
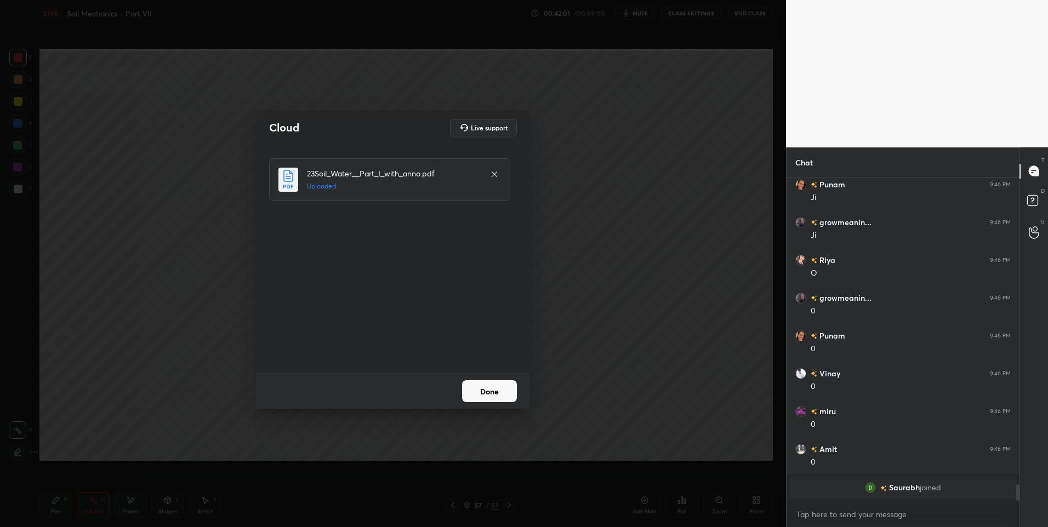
click at [498, 399] on button "Done" at bounding box center [489, 391] width 55 height 22
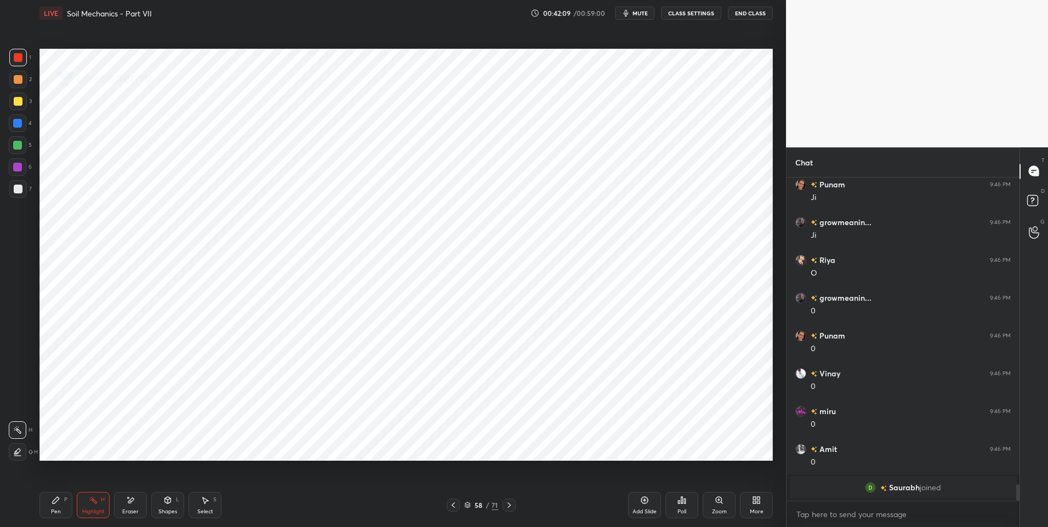
click at [506, 506] on icon at bounding box center [509, 505] width 9 height 9
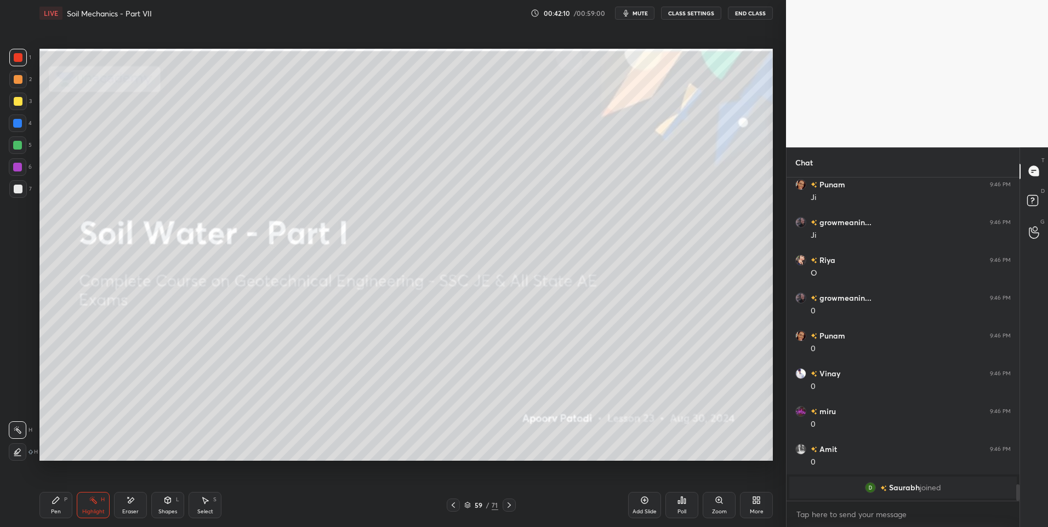
click at [513, 500] on div at bounding box center [509, 505] width 13 height 13
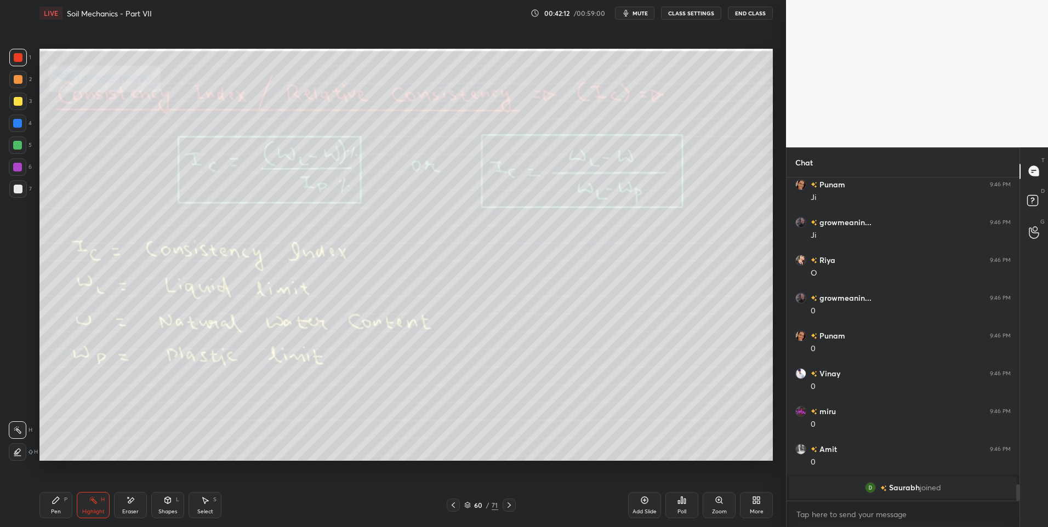
click at [104, 500] on div "H" at bounding box center [103, 499] width 4 height 5
click at [19, 118] on div at bounding box center [18, 124] width 18 height 18
click at [46, 501] on div "Pen P" at bounding box center [55, 505] width 33 height 26
click at [89, 503] on icon at bounding box center [93, 500] width 9 height 9
click at [513, 502] on icon at bounding box center [509, 505] width 9 height 9
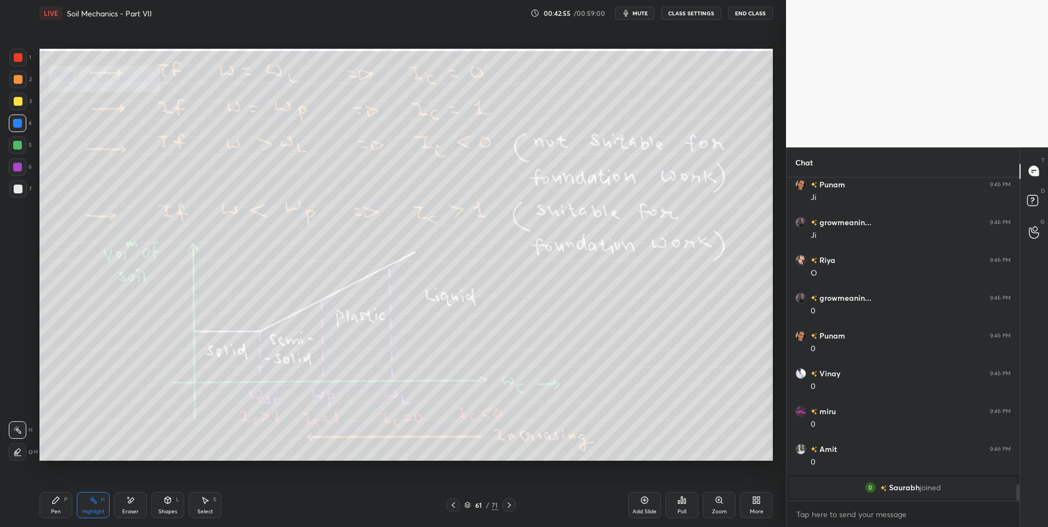
click at [457, 503] on icon at bounding box center [453, 505] width 9 height 9
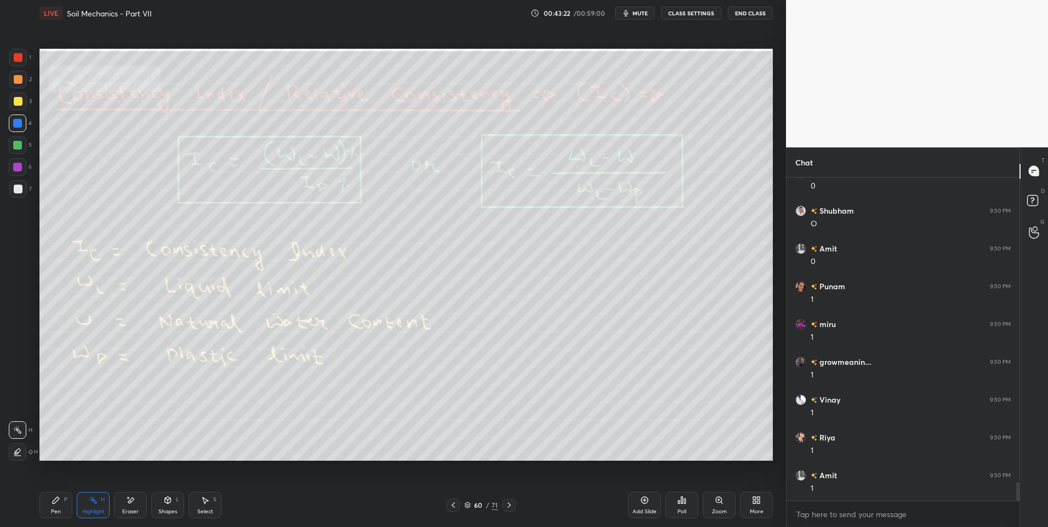
scroll to position [5227, 0]
click at [507, 505] on icon at bounding box center [509, 505] width 9 height 9
click at [451, 502] on icon at bounding box center [453, 505] width 9 height 9
click at [513, 504] on icon at bounding box center [509, 505] width 9 height 9
click at [453, 506] on icon at bounding box center [453, 505] width 3 height 5
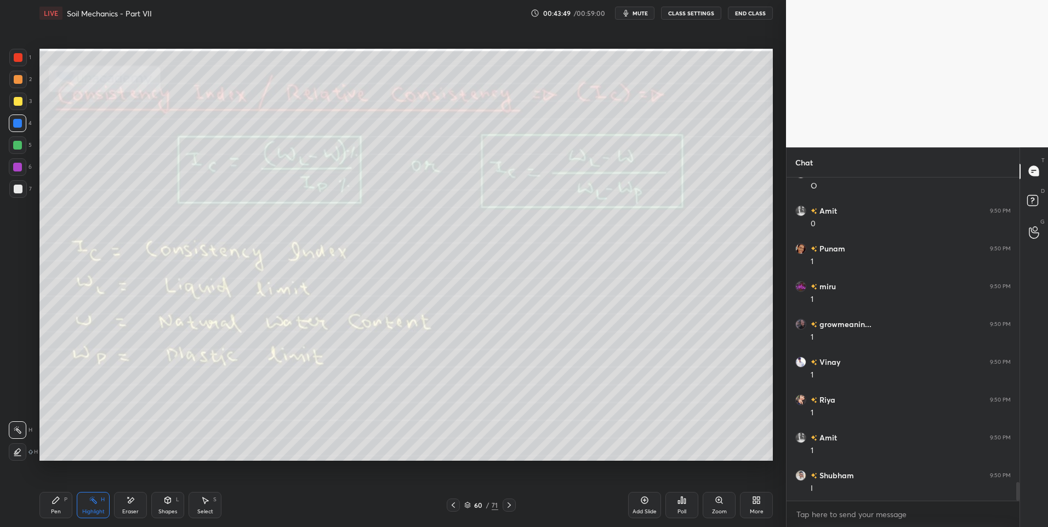
click at [510, 500] on div at bounding box center [509, 505] width 13 height 13
click at [454, 505] on icon at bounding box center [453, 505] width 9 height 9
click at [513, 508] on icon at bounding box center [509, 505] width 9 height 9
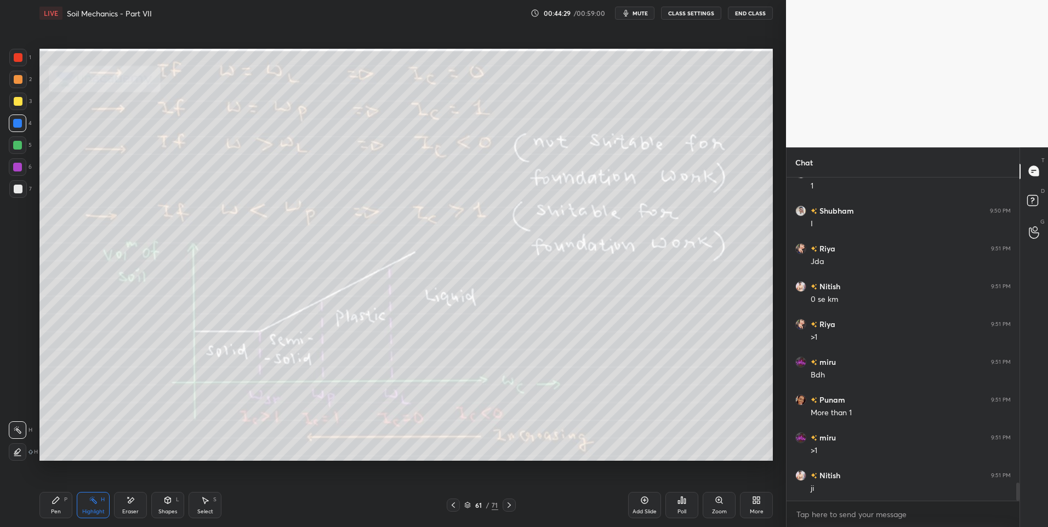
click at [447, 504] on div at bounding box center [453, 505] width 13 height 13
click at [511, 507] on icon at bounding box center [509, 505] width 9 height 9
click at [508, 507] on icon at bounding box center [509, 505] width 3 height 5
click at [454, 510] on div at bounding box center [453, 505] width 13 height 13
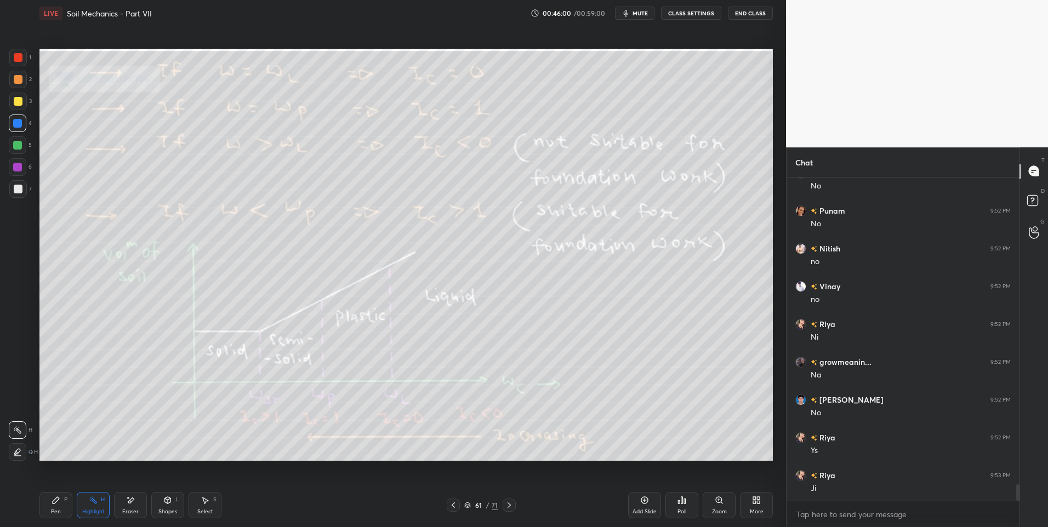
scroll to position [5983, 0]
click at [514, 499] on div at bounding box center [509, 505] width 13 height 13
click at [509, 505] on icon at bounding box center [509, 505] width 9 height 9
click at [50, 509] on div "Pen P" at bounding box center [55, 505] width 33 height 26
click at [99, 502] on div "Highlight H" at bounding box center [93, 505] width 33 height 26
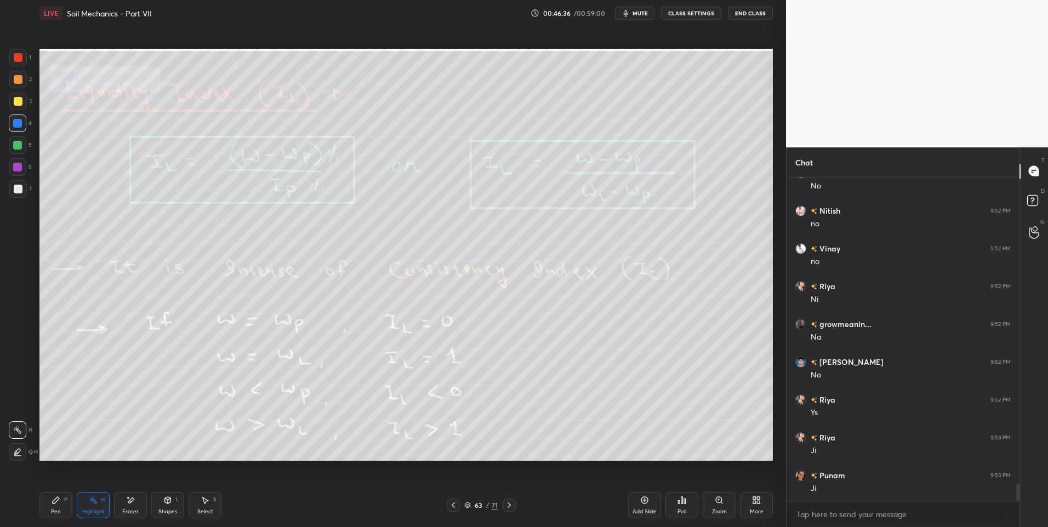
click at [60, 510] on div "Pen" at bounding box center [56, 511] width 10 height 5
click at [507, 506] on icon at bounding box center [509, 505] width 9 height 9
click at [97, 506] on div "Highlight H" at bounding box center [93, 505] width 33 height 26
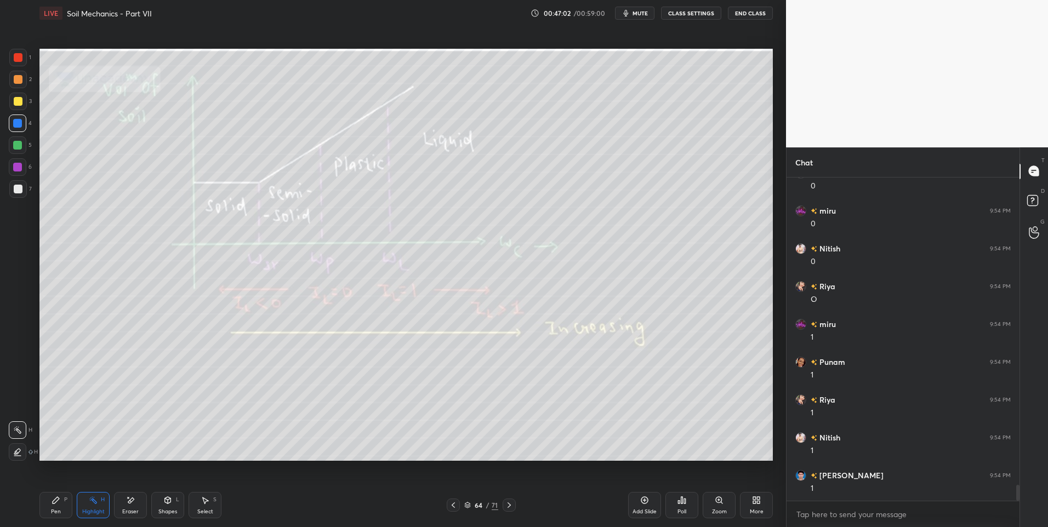
click at [451, 507] on icon at bounding box center [453, 505] width 9 height 9
click at [140, 502] on div "Eraser" at bounding box center [130, 505] width 33 height 26
click at [81, 502] on div "Highlight H" at bounding box center [93, 505] width 33 height 26
click at [134, 503] on icon at bounding box center [130, 500] width 9 height 9
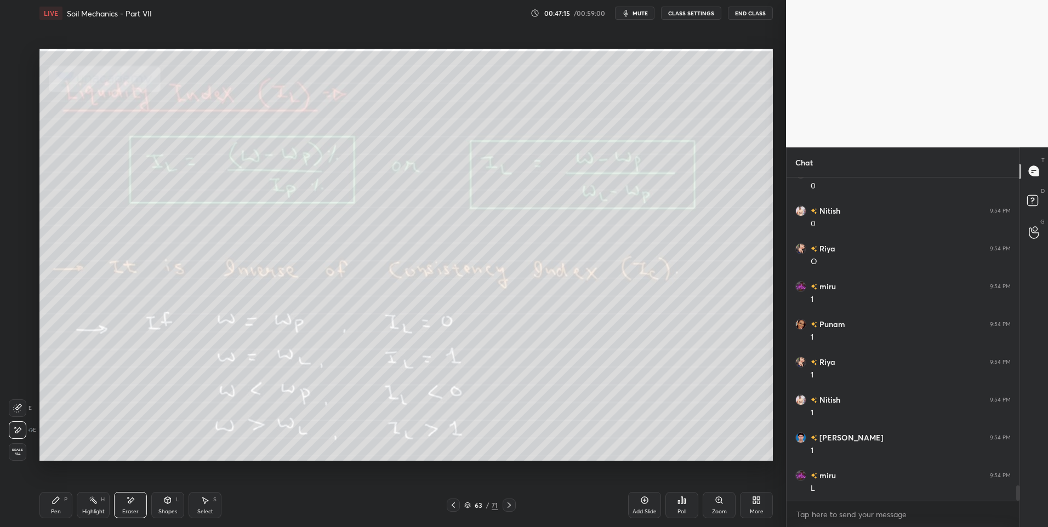
click at [87, 506] on div "Highlight H" at bounding box center [93, 505] width 33 height 26
click at [95, 514] on div "Highlight" at bounding box center [93, 511] width 22 height 5
click at [50, 509] on div "Pen P" at bounding box center [55, 505] width 33 height 26
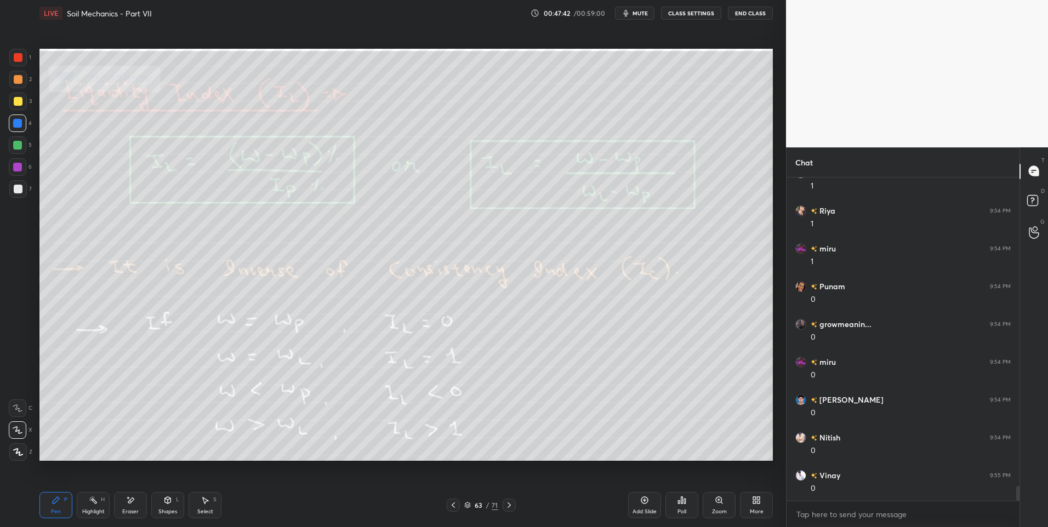
click at [510, 509] on icon at bounding box center [509, 505] width 9 height 9
click at [462, 507] on div "64 / 71" at bounding box center [481, 505] width 69 height 13
click at [459, 506] on div at bounding box center [453, 505] width 13 height 13
click at [512, 504] on icon at bounding box center [509, 505] width 9 height 9
click at [83, 504] on div "Highlight H" at bounding box center [93, 505] width 33 height 26
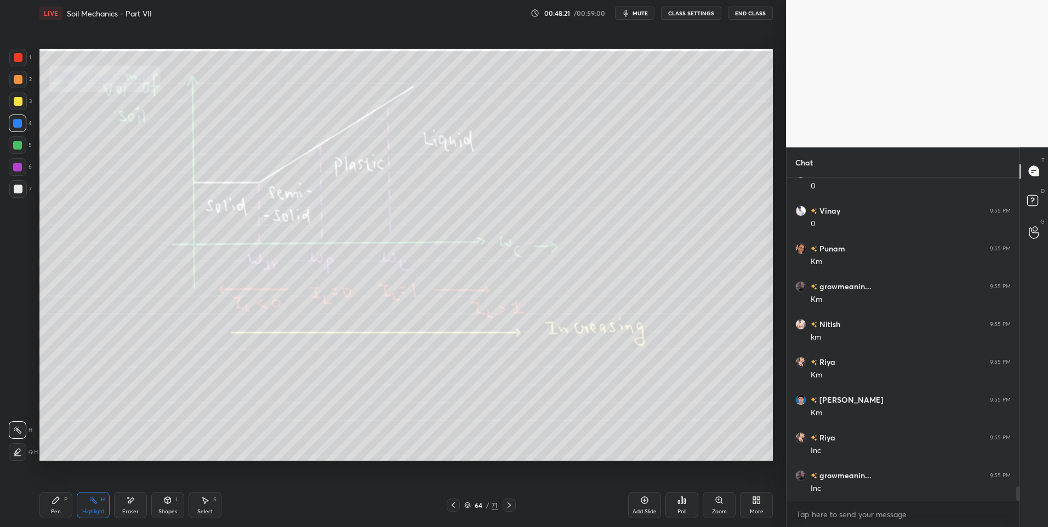
scroll to position [7156, 0]
click at [452, 503] on icon at bounding box center [453, 505] width 9 height 9
click at [452, 505] on icon at bounding box center [453, 505] width 3 height 5
click at [453, 507] on icon at bounding box center [453, 505] width 9 height 9
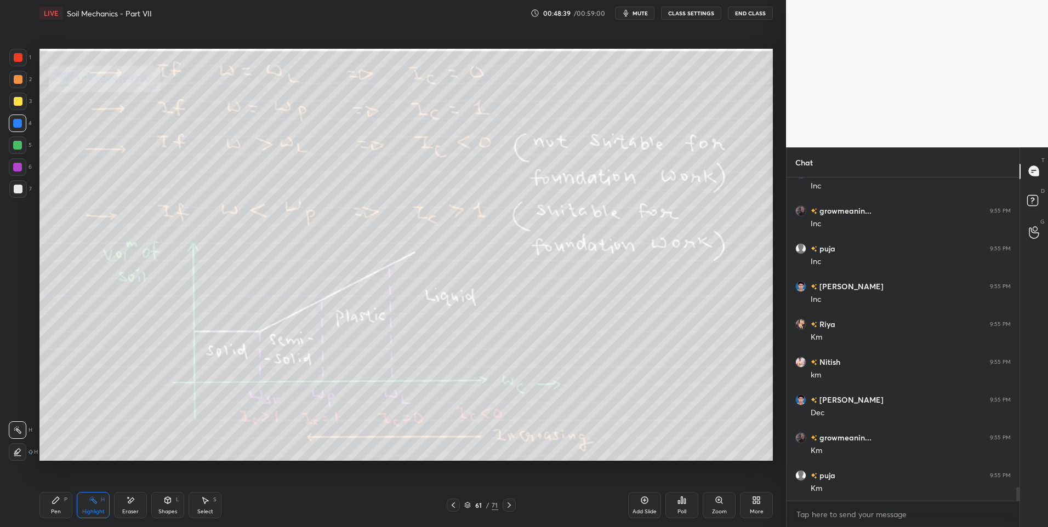
scroll to position [7421, 0]
click at [509, 504] on icon at bounding box center [509, 505] width 9 height 9
click at [508, 502] on icon at bounding box center [509, 505] width 9 height 9
click at [510, 504] on icon at bounding box center [509, 505] width 9 height 9
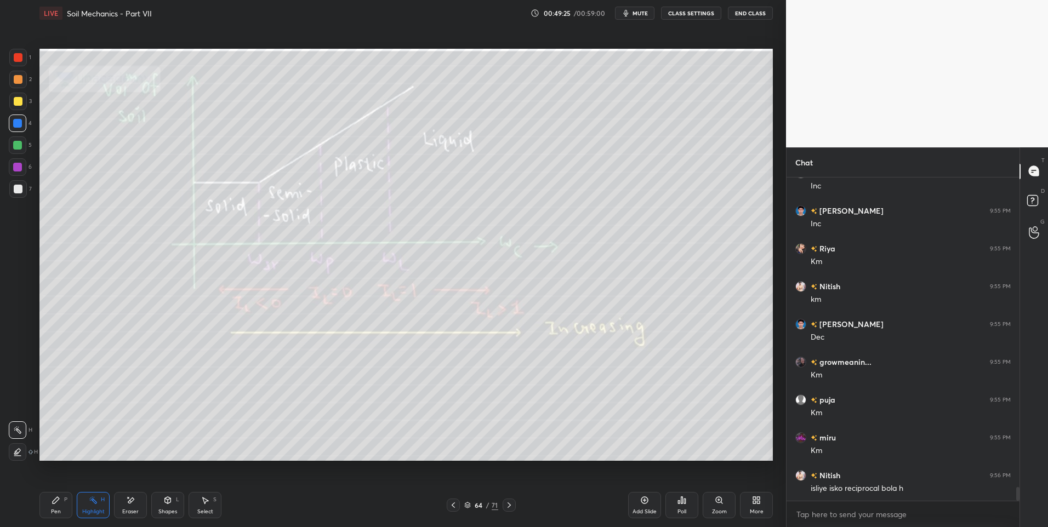
scroll to position [7469, 0]
click at [510, 504] on icon at bounding box center [509, 505] width 9 height 9
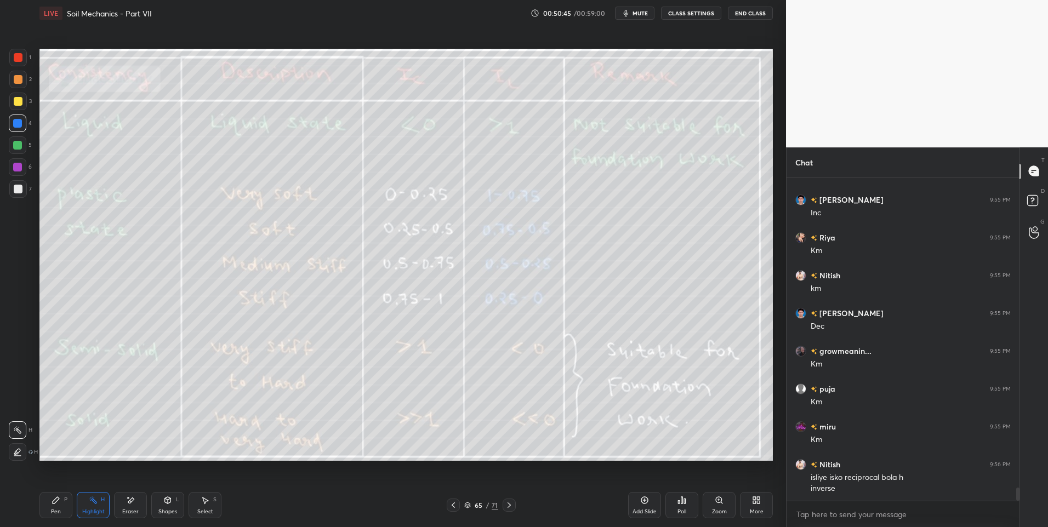
click at [513, 507] on icon at bounding box center [509, 505] width 9 height 9
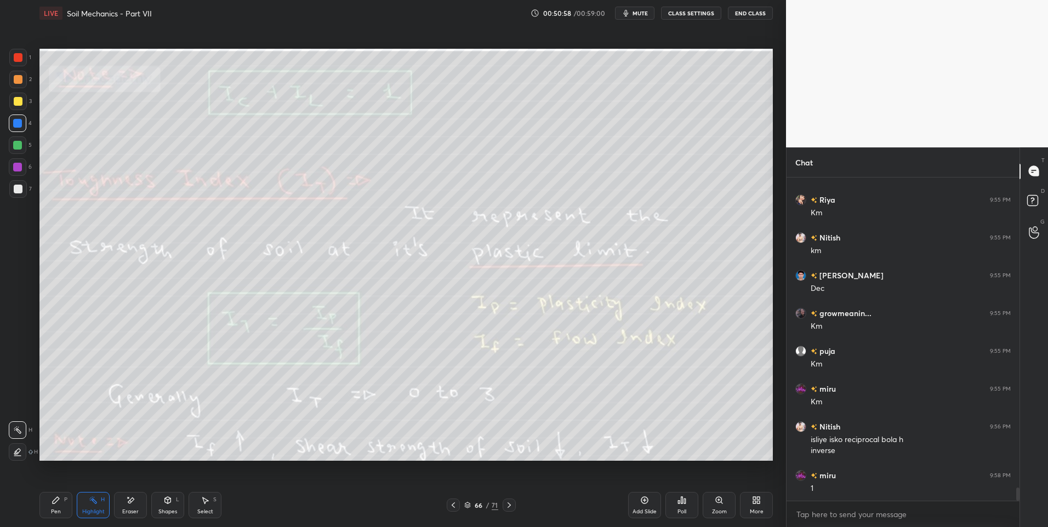
click at [59, 511] on div "Pen" at bounding box center [56, 511] width 10 height 5
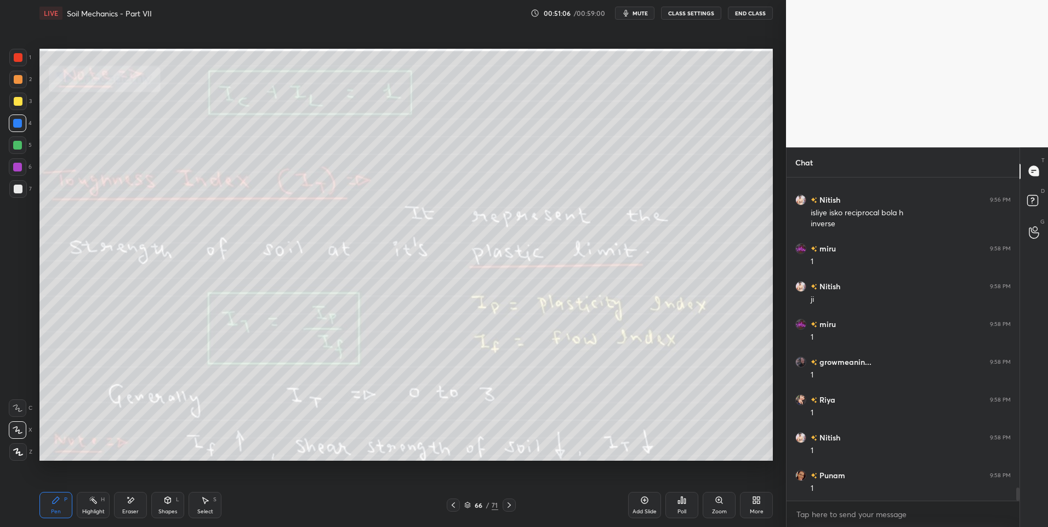
scroll to position [7772, 0]
click at [203, 506] on div "Select S" at bounding box center [205, 505] width 33 height 26
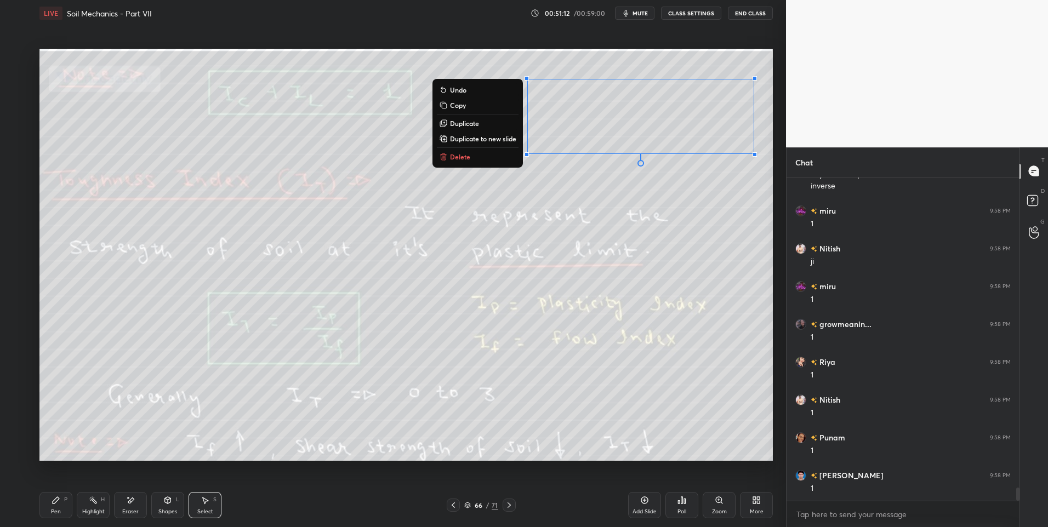
click at [488, 162] on button "Delete" at bounding box center [478, 156] width 82 height 13
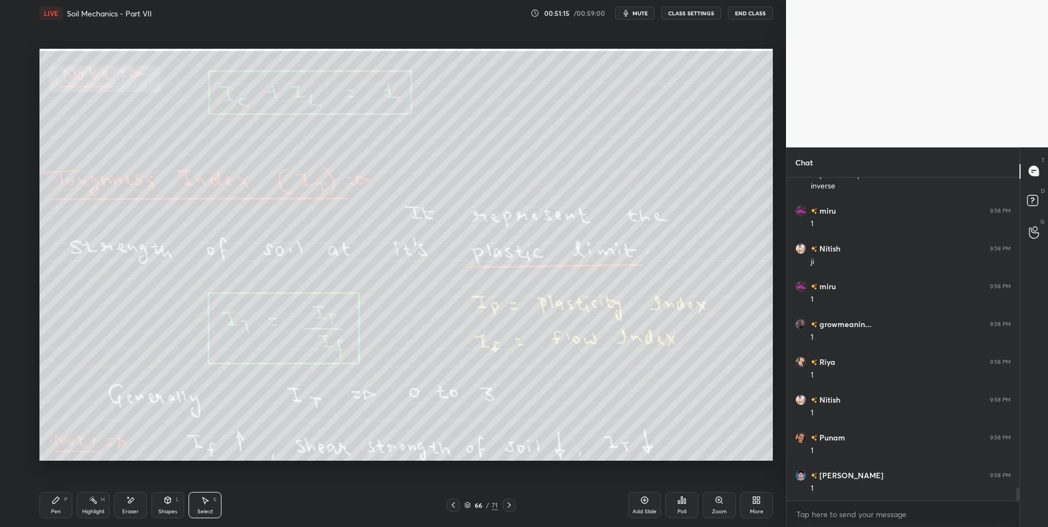
click at [95, 507] on div "Highlight H" at bounding box center [93, 505] width 33 height 26
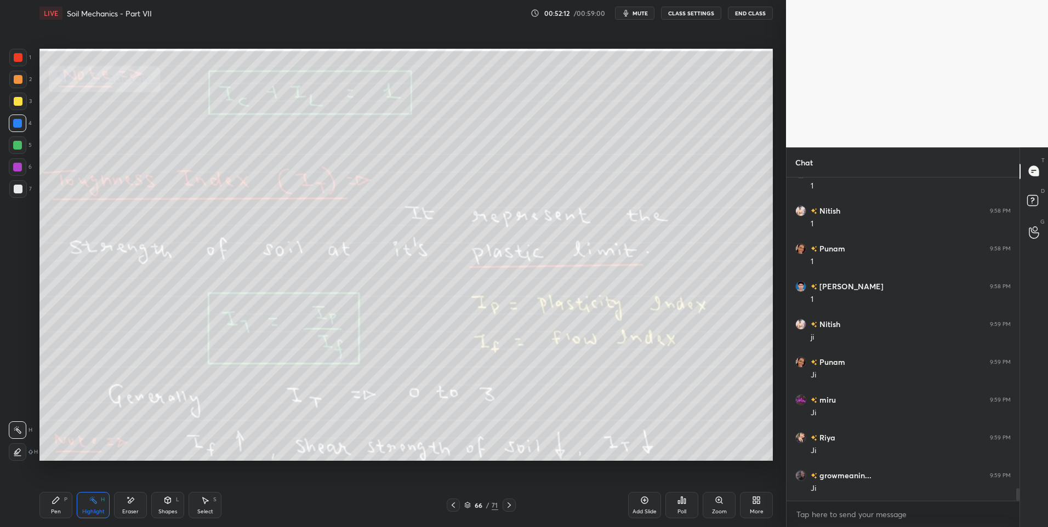
scroll to position [7999, 0]
click at [61, 504] on div "Pen P" at bounding box center [55, 505] width 33 height 26
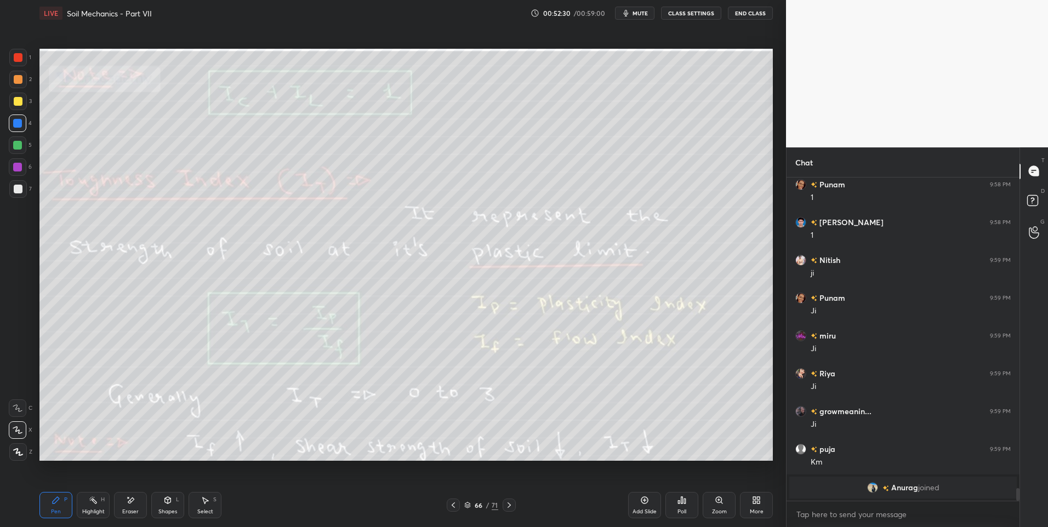
click at [92, 506] on div "Highlight H" at bounding box center [93, 505] width 33 height 26
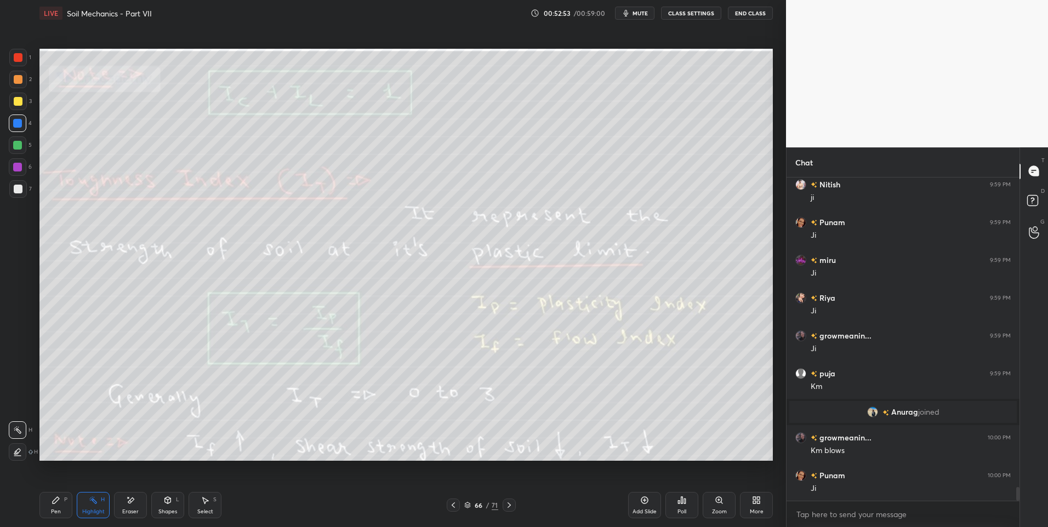
scroll to position [7244, 0]
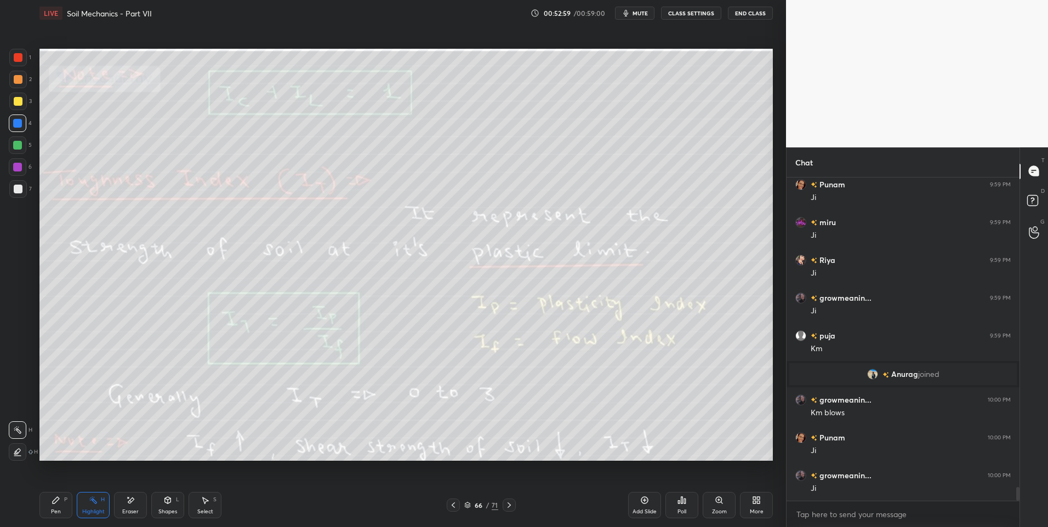
click at [508, 507] on icon at bounding box center [509, 505] width 3 height 5
click at [59, 515] on div "Pen" at bounding box center [56, 511] width 10 height 5
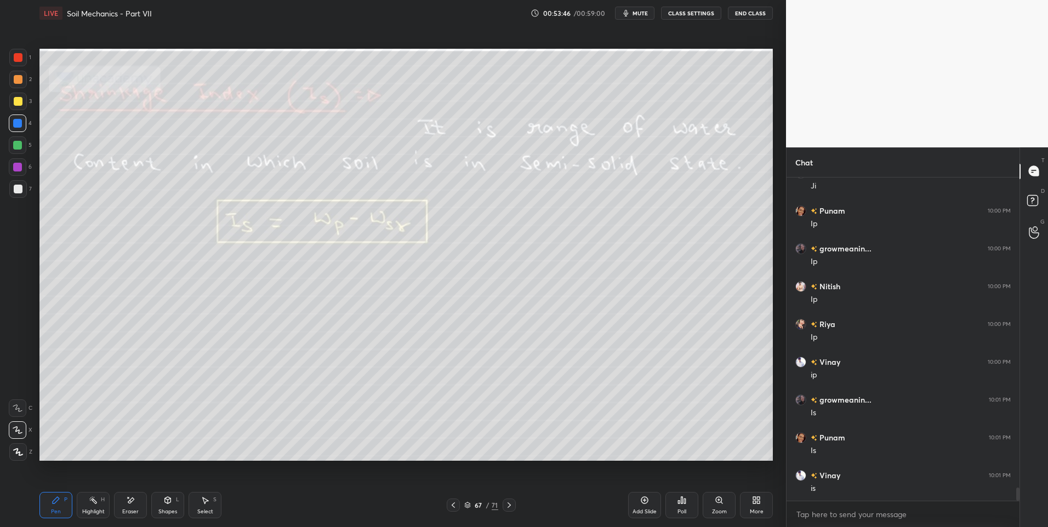
scroll to position [7584, 0]
click at [95, 507] on div "Highlight H" at bounding box center [93, 505] width 33 height 26
click at [208, 501] on icon at bounding box center [206, 501] width 6 height 7
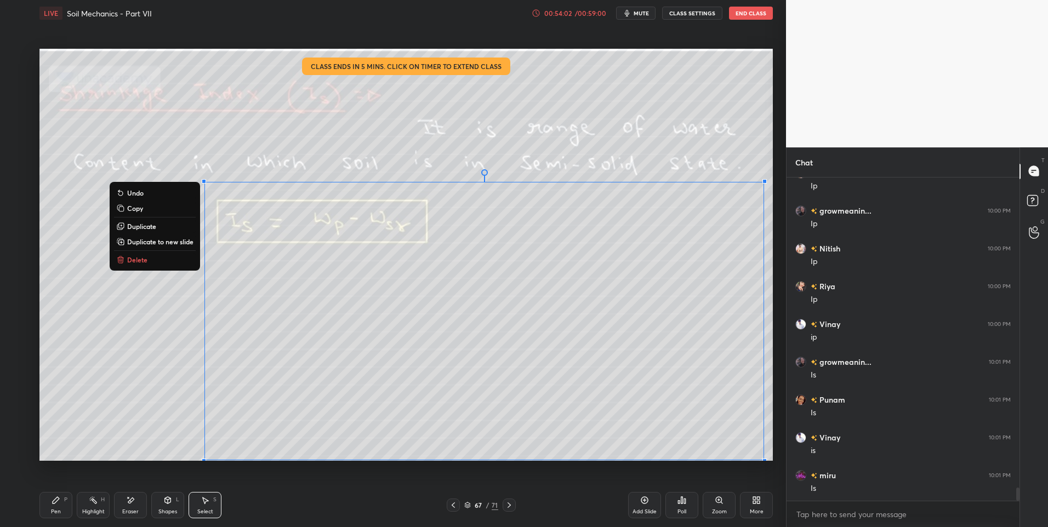
click at [167, 265] on button "Delete" at bounding box center [155, 259] width 82 height 13
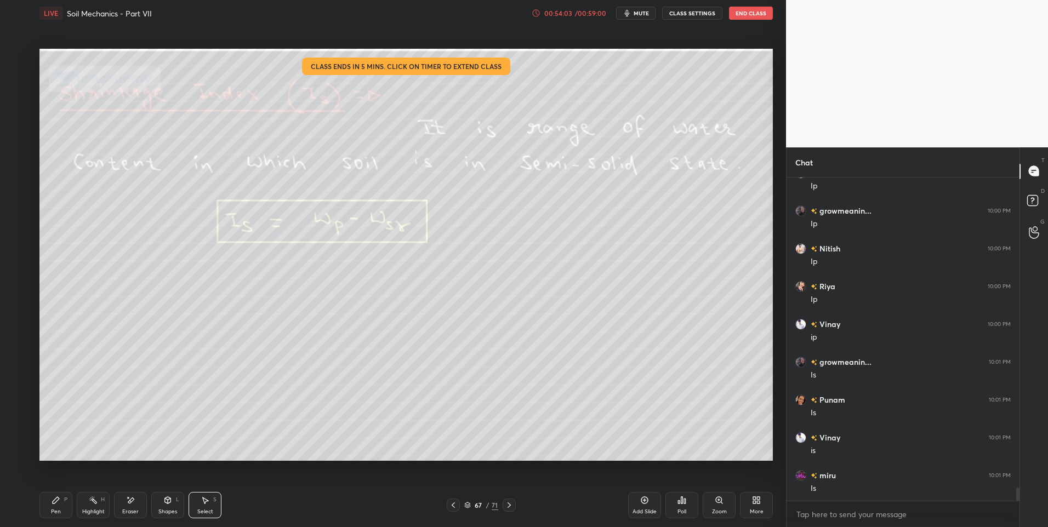
click at [94, 498] on circle at bounding box center [93, 497] width 1 height 1
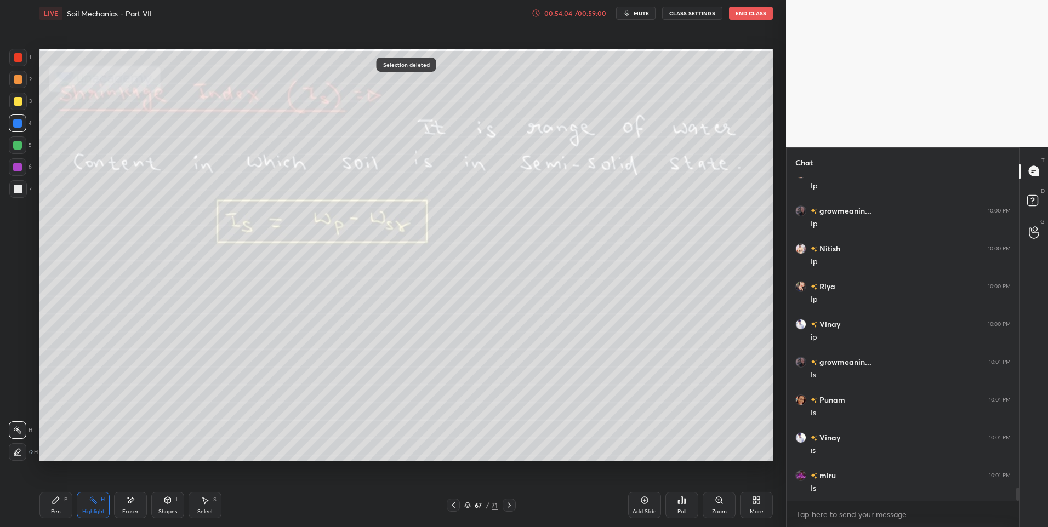
click at [460, 504] on div "67 / 71" at bounding box center [481, 505] width 69 height 13
click at [453, 507] on icon at bounding box center [453, 505] width 3 height 5
click at [451, 510] on div at bounding box center [453, 505] width 13 height 13
click at [511, 505] on icon at bounding box center [509, 505] width 9 height 9
click at [453, 508] on icon at bounding box center [453, 505] width 9 height 9
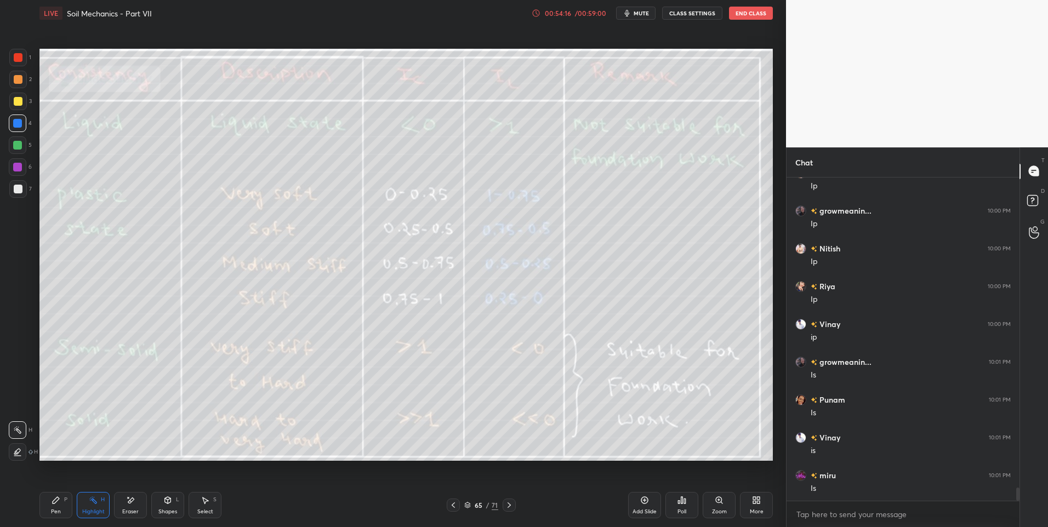
click at [451, 504] on icon at bounding box center [453, 505] width 9 height 9
click at [453, 507] on icon at bounding box center [453, 505] width 3 height 5
click at [452, 510] on div at bounding box center [453, 505] width 13 height 13
click at [447, 506] on div at bounding box center [453, 505] width 13 height 13
click at [454, 506] on icon at bounding box center [453, 505] width 9 height 9
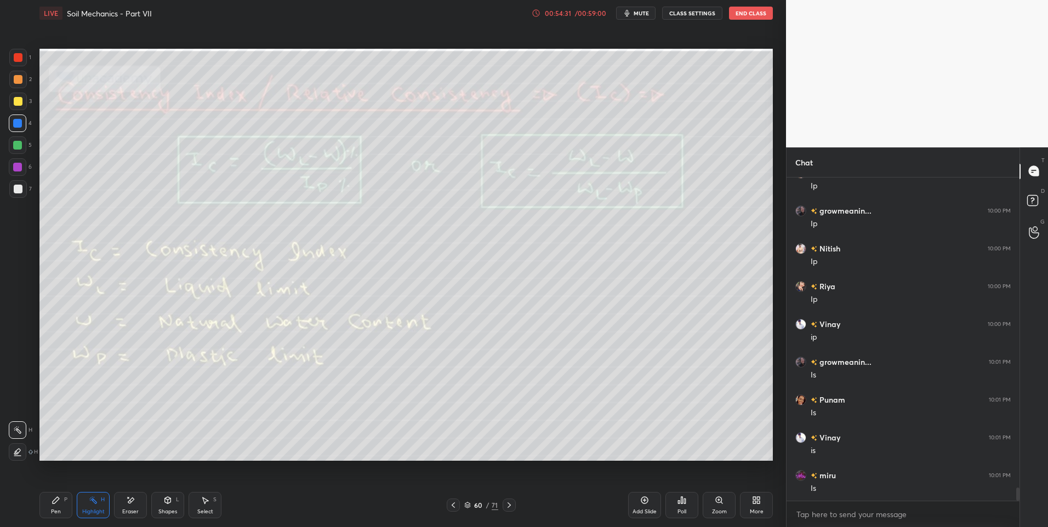
click at [511, 505] on icon at bounding box center [509, 505] width 9 height 9
click at [510, 505] on icon at bounding box center [509, 505] width 9 height 9
click at [513, 504] on icon at bounding box center [509, 505] width 9 height 9
click at [510, 503] on icon at bounding box center [509, 505] width 9 height 9
click at [509, 504] on icon at bounding box center [509, 505] width 3 height 5
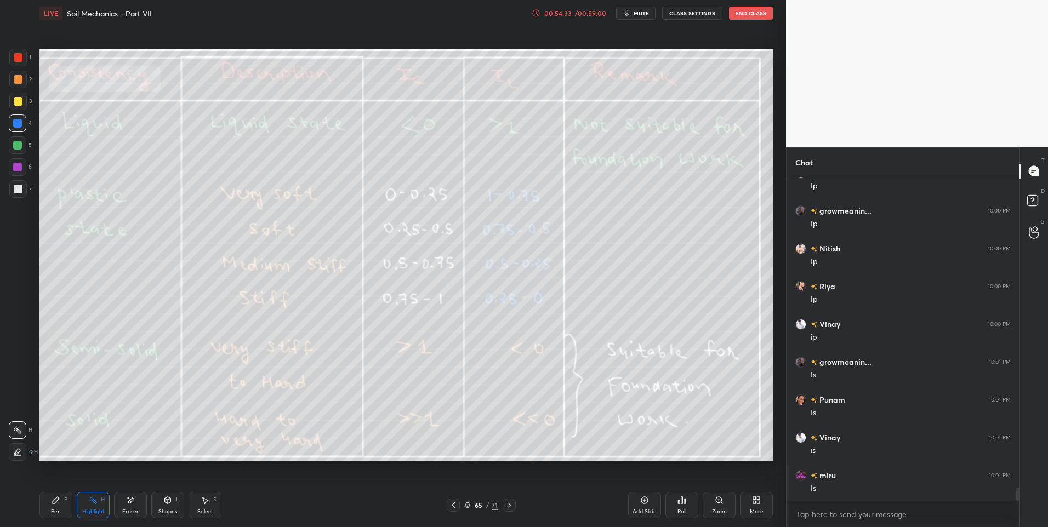
click at [510, 505] on icon at bounding box center [509, 505] width 3 height 5
click at [513, 503] on icon at bounding box center [509, 505] width 9 height 9
click at [513, 504] on icon at bounding box center [509, 505] width 9 height 9
click at [513, 503] on icon at bounding box center [509, 505] width 9 height 9
click at [511, 503] on icon at bounding box center [509, 505] width 9 height 9
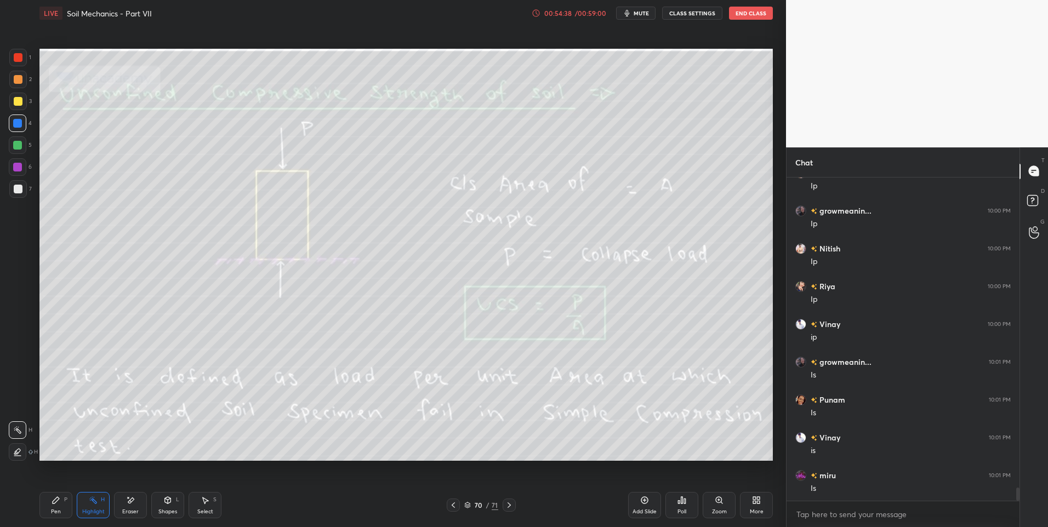
click at [444, 503] on div "70 / 71" at bounding box center [481, 505] width 294 height 13
click at [450, 505] on icon at bounding box center [453, 505] width 9 height 9
click at [455, 508] on icon at bounding box center [453, 505] width 9 height 9
click at [509, 504] on icon at bounding box center [509, 505] width 3 height 5
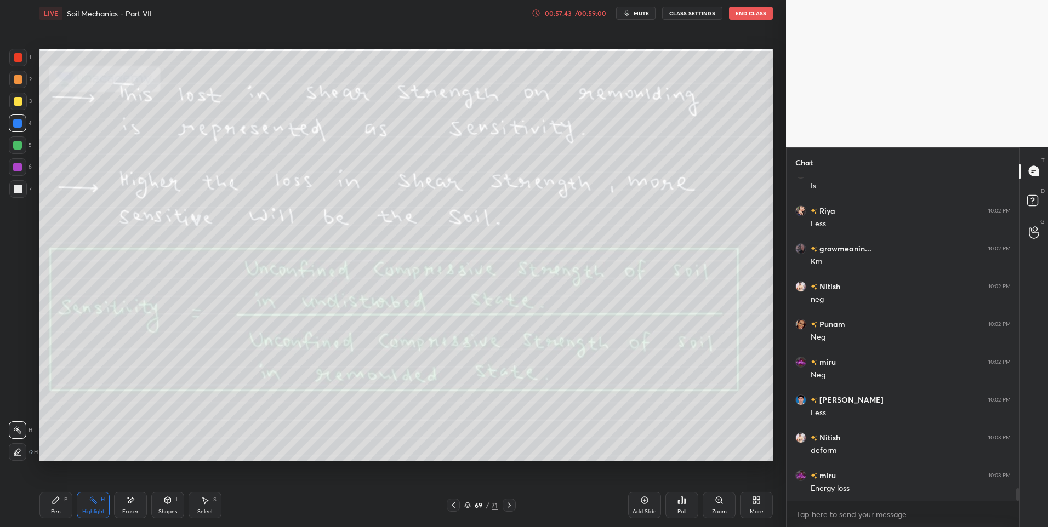
click at [511, 505] on icon at bounding box center [509, 505] width 9 height 9
click at [507, 503] on icon at bounding box center [509, 505] width 9 height 9
click at [453, 507] on icon at bounding box center [453, 505] width 3 height 5
click at [452, 507] on icon at bounding box center [453, 505] width 9 height 9
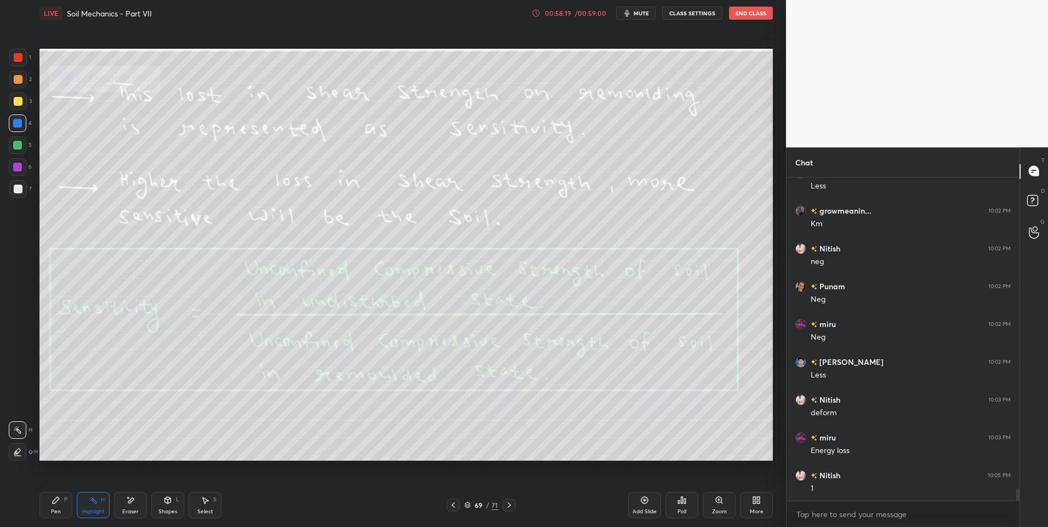
scroll to position [7963, 0]
click at [511, 506] on icon at bounding box center [509, 505] width 9 height 9
click at [511, 511] on div at bounding box center [509, 505] width 13 height 13
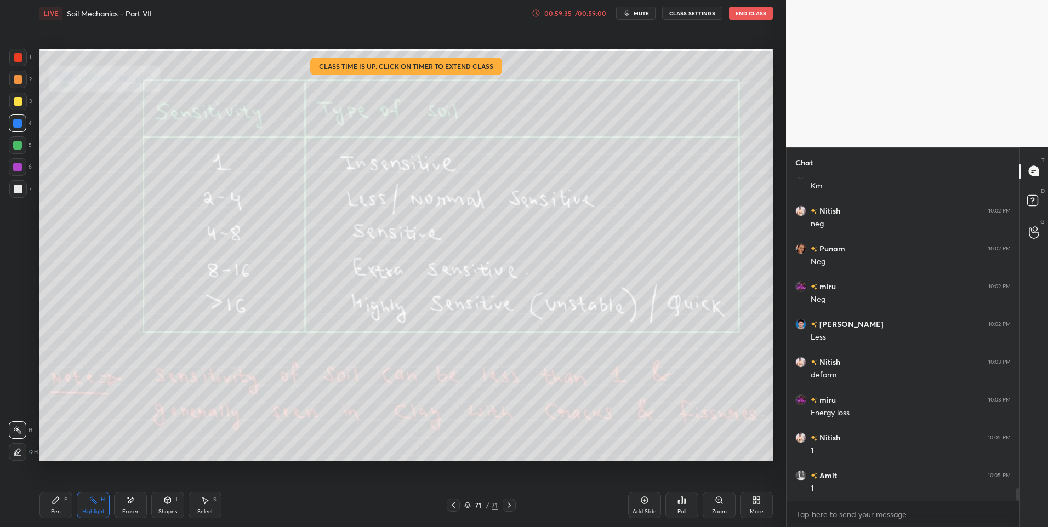
scroll to position [8001, 0]
click at [513, 507] on icon at bounding box center [509, 505] width 9 height 9
click at [511, 508] on icon at bounding box center [509, 505] width 9 height 9
click at [509, 506] on icon at bounding box center [509, 505] width 9 height 9
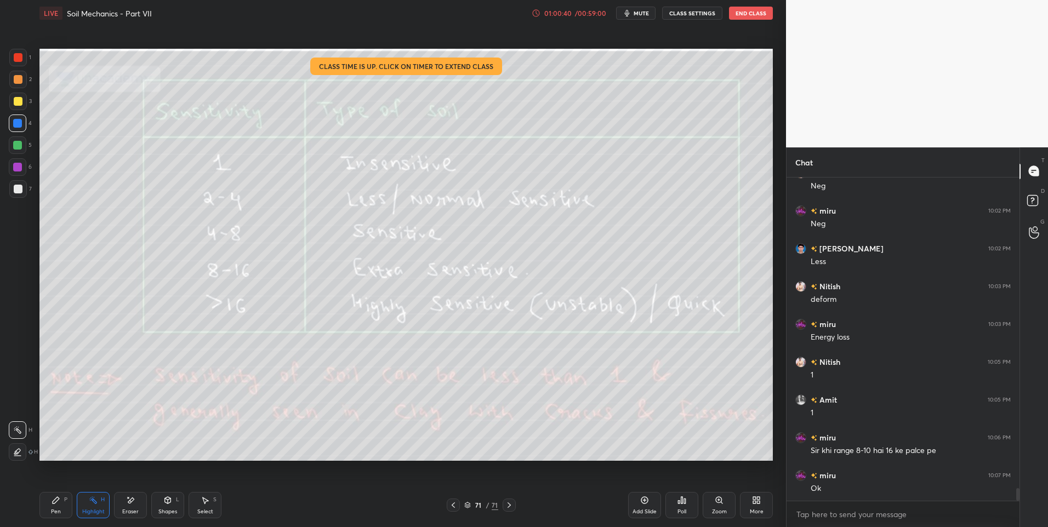
click at [511, 500] on div at bounding box center [509, 505] width 13 height 13
click at [507, 503] on icon at bounding box center [509, 505] width 9 height 9
click at [512, 503] on icon at bounding box center [509, 505] width 9 height 9
click at [16, 105] on div at bounding box center [18, 101] width 9 height 9
click at [20, 107] on div at bounding box center [18, 102] width 18 height 18
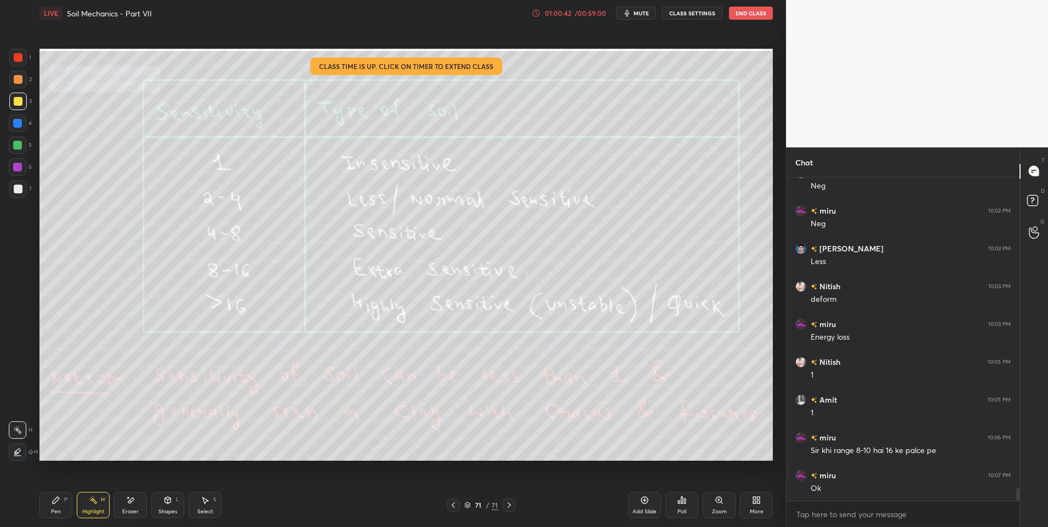
click at [21, 110] on div at bounding box center [18, 102] width 18 height 18
click at [25, 110] on div "3" at bounding box center [20, 104] width 22 height 22
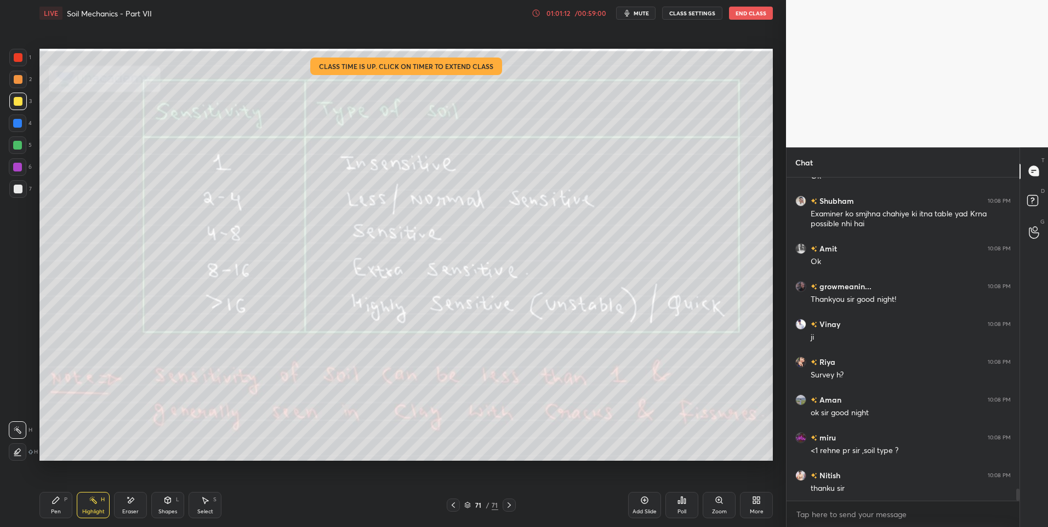
scroll to position [8389, 0]
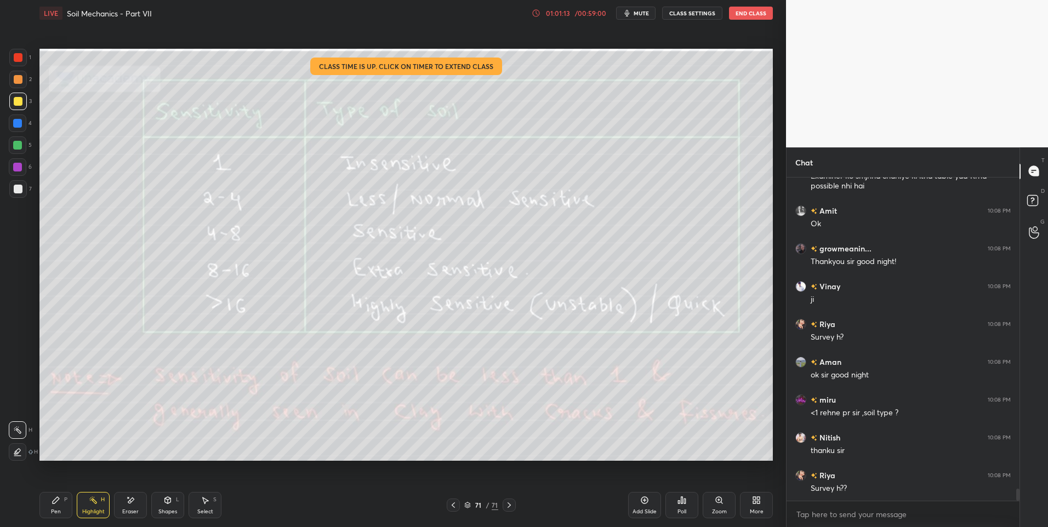
click at [16, 148] on div at bounding box center [17, 145] width 9 height 9
click at [21, 100] on div at bounding box center [18, 101] width 9 height 9
click at [53, 509] on div "Pen" at bounding box center [56, 511] width 10 height 5
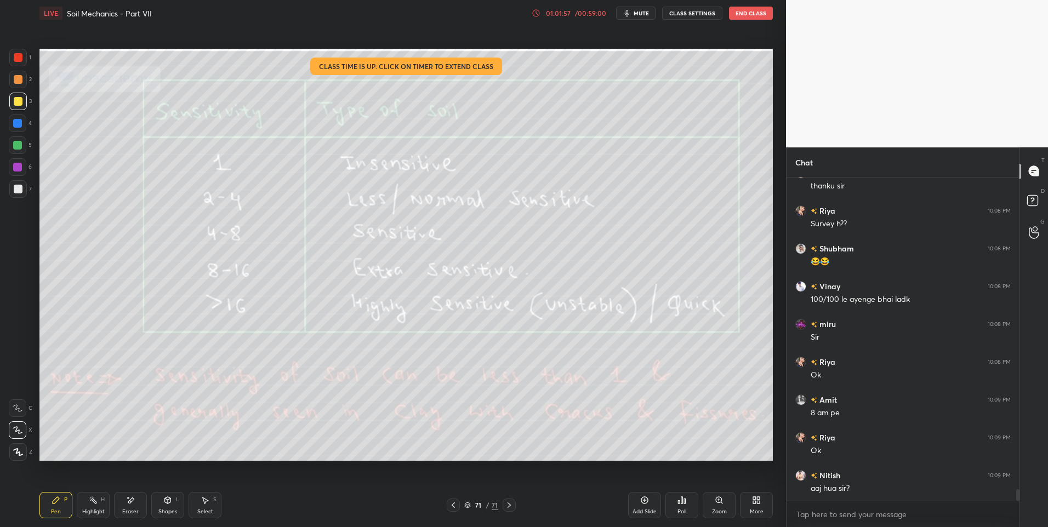
scroll to position [8691, 0]
click at [203, 509] on div "Select" at bounding box center [205, 511] width 16 height 5
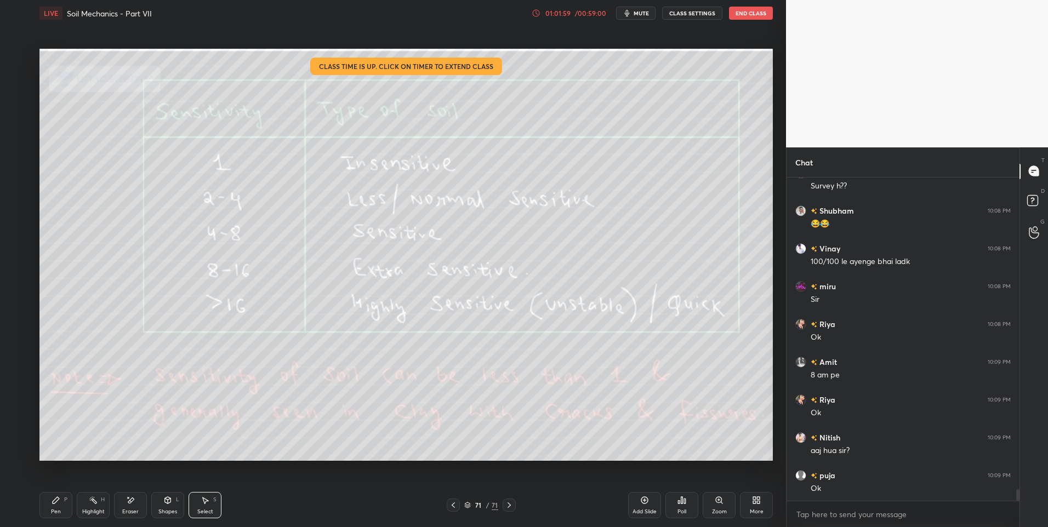
scroll to position [8729, 0]
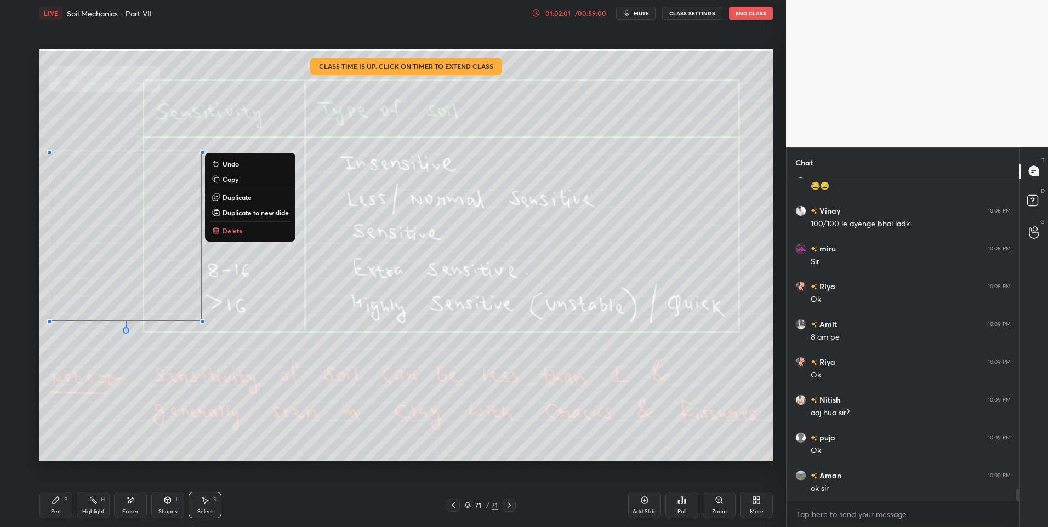
click at [248, 229] on button "Delete" at bounding box center [250, 230] width 82 height 13
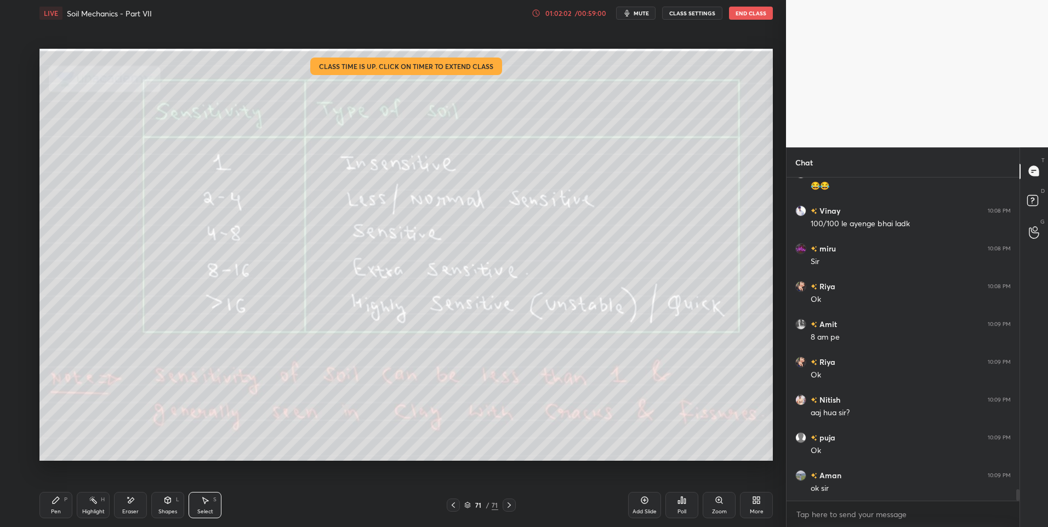
click at [89, 510] on div "Highlight" at bounding box center [93, 511] width 22 height 5
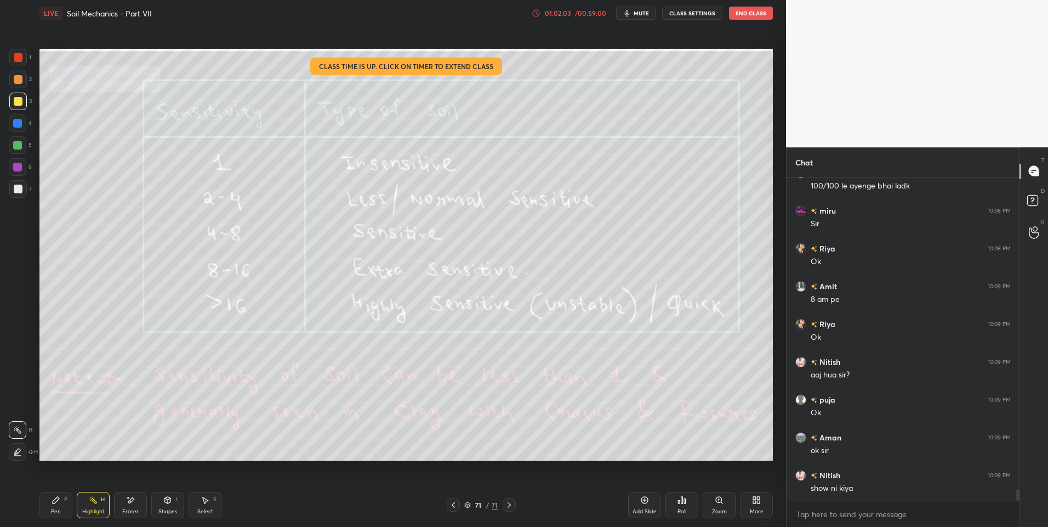
click at [15, 147] on div at bounding box center [17, 145] width 9 height 9
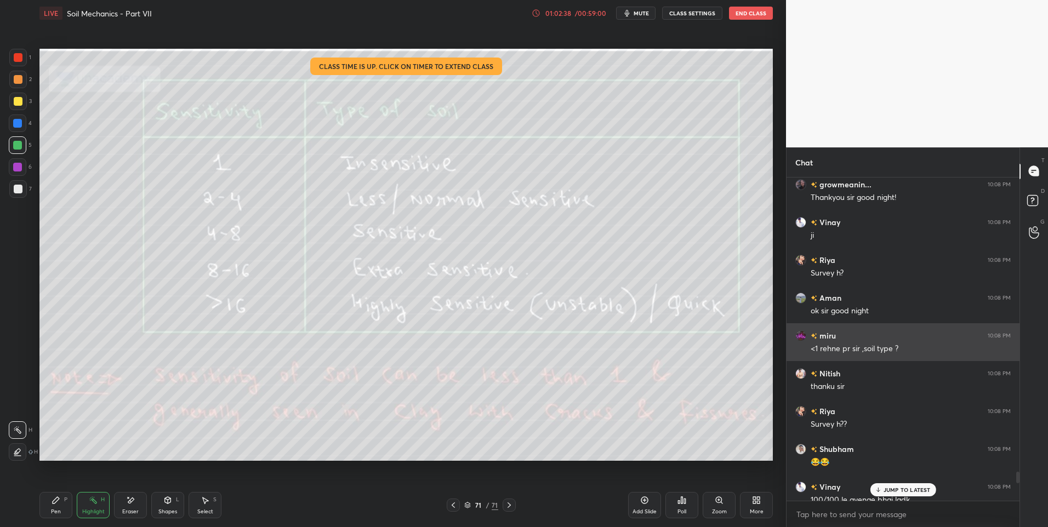
scroll to position [8421, 0]
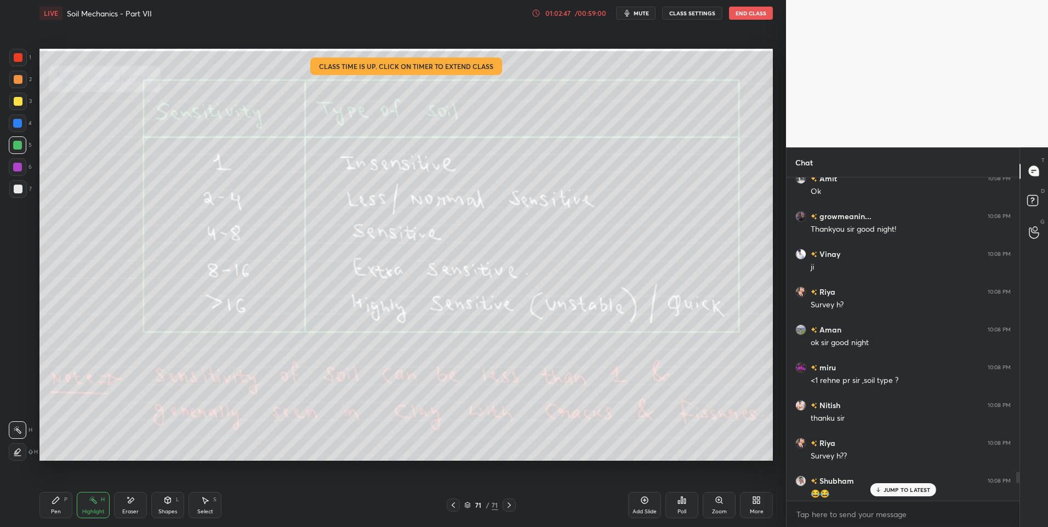
click at [453, 504] on icon at bounding box center [453, 505] width 3 height 5
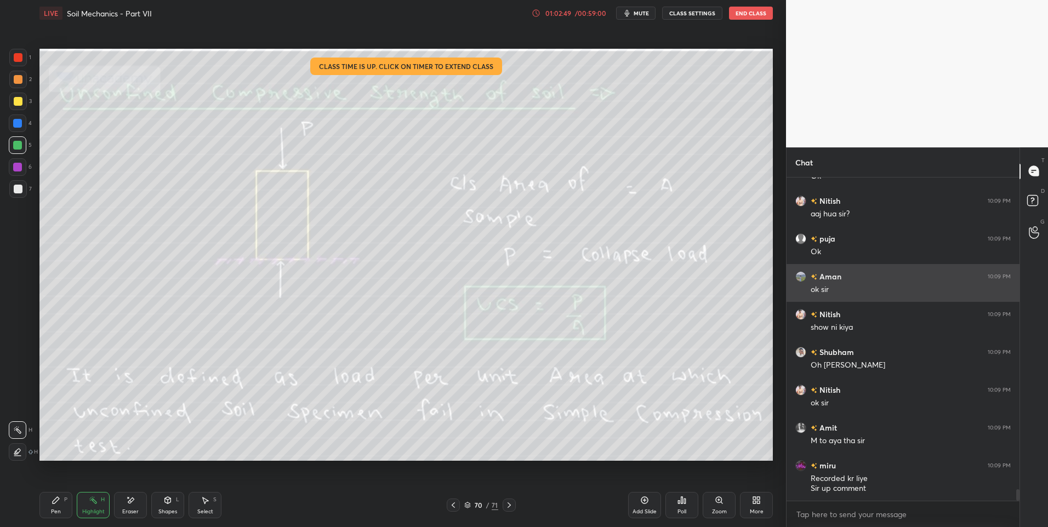
scroll to position [8966, 0]
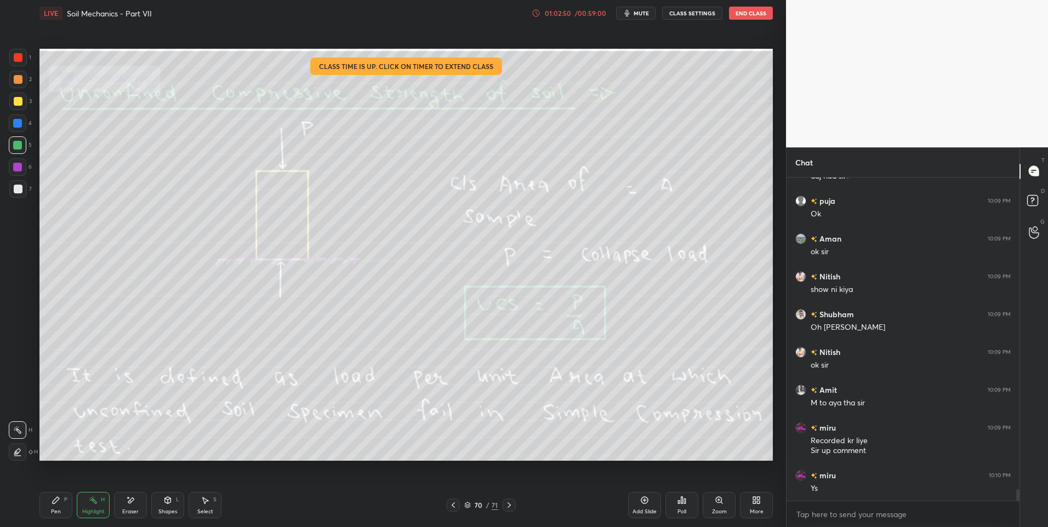
click at [450, 507] on icon at bounding box center [453, 505] width 9 height 9
click at [510, 502] on icon at bounding box center [509, 505] width 9 height 9
click at [514, 503] on div at bounding box center [509, 505] width 13 height 13
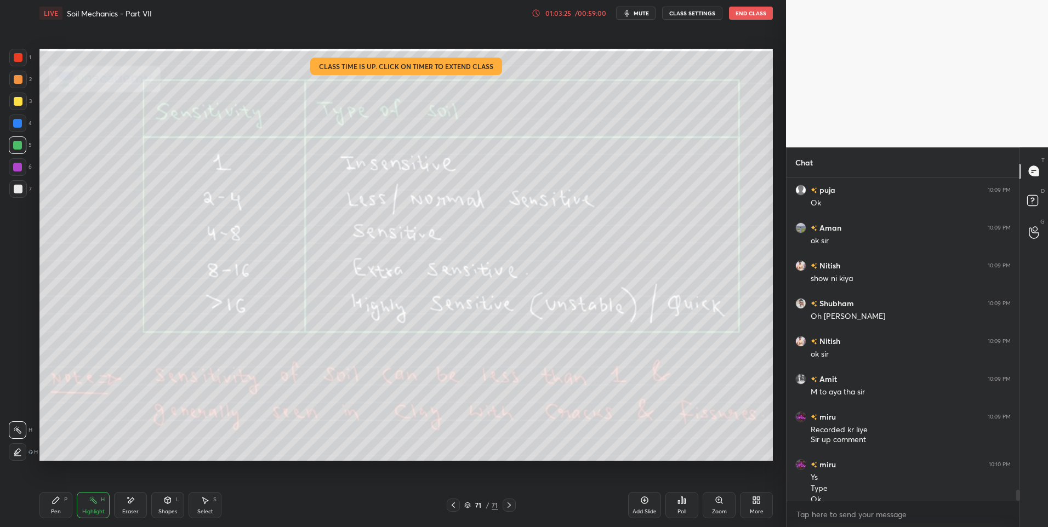
scroll to position [8988, 0]
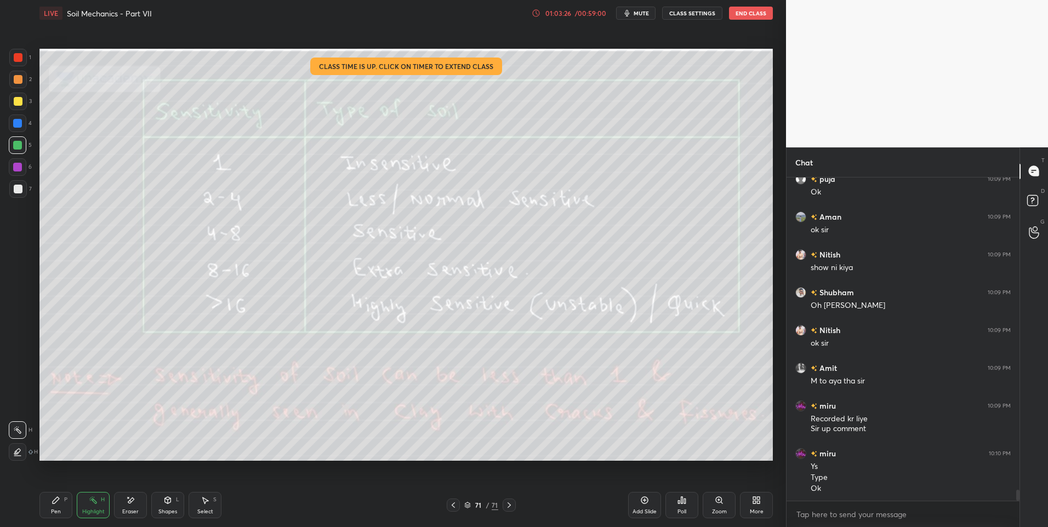
click at [16, 58] on div at bounding box center [18, 57] width 9 height 9
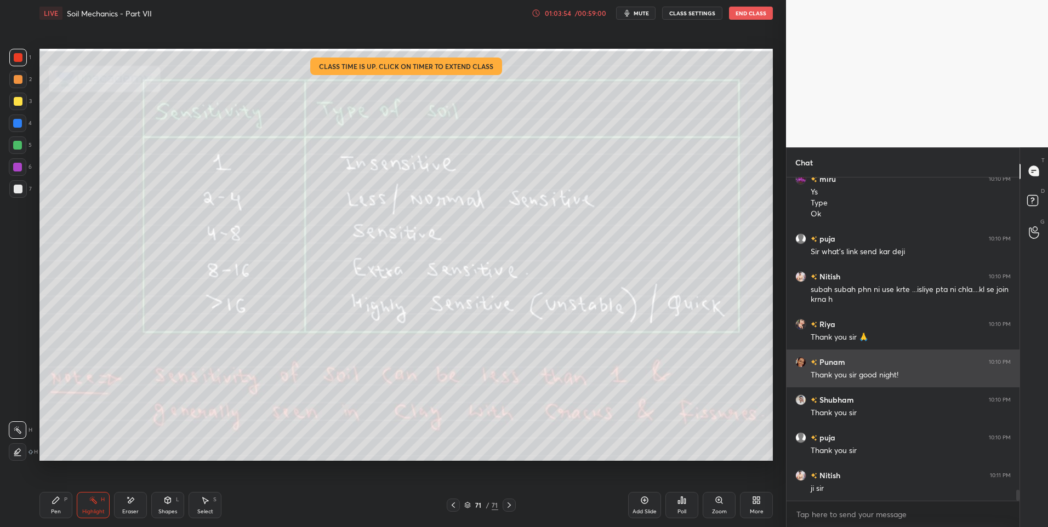
scroll to position [9300, 0]
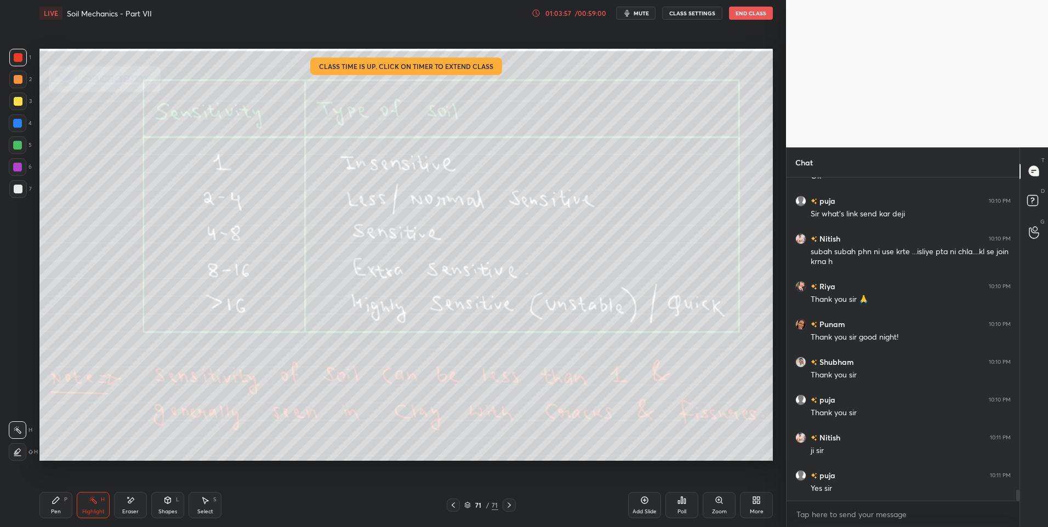
click at [20, 104] on div at bounding box center [18, 101] width 9 height 9
click at [22, 105] on div at bounding box center [18, 102] width 18 height 18
click at [746, 6] on div "LIVE Soil Mechanics - Part VII 01:04:00 / 00:59:00 mute CLASS SETTINGS End Class" at bounding box center [405, 13] width 733 height 26
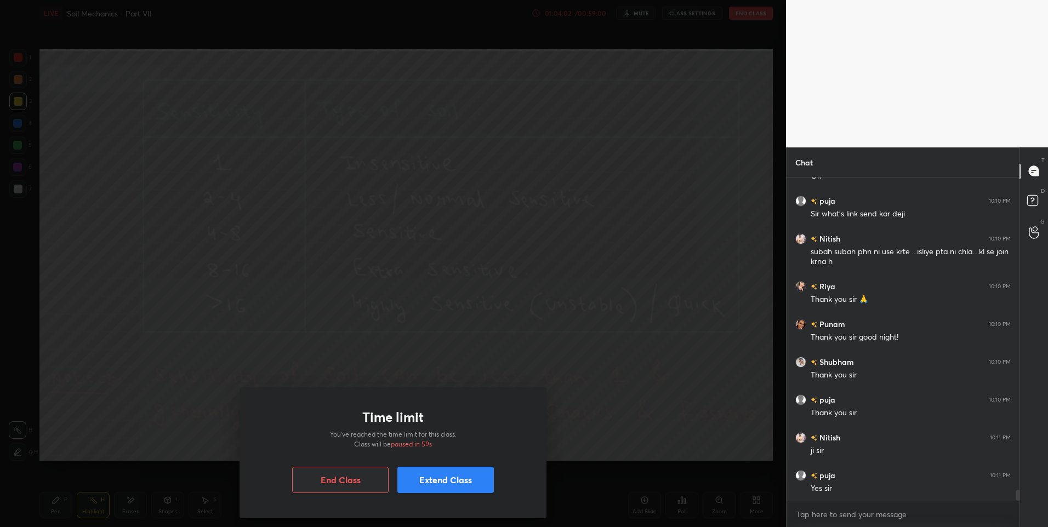
click at [343, 477] on button "End Class" at bounding box center [340, 480] width 96 height 26
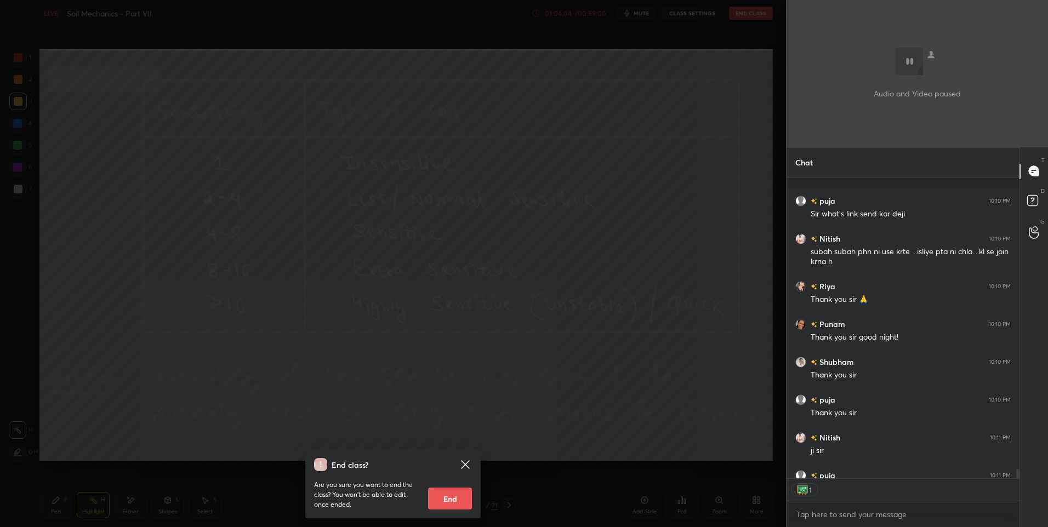
scroll to position [9361, 0]
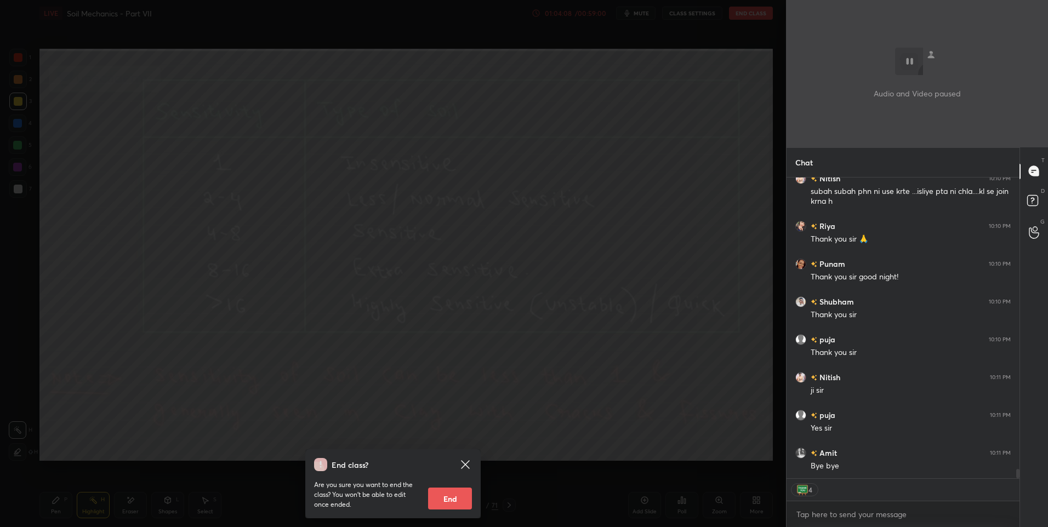
click at [457, 497] on button "End" at bounding box center [450, 499] width 44 height 22
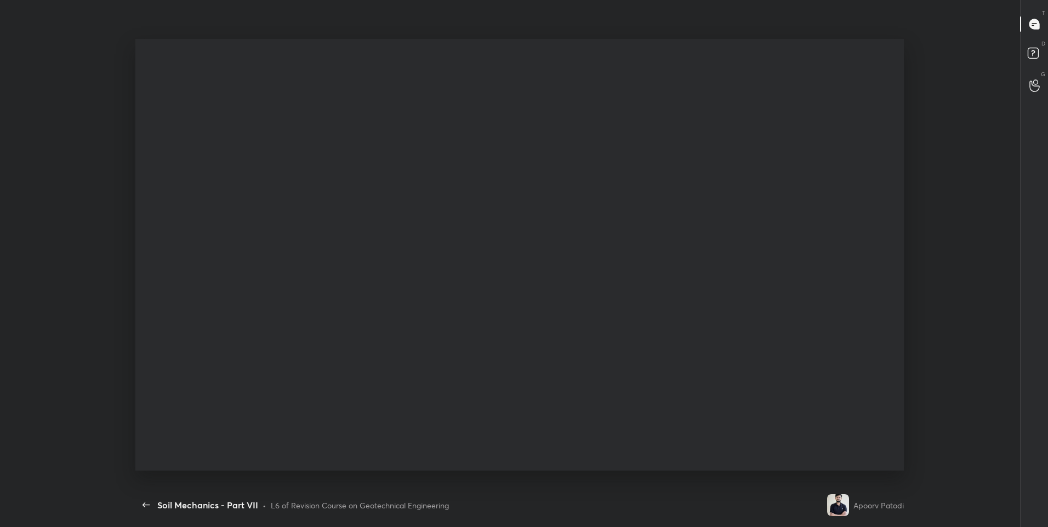
scroll to position [0, 0]
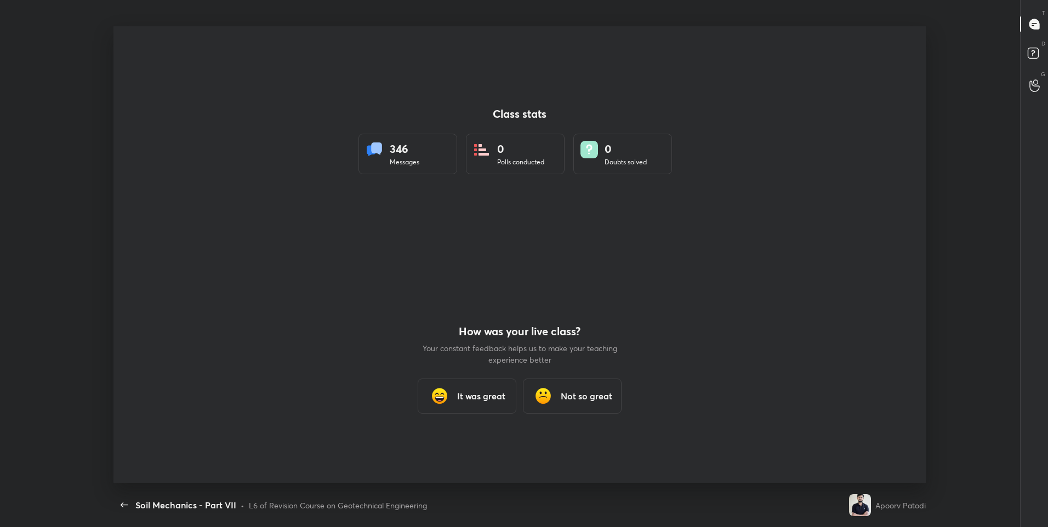
click at [494, 392] on h3 "It was great" at bounding box center [481, 396] width 48 height 13
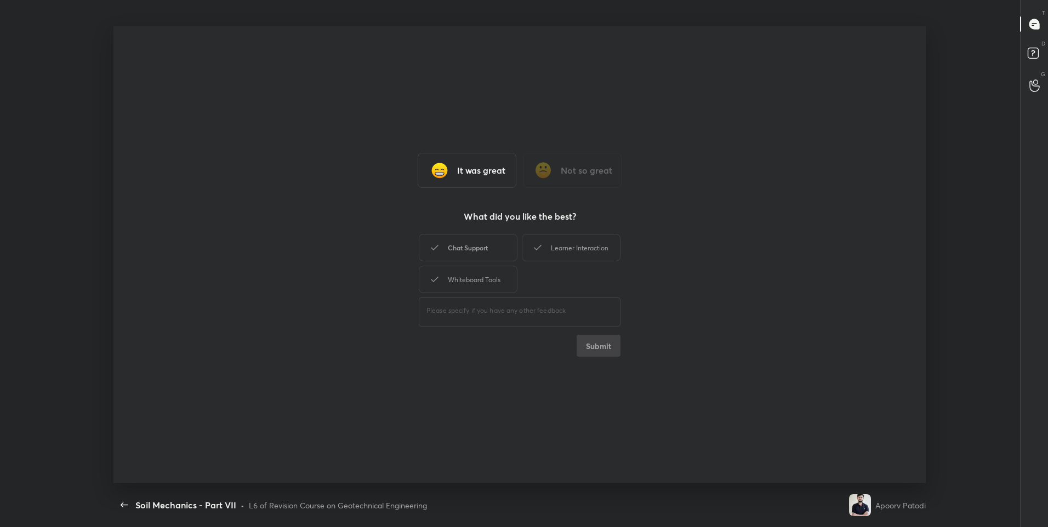
drag, startPoint x: 475, startPoint y: 259, endPoint x: 506, endPoint y: 255, distance: 31.5
click at [491, 258] on div "Chat Support" at bounding box center [468, 247] width 99 height 27
click at [600, 238] on div "Learner Interaction" at bounding box center [571, 247] width 99 height 27
drag, startPoint x: 509, startPoint y: 272, endPoint x: 546, endPoint y: 319, distance: 59.8
click at [509, 275] on div "Whiteboard Tools" at bounding box center [468, 279] width 99 height 27
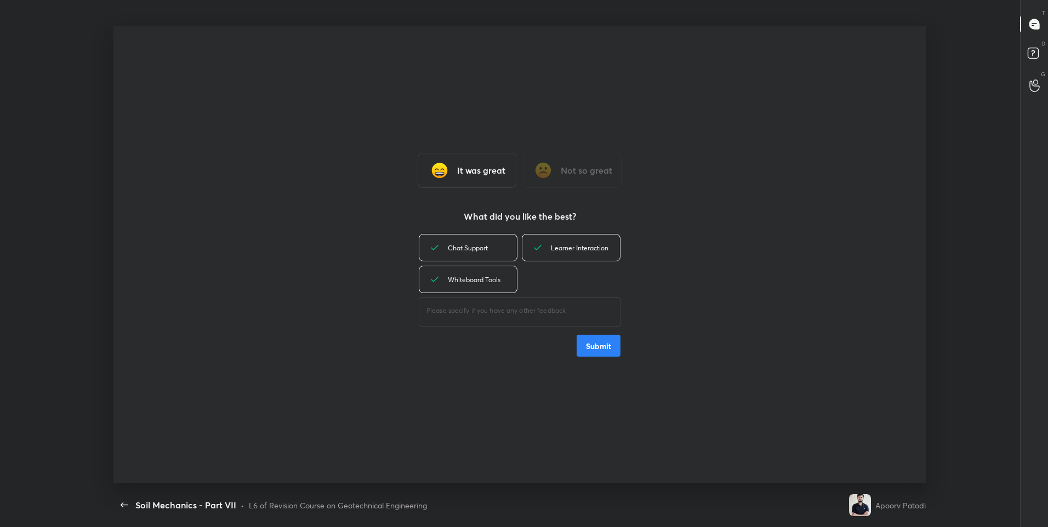
drag, startPoint x: 621, startPoint y: 343, endPoint x: 629, endPoint y: 374, distance: 33.0
click at [621, 344] on div "It was great Not so great What did you like the best? Chat Support Learner Inte…" at bounding box center [519, 254] width 813 height 457
drag, startPoint x: 609, startPoint y: 340, endPoint x: 685, endPoint y: 409, distance: 102.8
click at [609, 340] on button "Submit" at bounding box center [599, 346] width 44 height 22
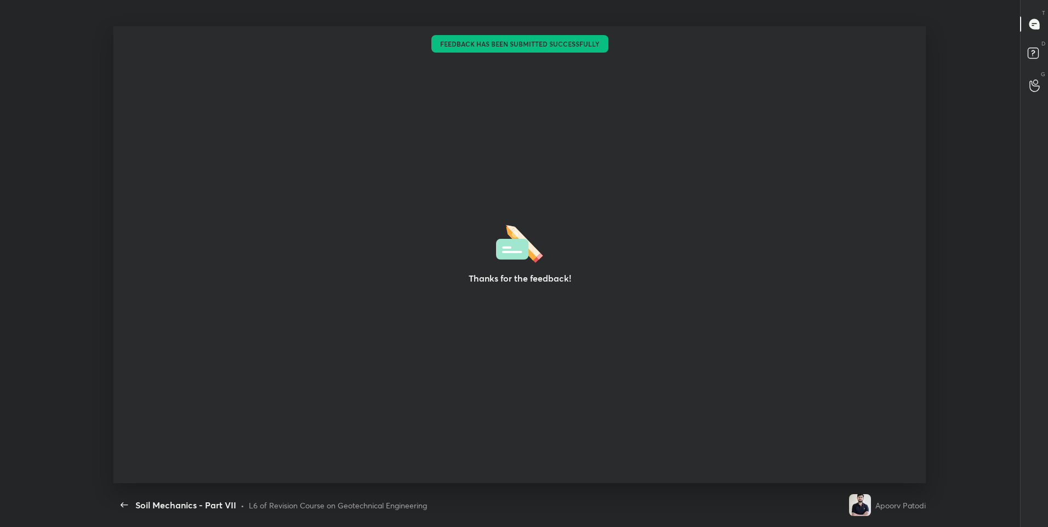
type textarea "x"
